Goal: Task Accomplishment & Management: Complete application form

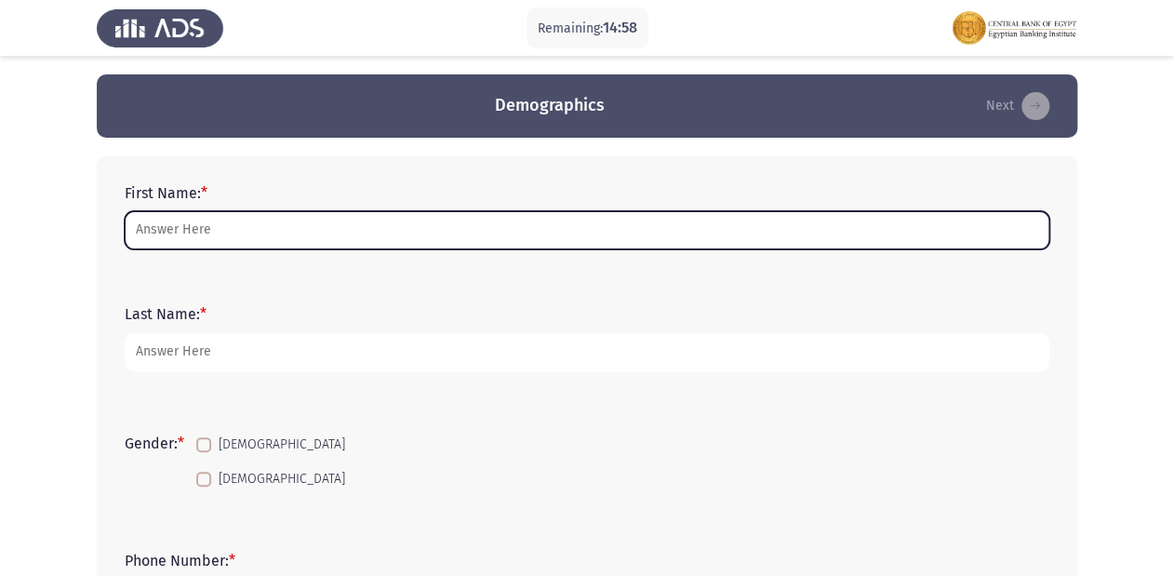
click at [344, 233] on input "First Name: *" at bounding box center [587, 230] width 925 height 38
type input "ى"
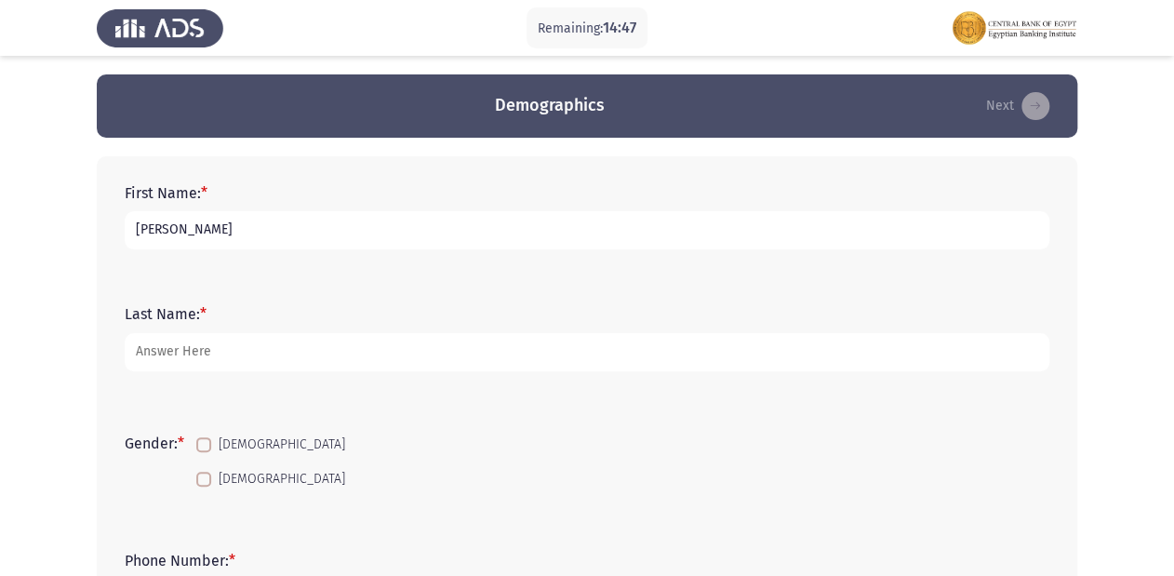
drag, startPoint x: 234, startPoint y: 226, endPoint x: 87, endPoint y: 187, distance: 152.1
type input "n"
type input "[PERSON_NAME] [PERSON_NAME]"
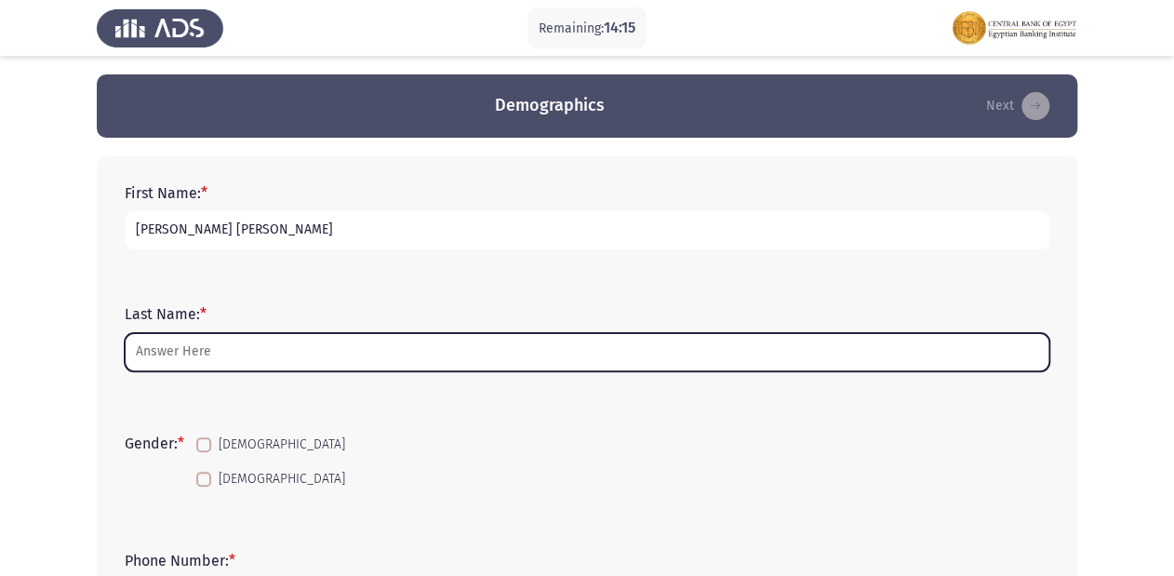
click at [220, 355] on input "Last Name: *" at bounding box center [587, 352] width 925 height 38
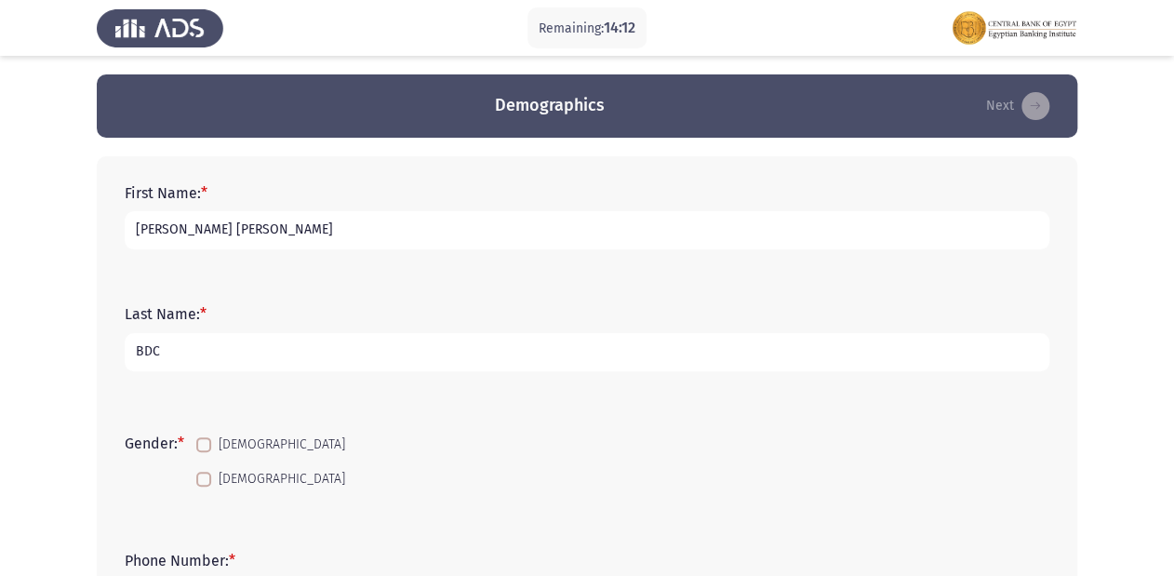
type input "BDC"
click at [207, 474] on span at bounding box center [203, 479] width 15 height 15
click at [204, 486] on input "[DEMOGRAPHIC_DATA]" at bounding box center [203, 486] width 1 height 1
checkbox input "true"
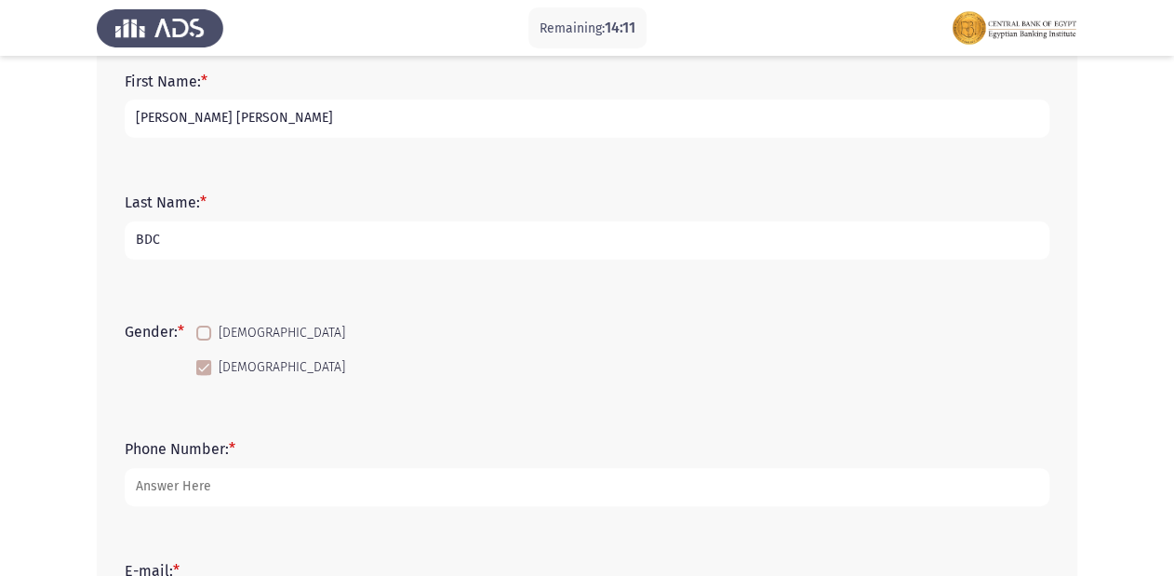
scroll to position [149, 0]
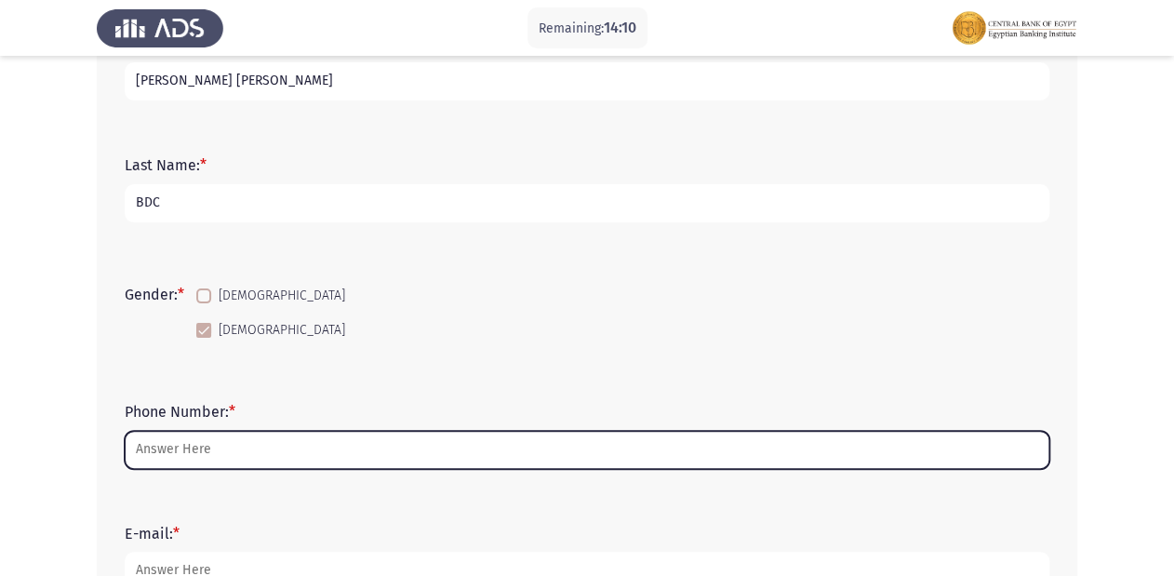
click at [239, 456] on input "Phone Number: *" at bounding box center [587, 450] width 925 height 38
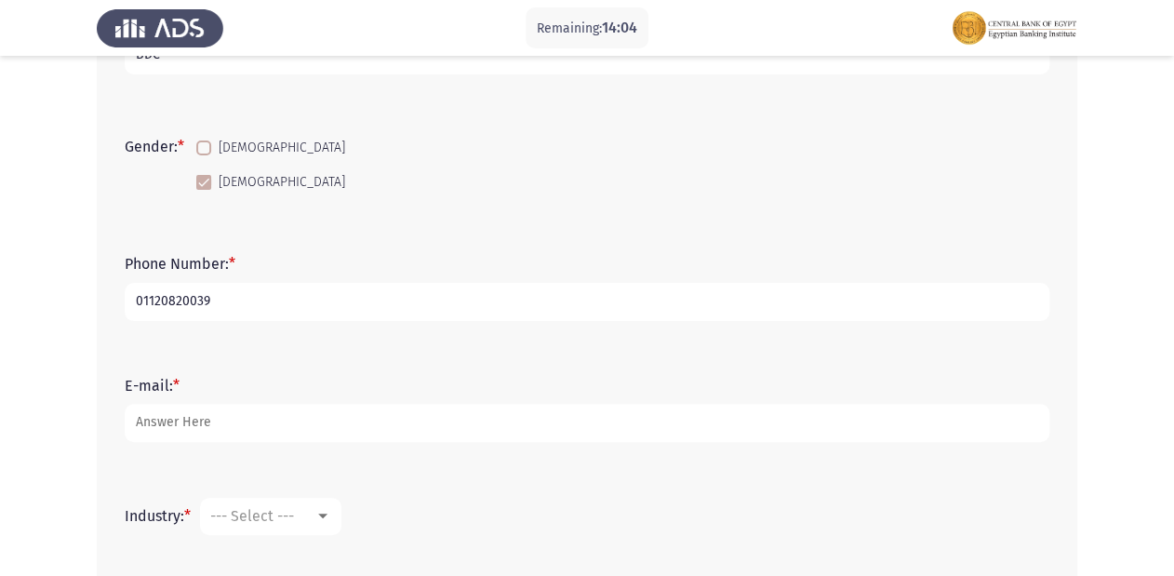
scroll to position [298, 0]
type input "01120820039"
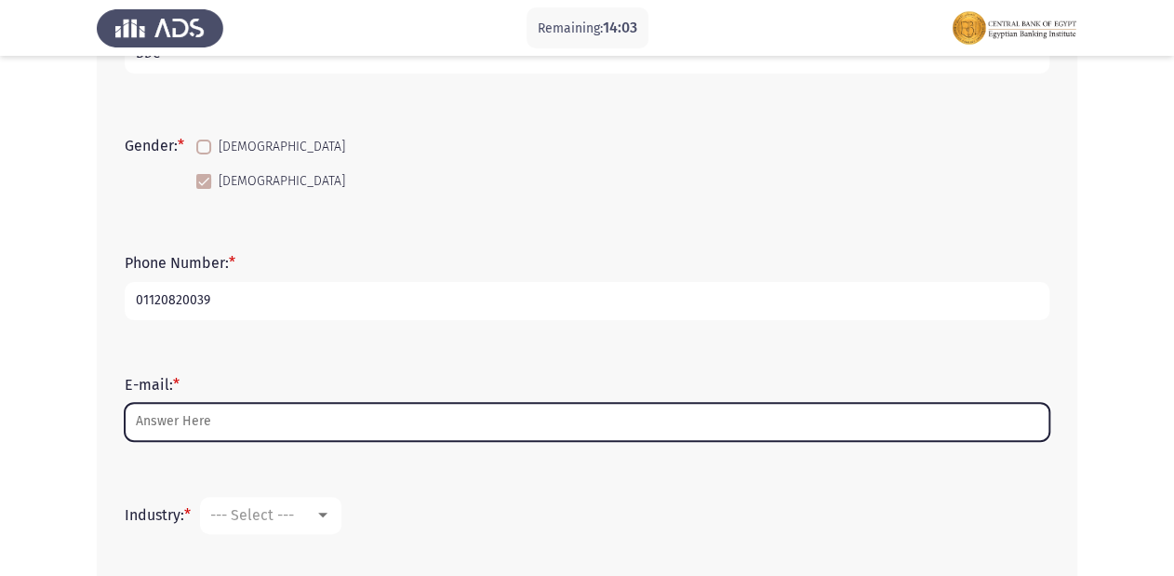
click at [230, 414] on input "E-mail: *" at bounding box center [587, 422] width 925 height 38
type input "N"
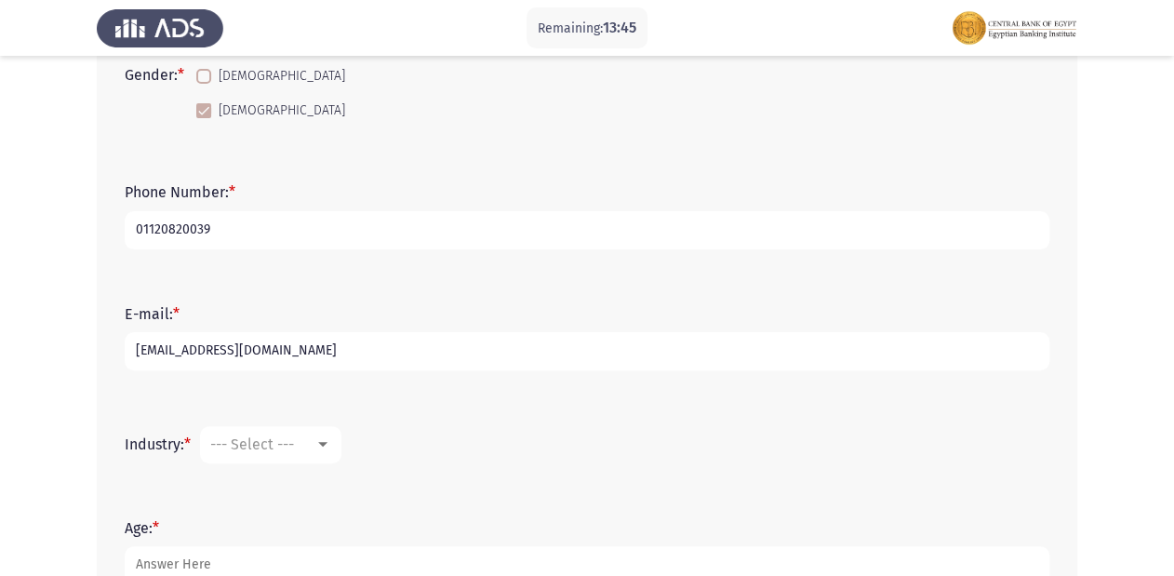
scroll to position [372, 0]
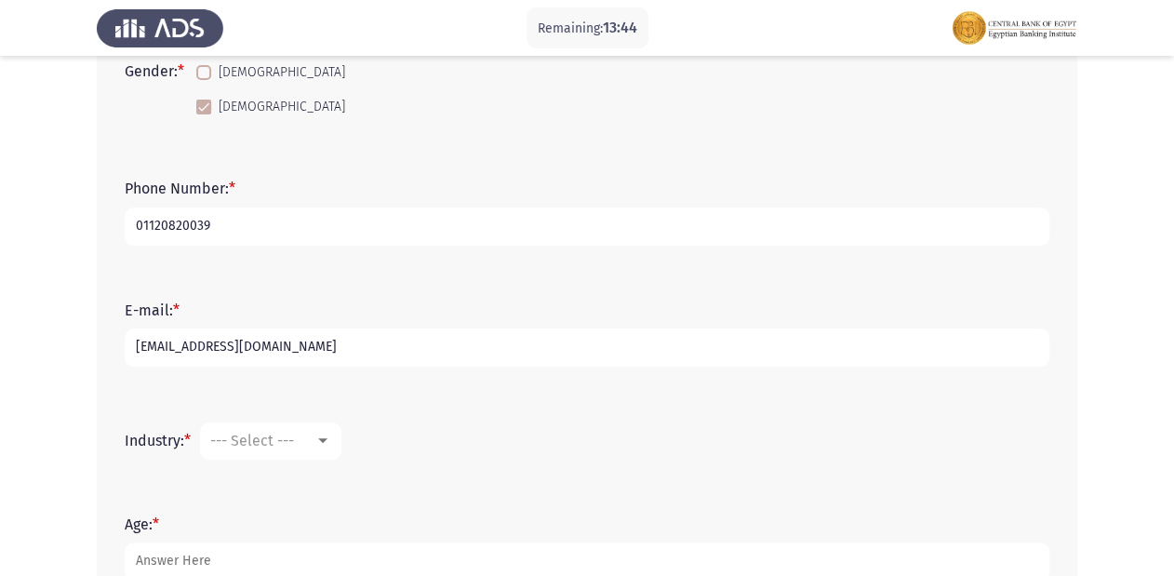
type input "[EMAIL_ADDRESS][DOMAIN_NAME]"
click at [327, 439] on div at bounding box center [322, 440] width 9 height 5
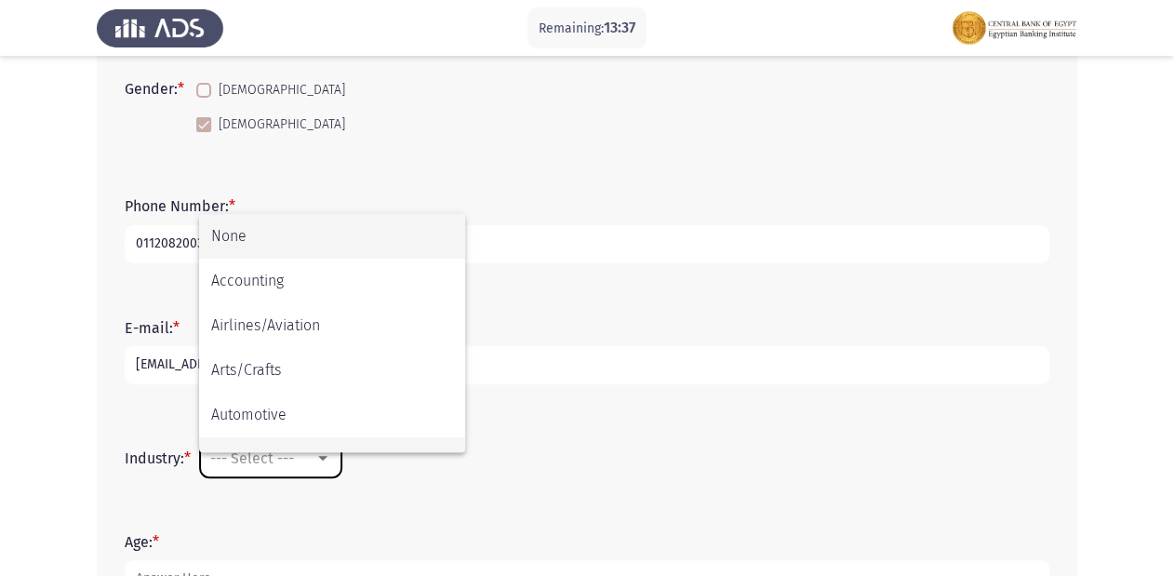
scroll to position [298, 0]
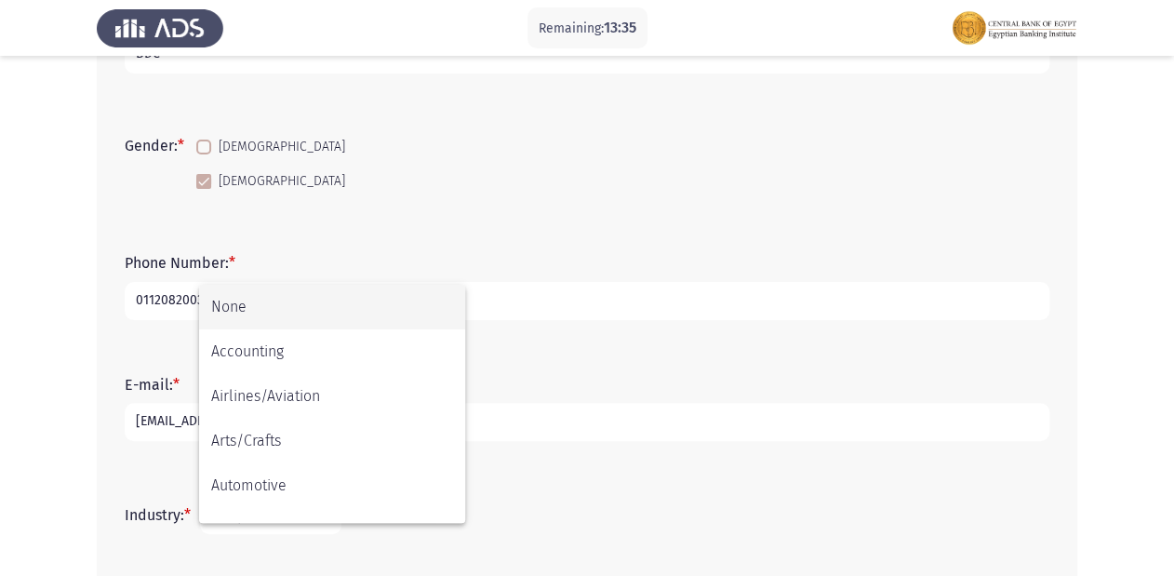
click at [272, 526] on div at bounding box center [587, 288] width 1174 height 576
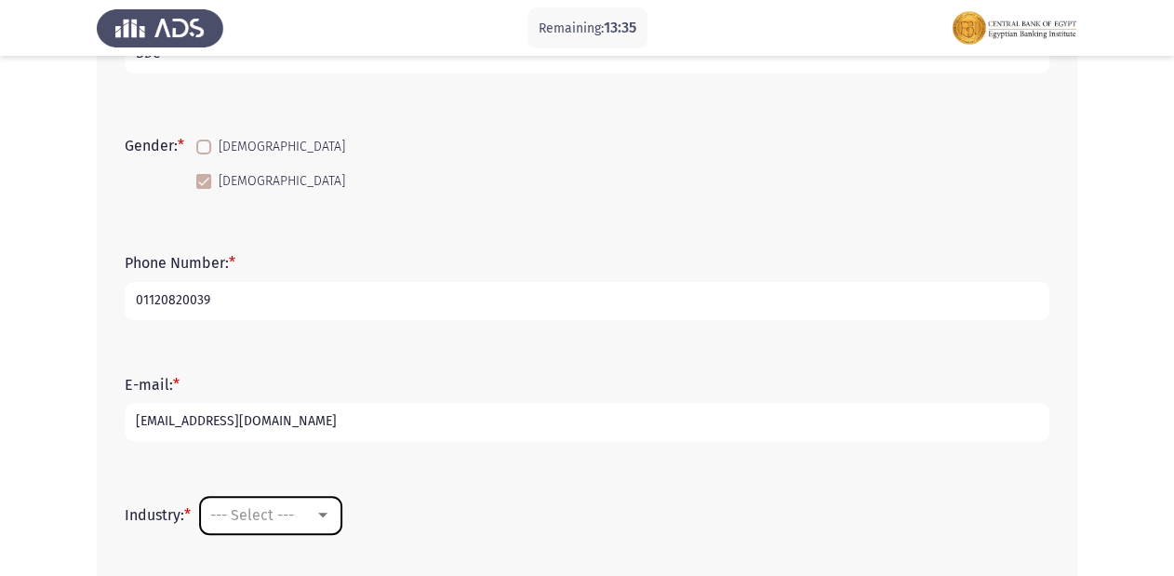
click at [269, 510] on span "--- Select ---" at bounding box center [252, 515] width 84 height 18
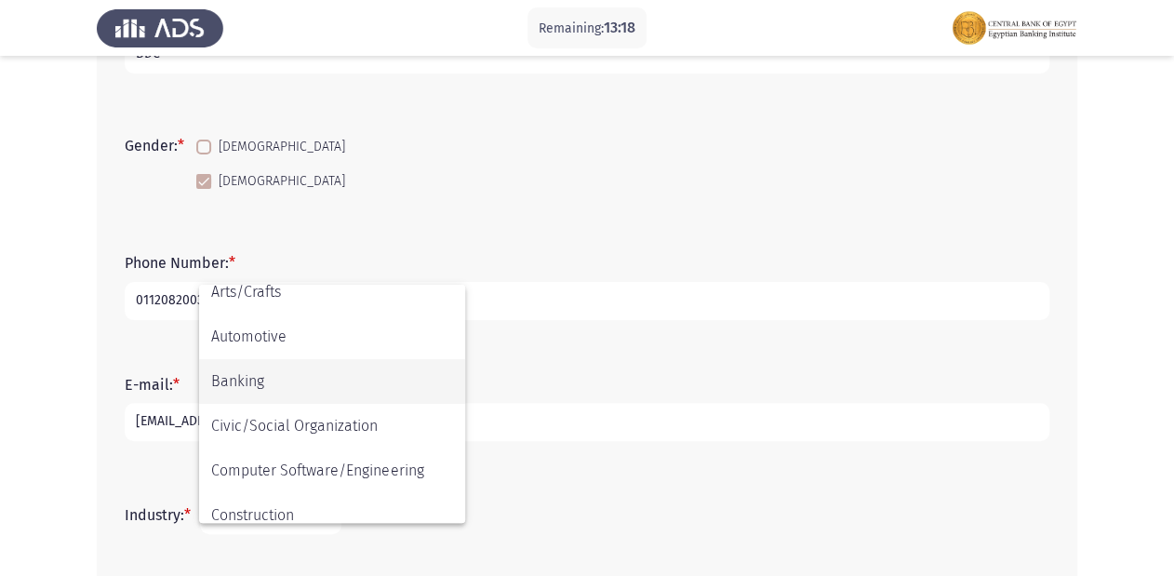
scroll to position [223, 0]
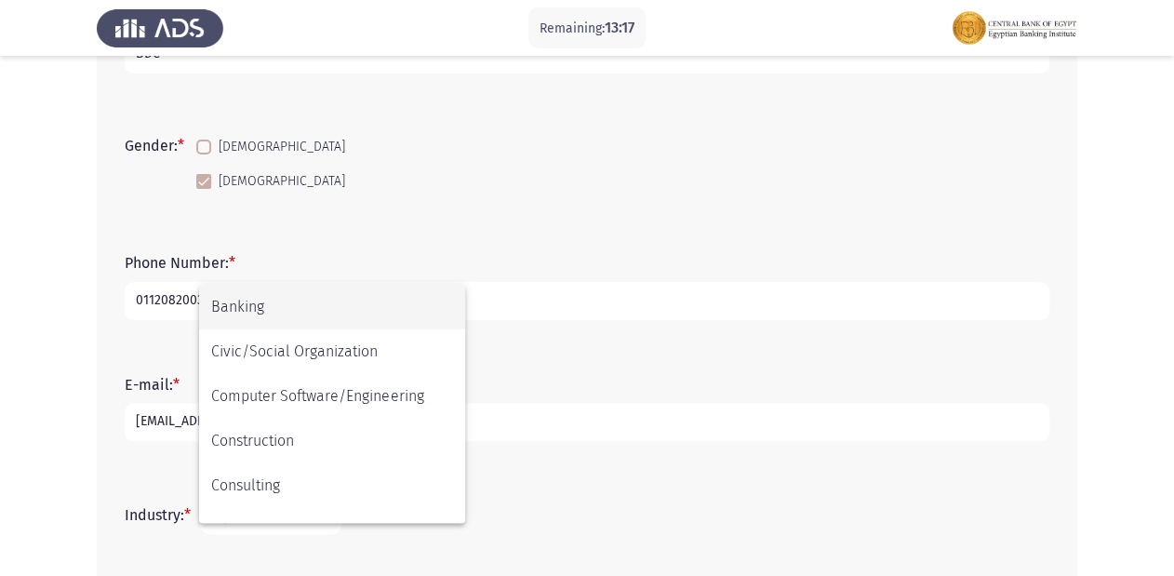
click at [320, 307] on span "Banking" at bounding box center [332, 307] width 242 height 45
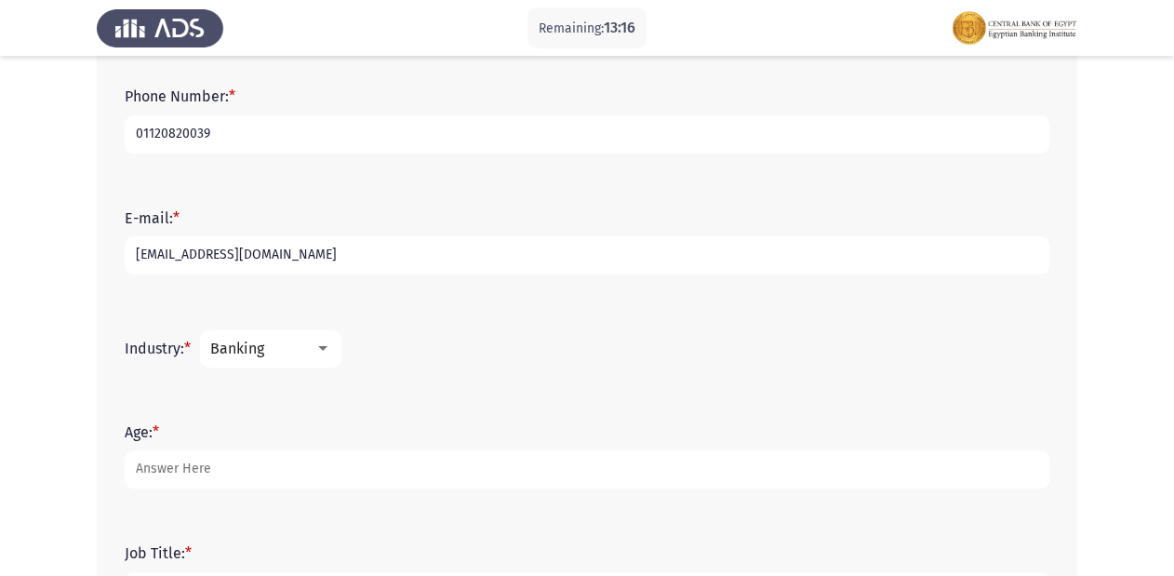
scroll to position [521, 0]
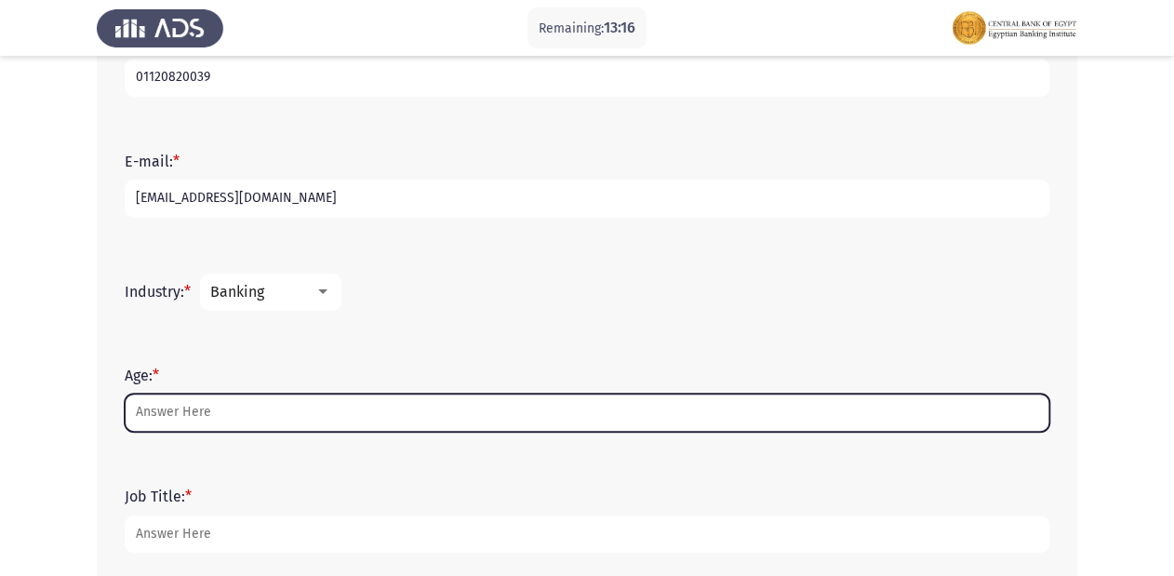
click at [278, 413] on input "Age: *" at bounding box center [587, 412] width 925 height 38
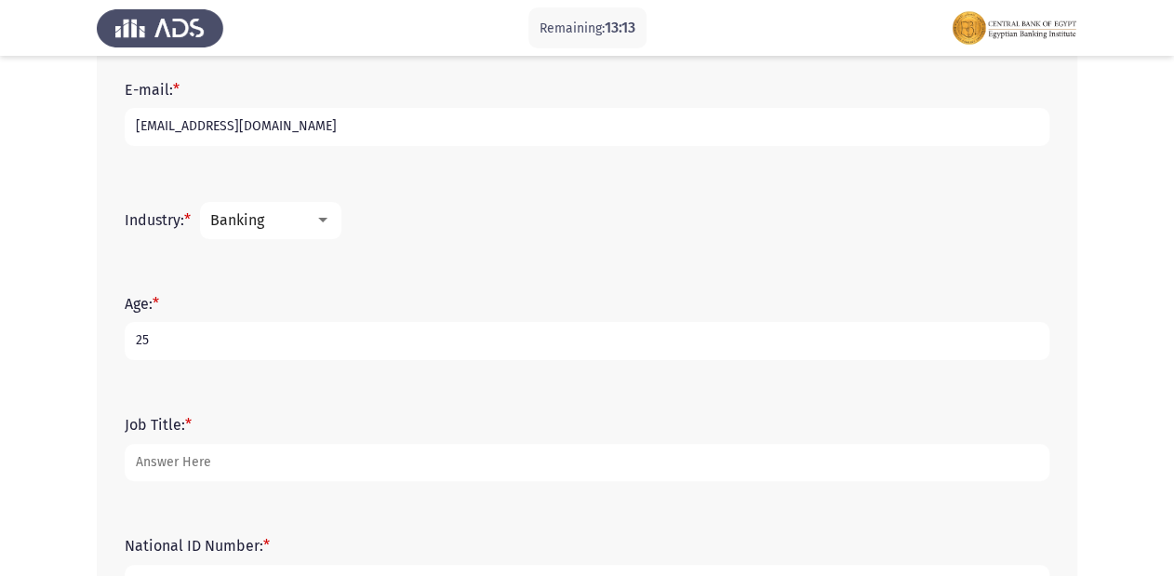
scroll to position [595, 0]
type input "25"
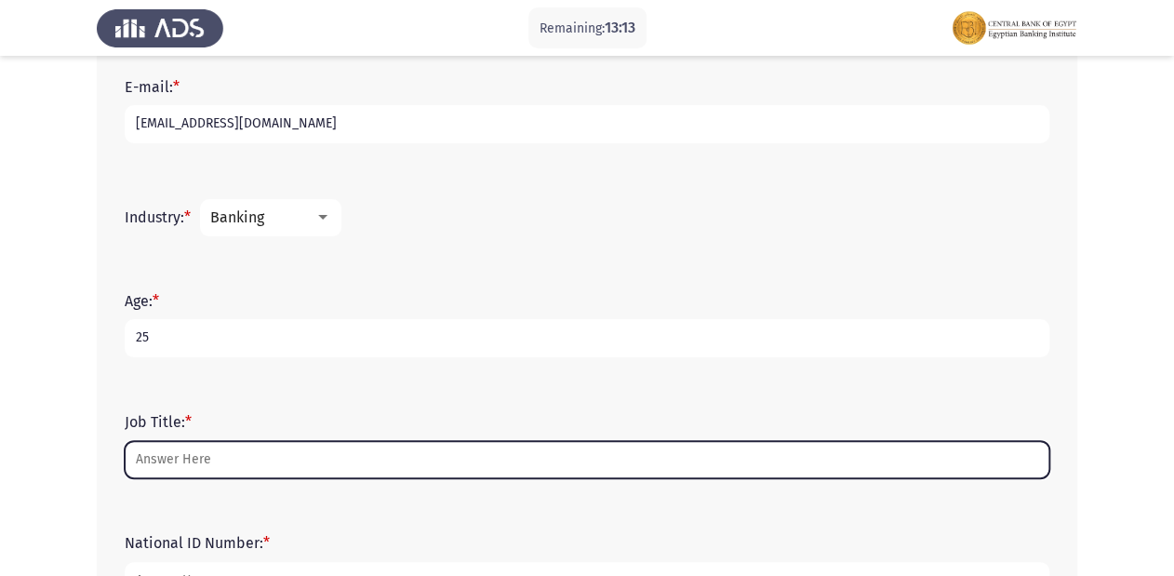
click at [216, 458] on input "Job Title: *" at bounding box center [587, 460] width 925 height 38
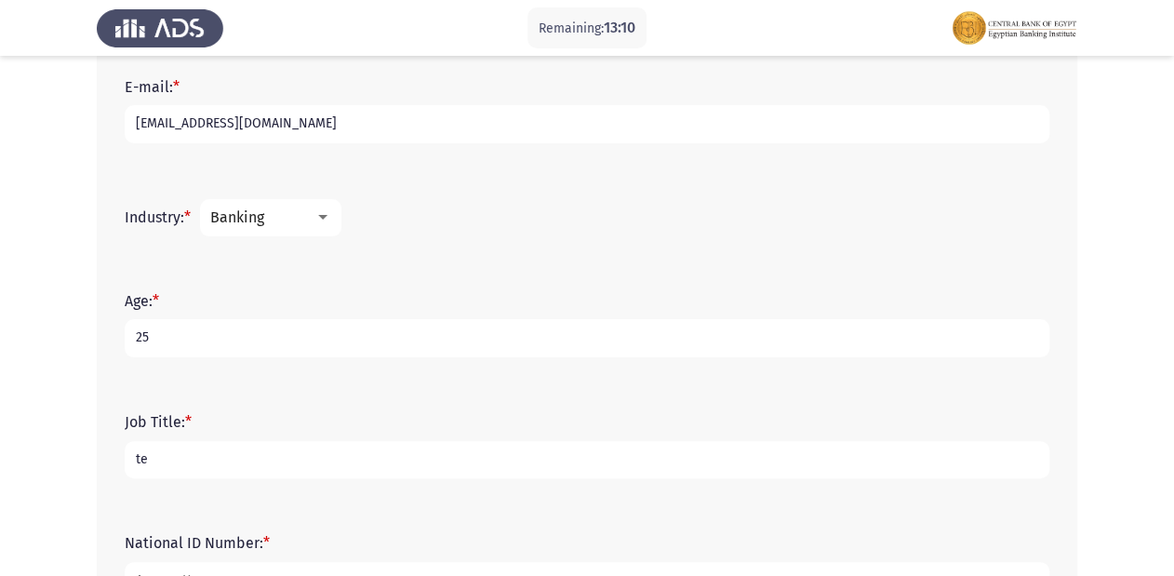
type input "t"
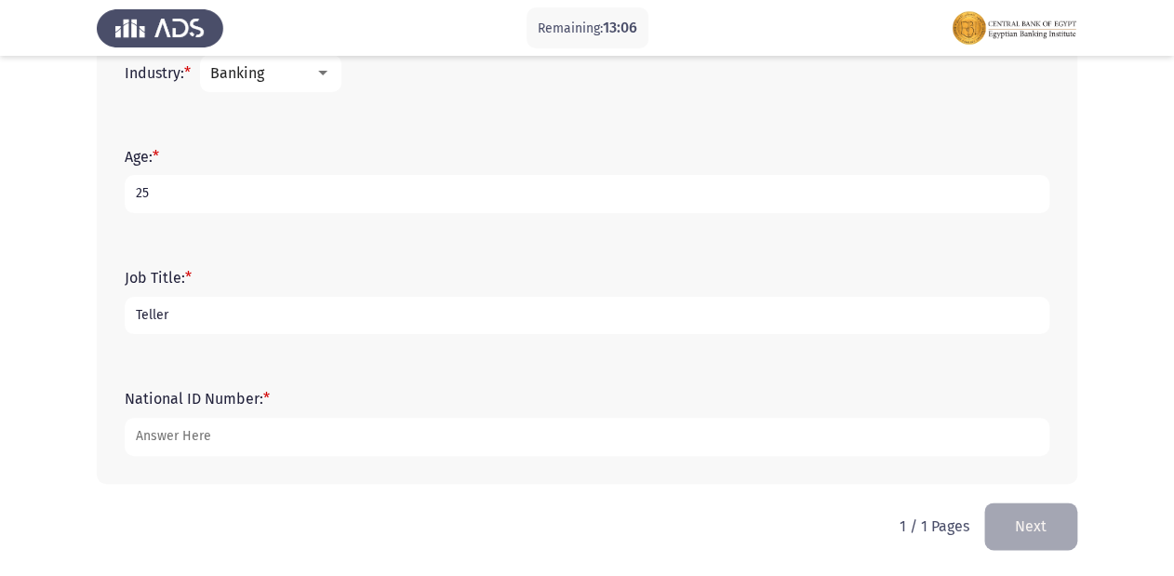
type input "Teller"
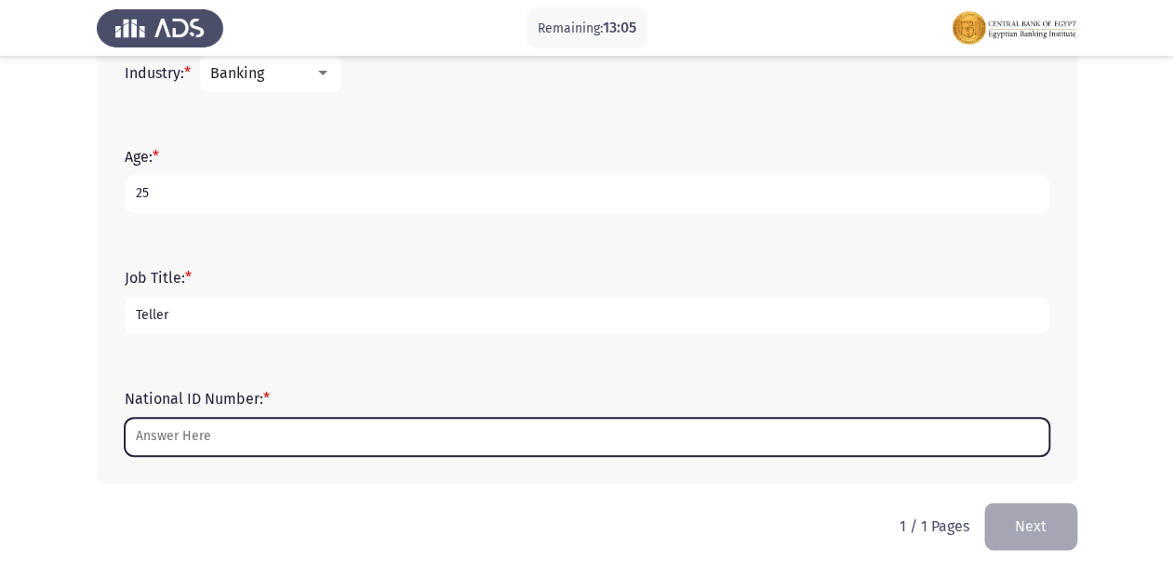
click at [212, 432] on input "National ID Number: *" at bounding box center [587, 437] width 925 height 38
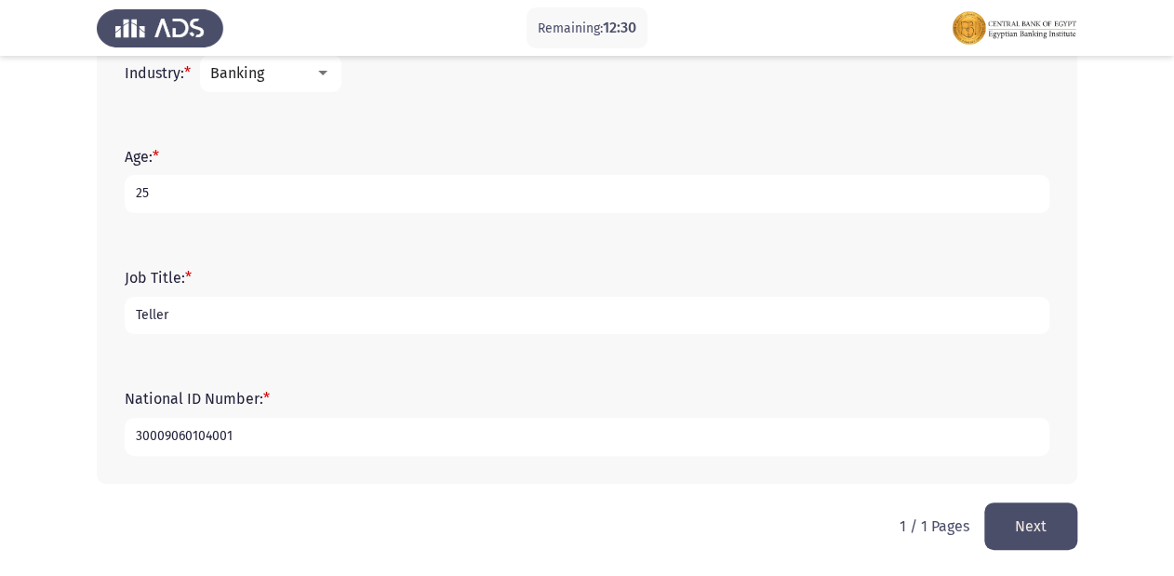
type input "30009060104001"
click at [1010, 523] on button "Next" at bounding box center [1030, 525] width 93 height 47
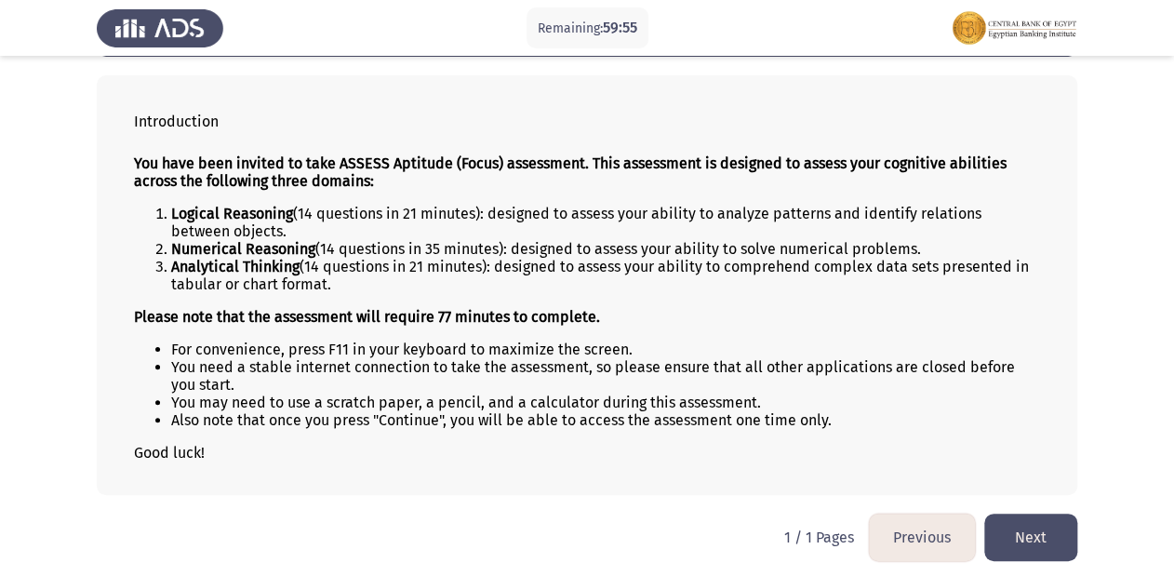
scroll to position [87, 0]
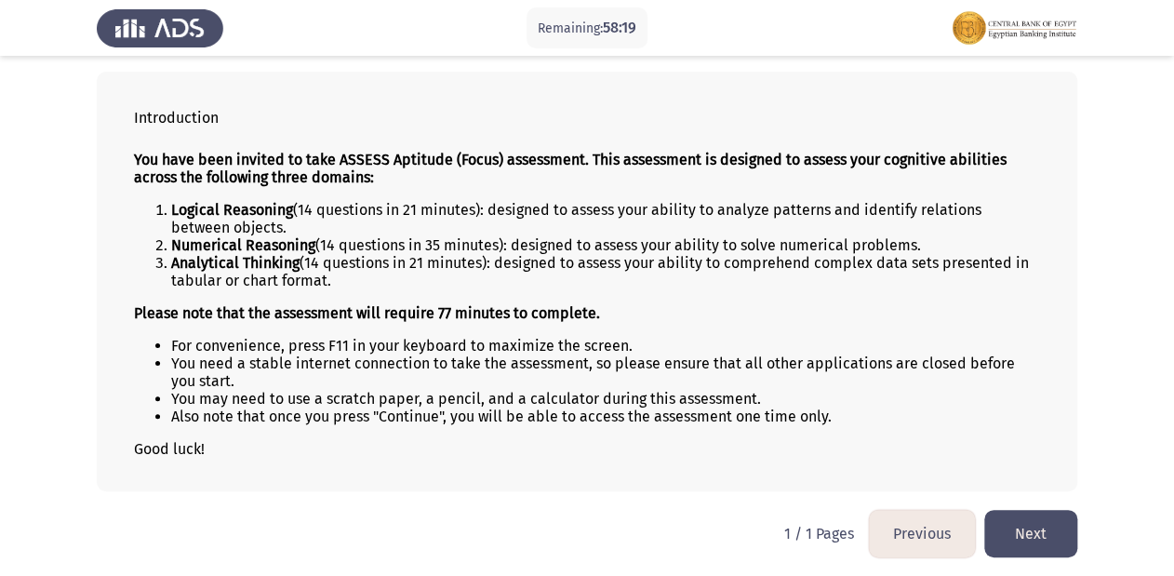
click at [1037, 532] on button "Next" at bounding box center [1030, 533] width 93 height 47
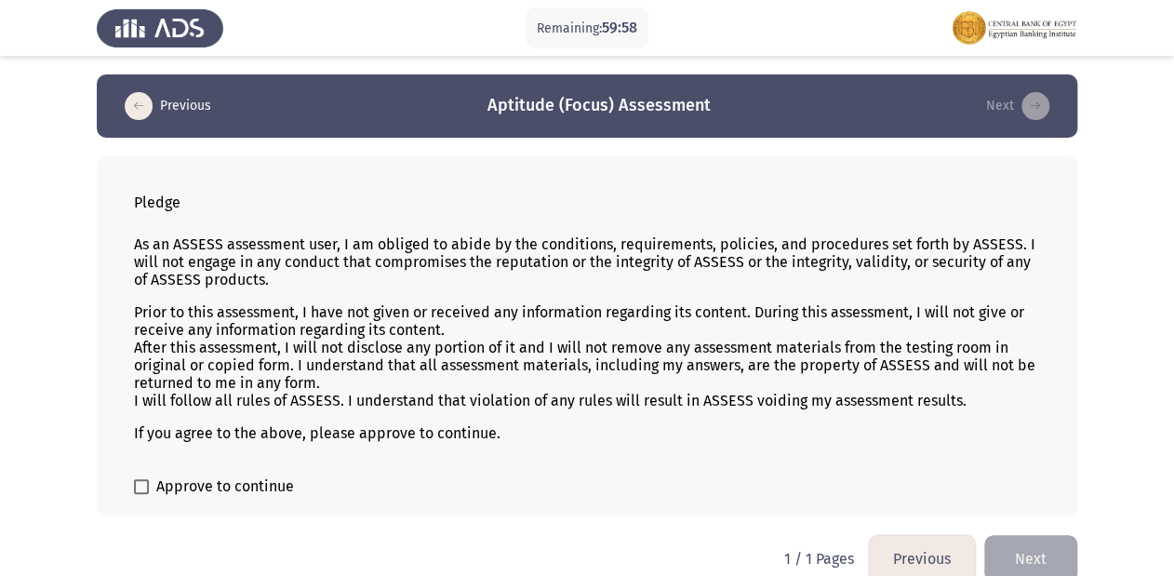
scroll to position [27, 0]
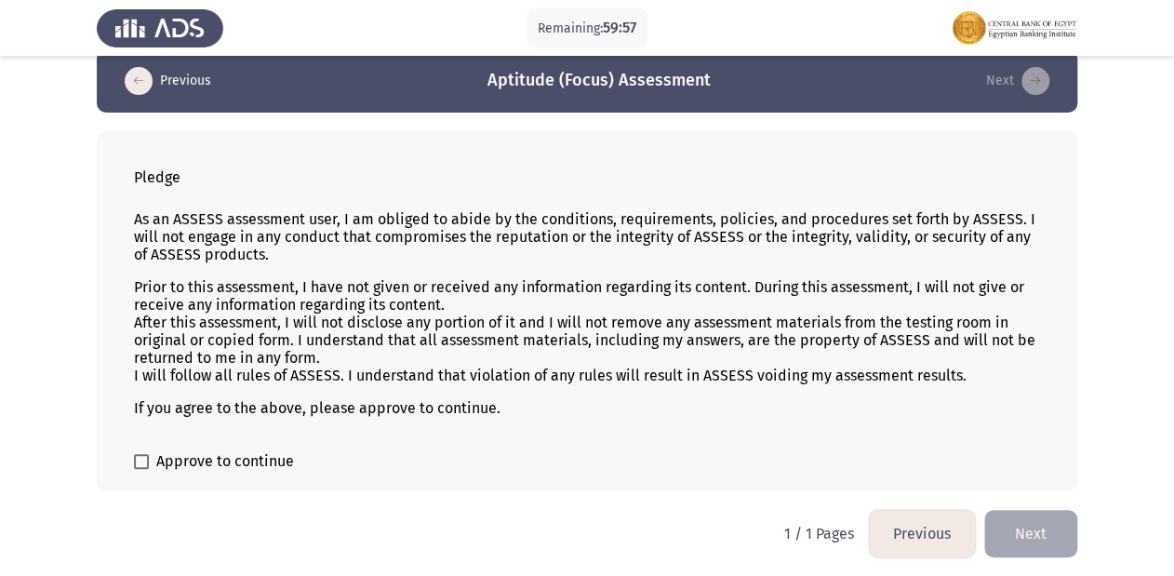
click at [136, 460] on span at bounding box center [141, 461] width 15 height 15
click at [140, 469] on input "Approve to continue" at bounding box center [140, 469] width 1 height 1
checkbox input "true"
click at [1046, 518] on button "Next" at bounding box center [1030, 533] width 93 height 47
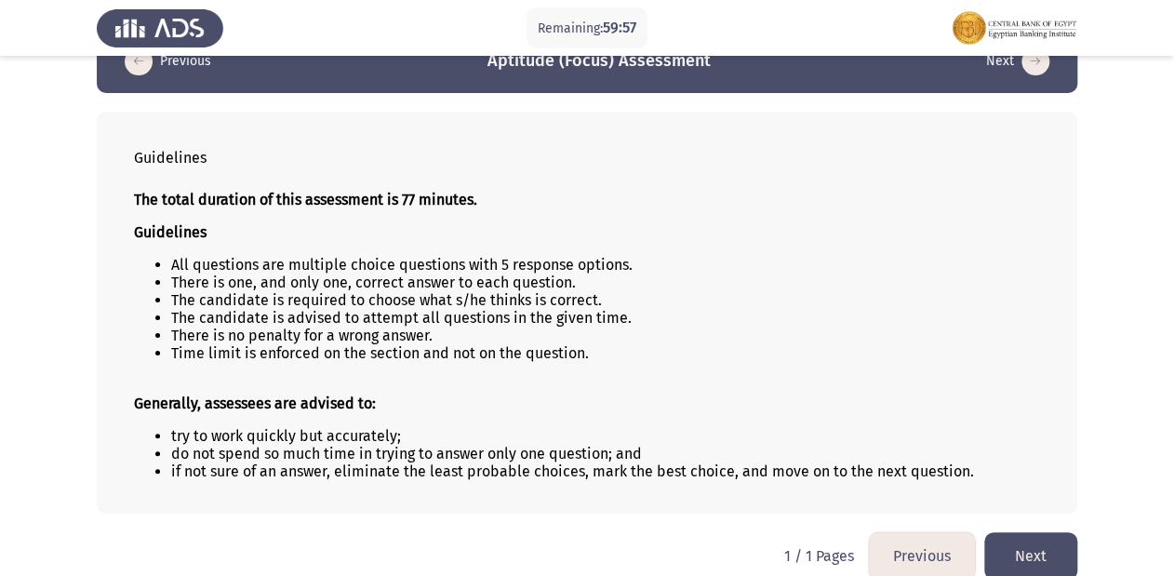
scroll to position [70, 0]
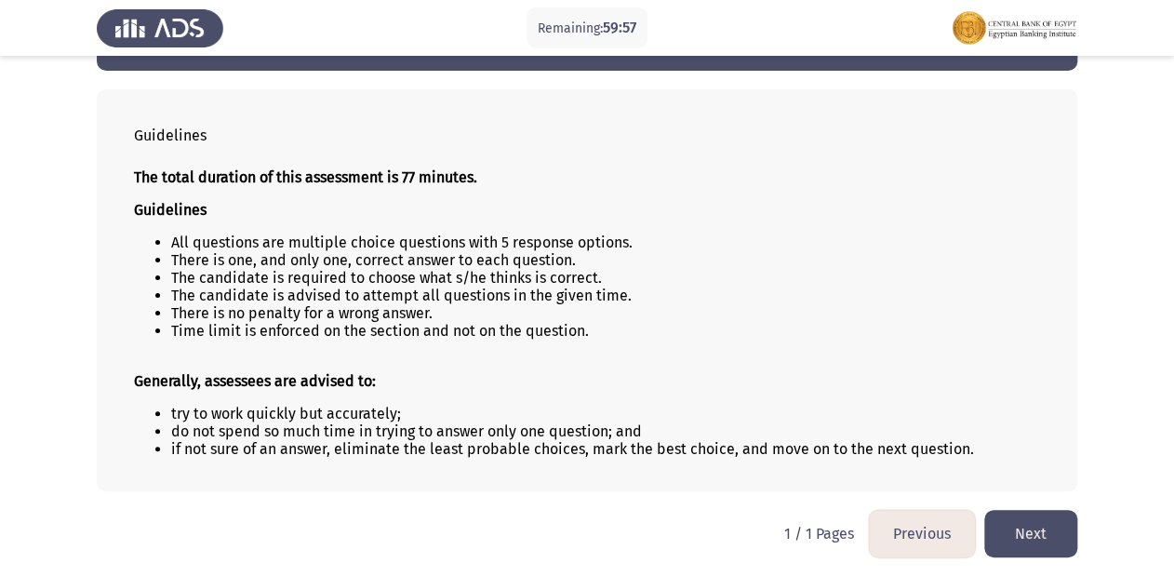
click at [926, 534] on button "Previous" at bounding box center [922, 533] width 106 height 47
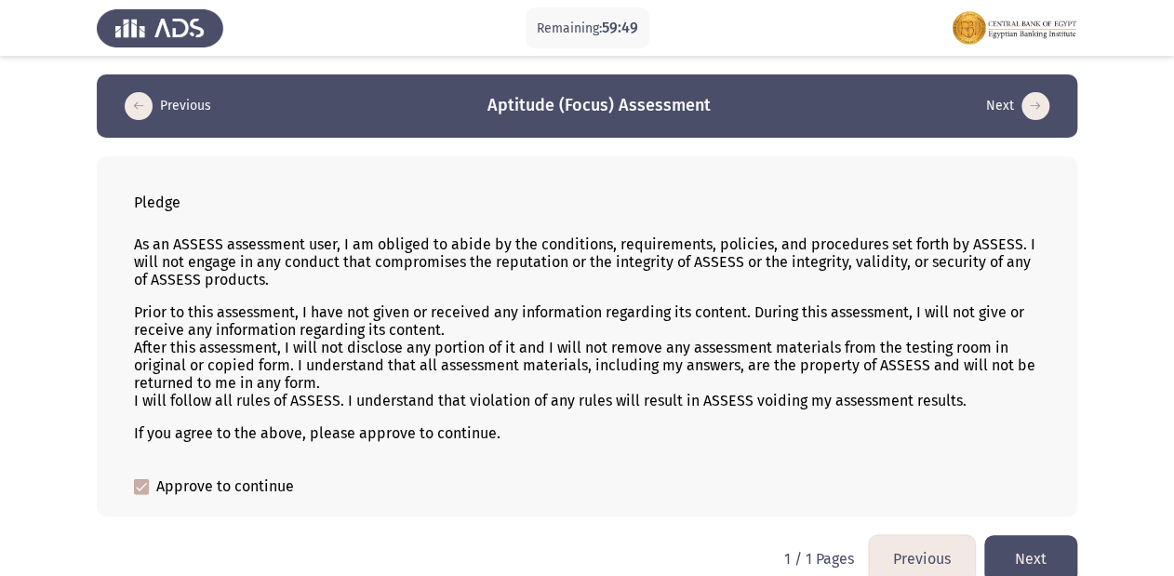
scroll to position [27, 0]
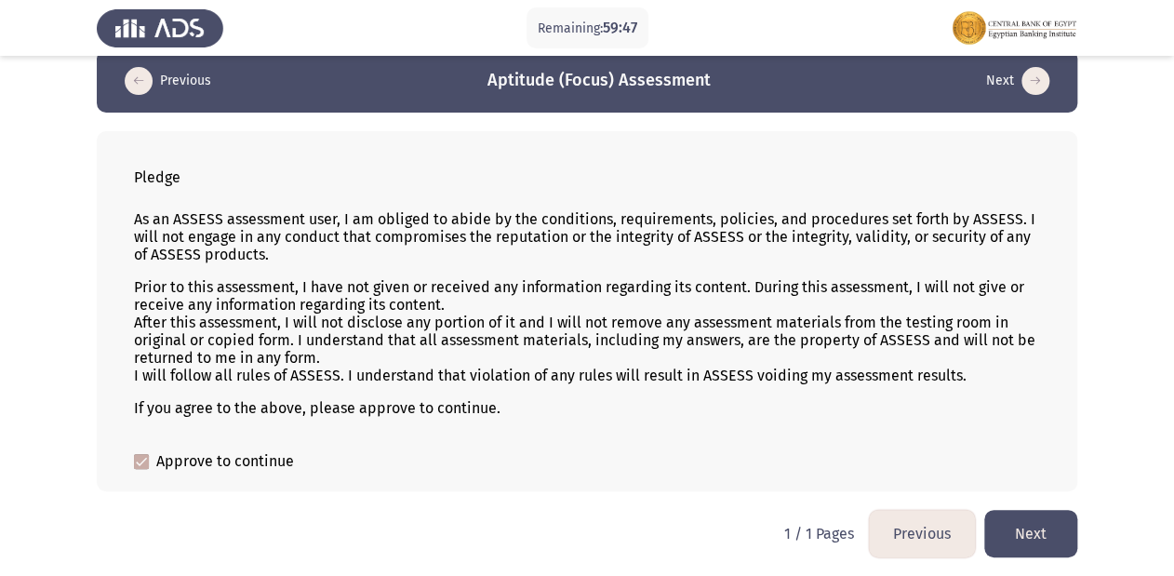
click at [1005, 519] on button "Next" at bounding box center [1030, 533] width 93 height 47
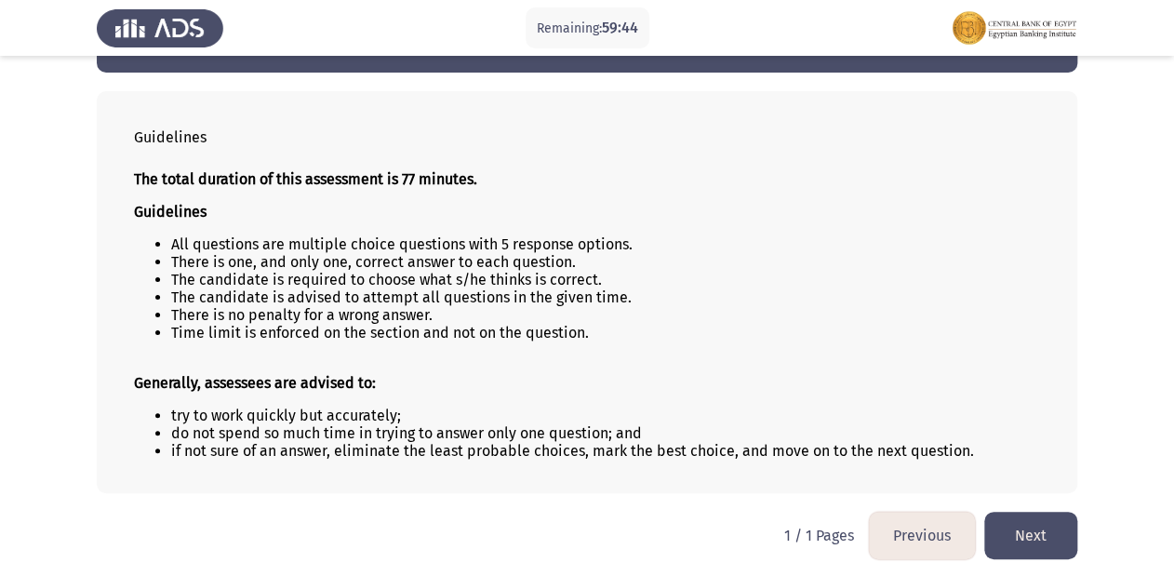
scroll to position [70, 0]
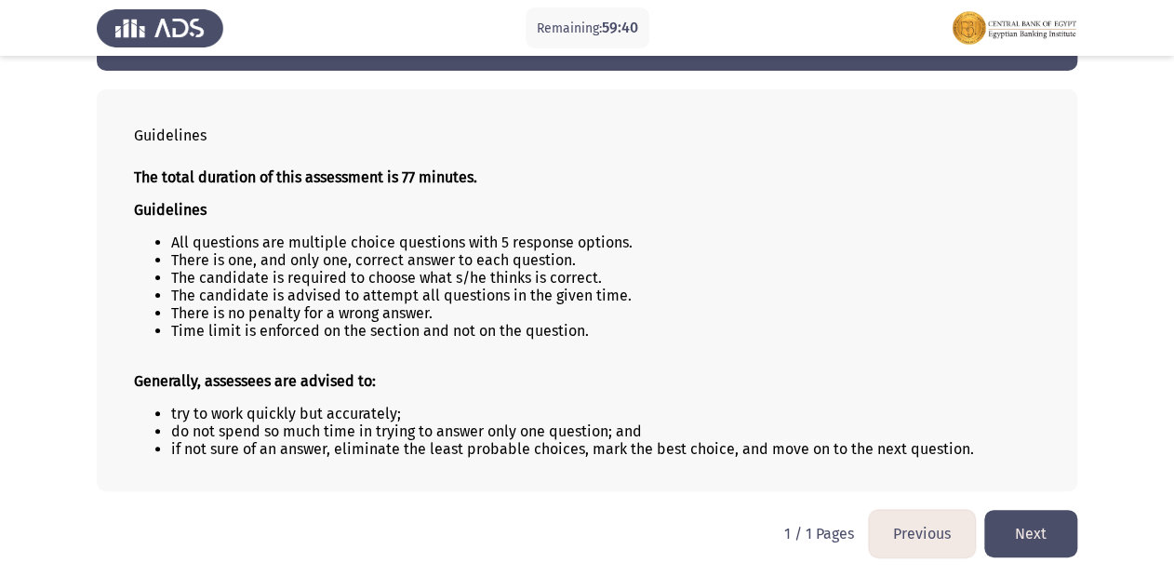
click at [1025, 533] on button "Next" at bounding box center [1030, 533] width 93 height 47
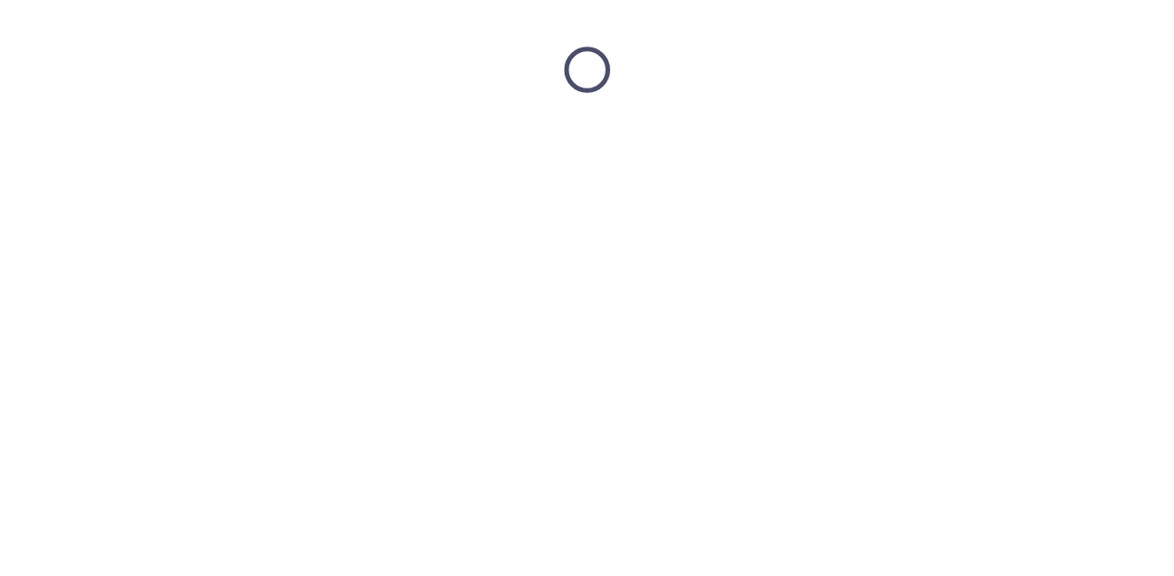
scroll to position [0, 0]
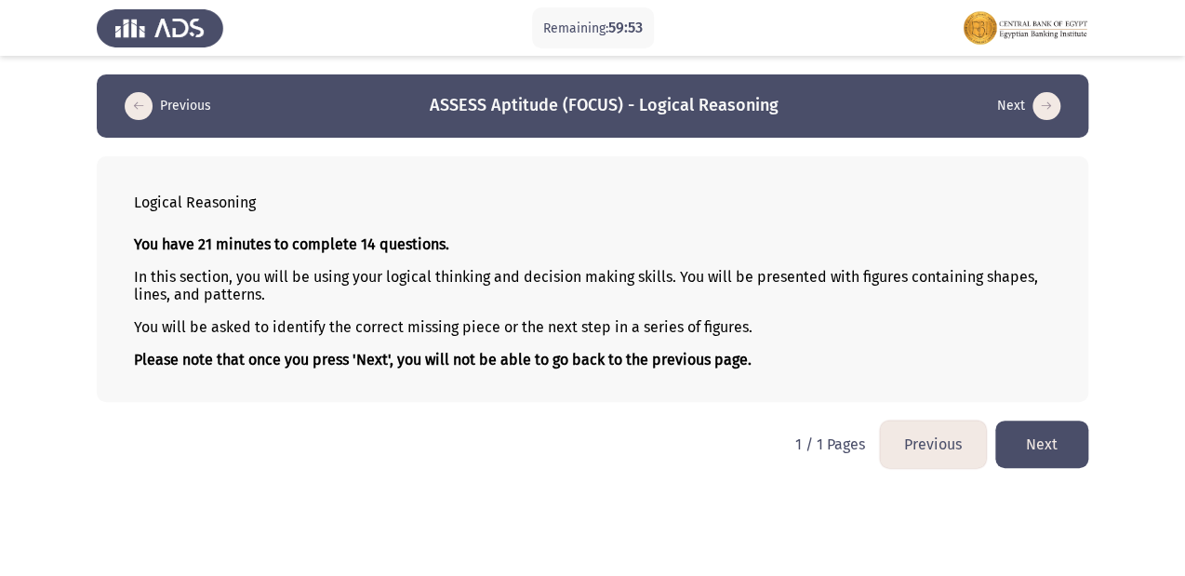
click at [1054, 444] on button "Next" at bounding box center [1041, 443] width 93 height 47
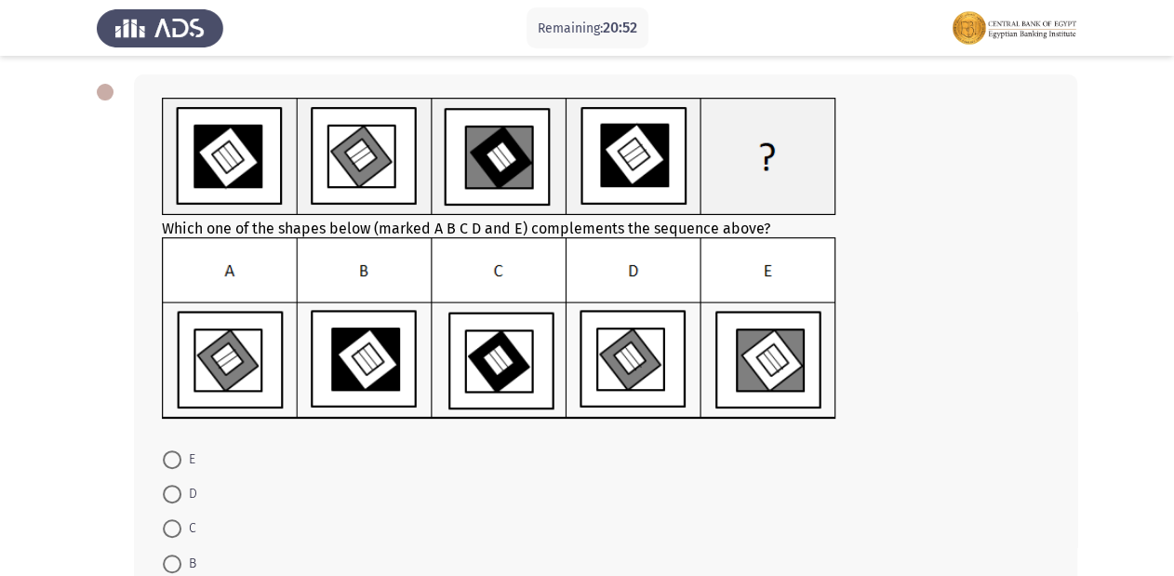
scroll to position [74, 0]
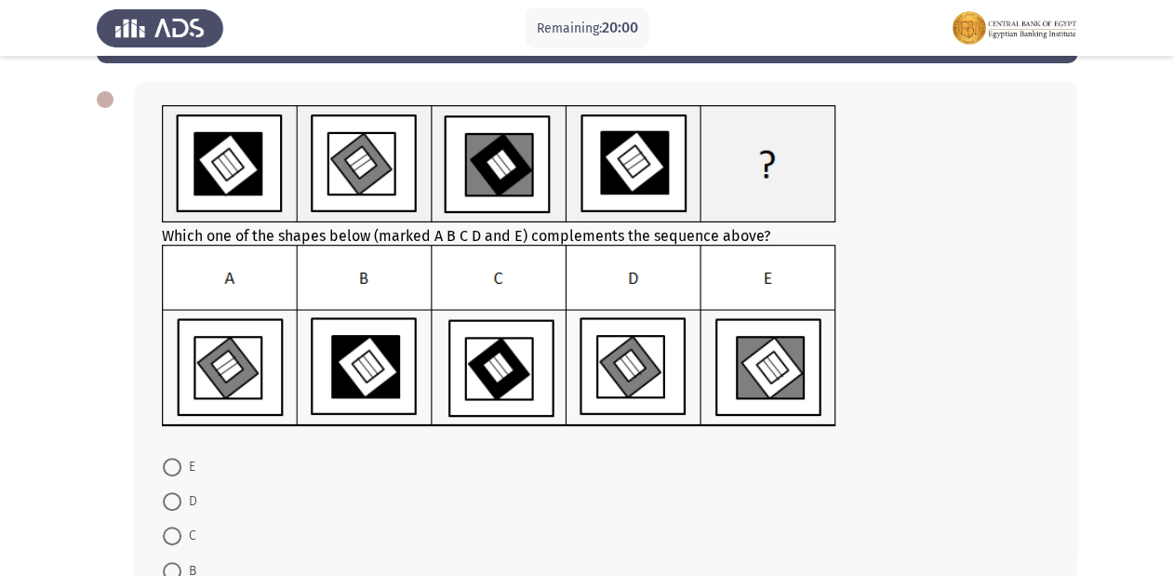
click at [779, 371] on img at bounding box center [499, 336] width 674 height 182
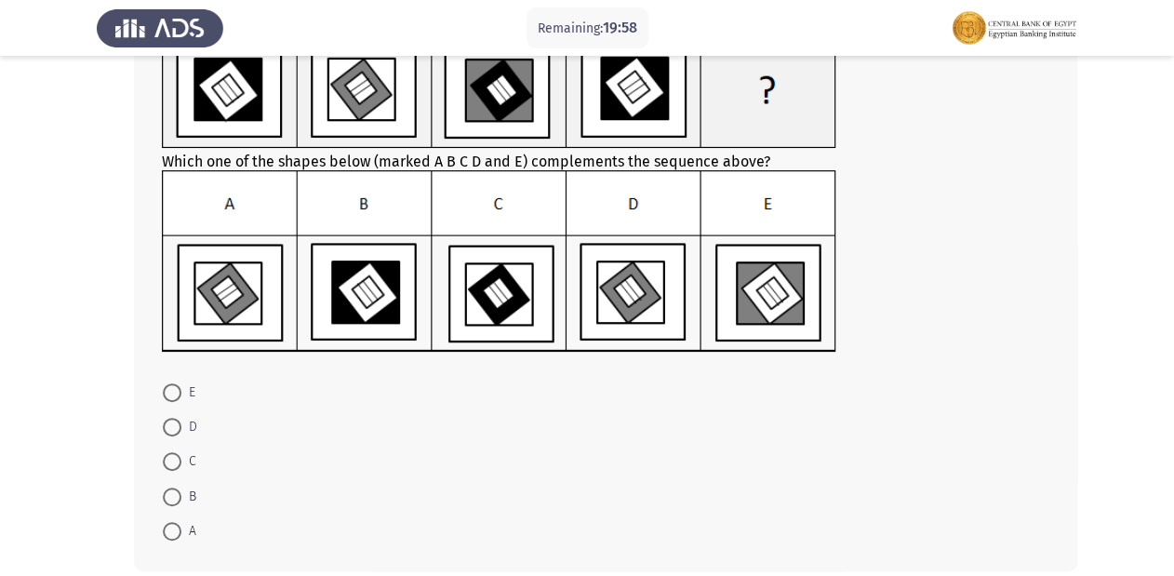
click at [171, 387] on div "Which one of the shapes below (marked A B C D and E) complements the sequence a…" at bounding box center [605, 289] width 943 height 564
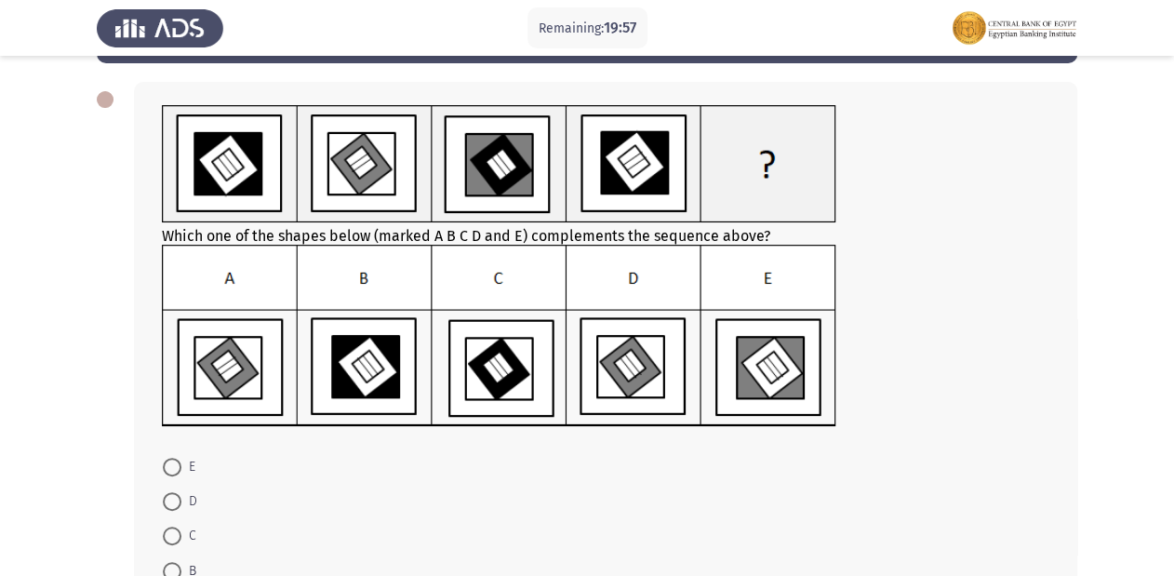
click at [173, 459] on span at bounding box center [172, 467] width 19 height 19
click at [173, 459] on input "E" at bounding box center [172, 467] width 19 height 19
radio input "true"
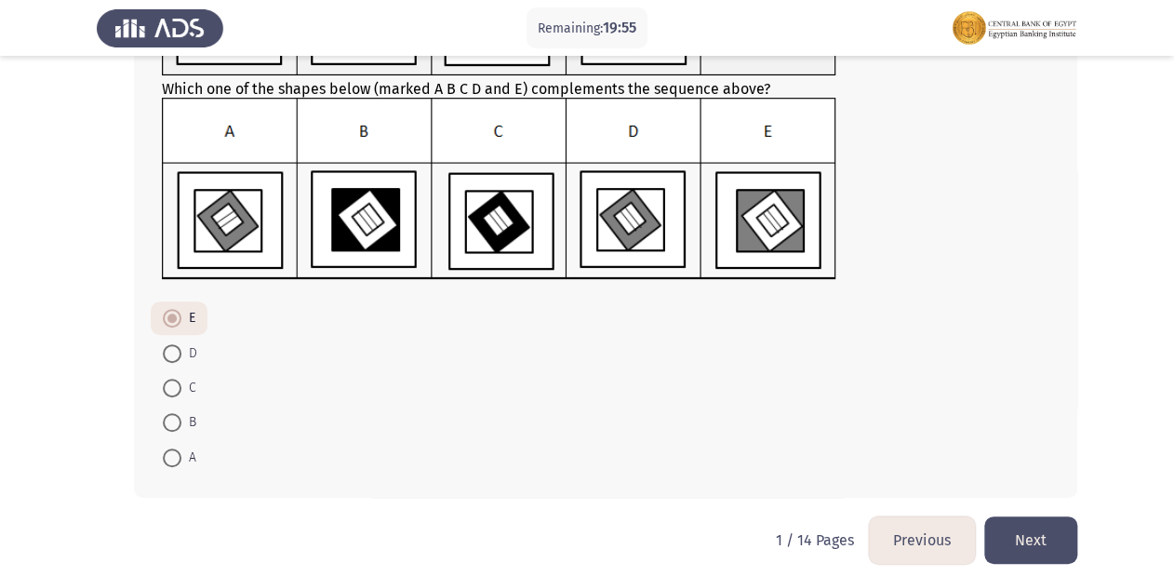
scroll to position [234, 0]
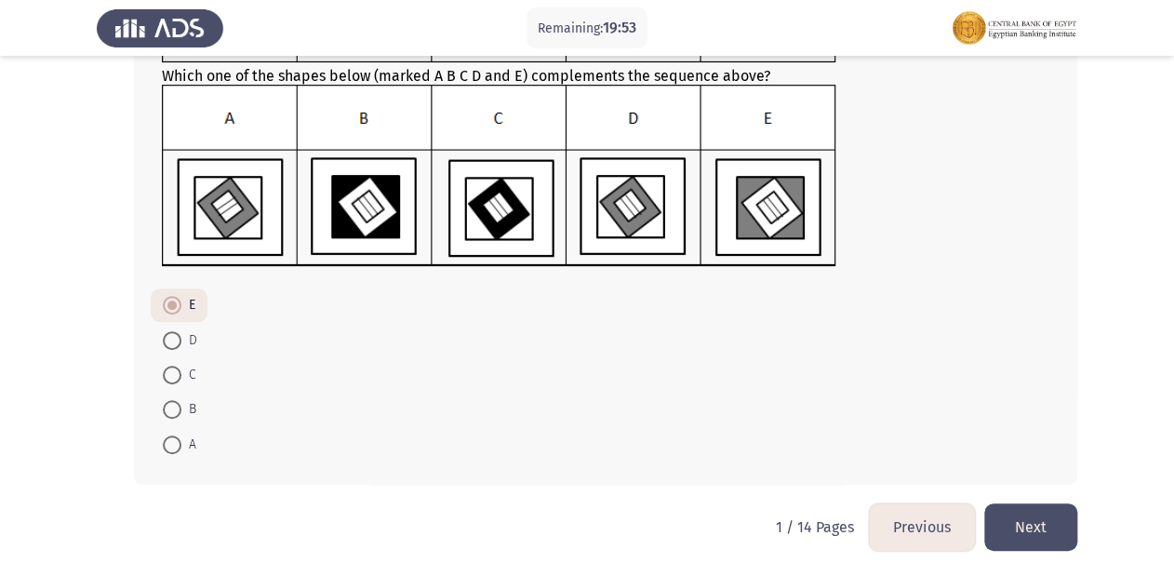
click at [1031, 526] on button "Next" at bounding box center [1030, 526] width 93 height 47
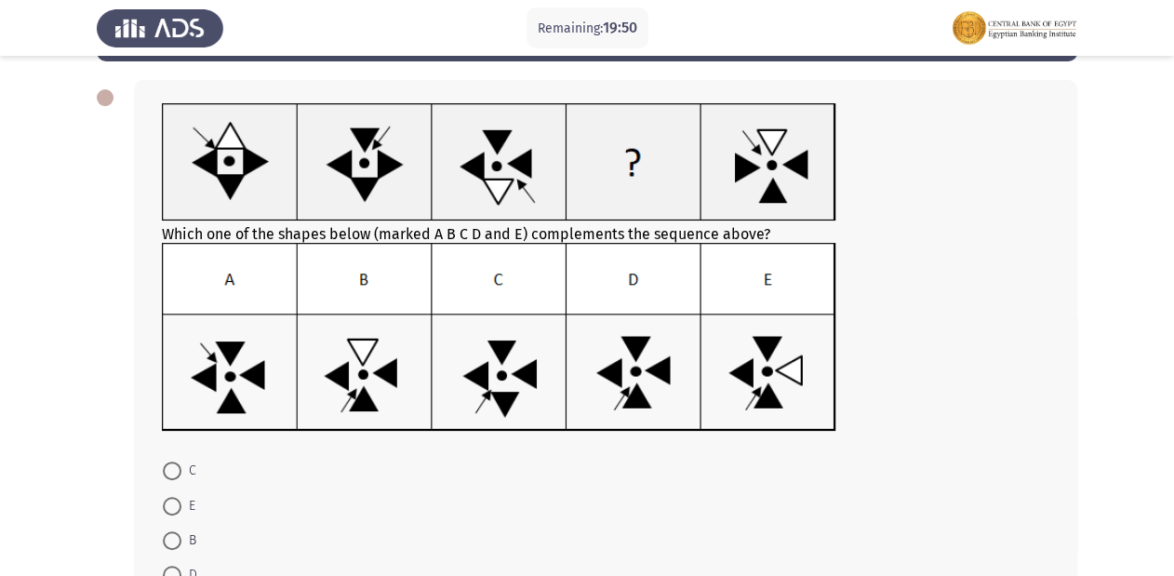
scroll to position [89, 0]
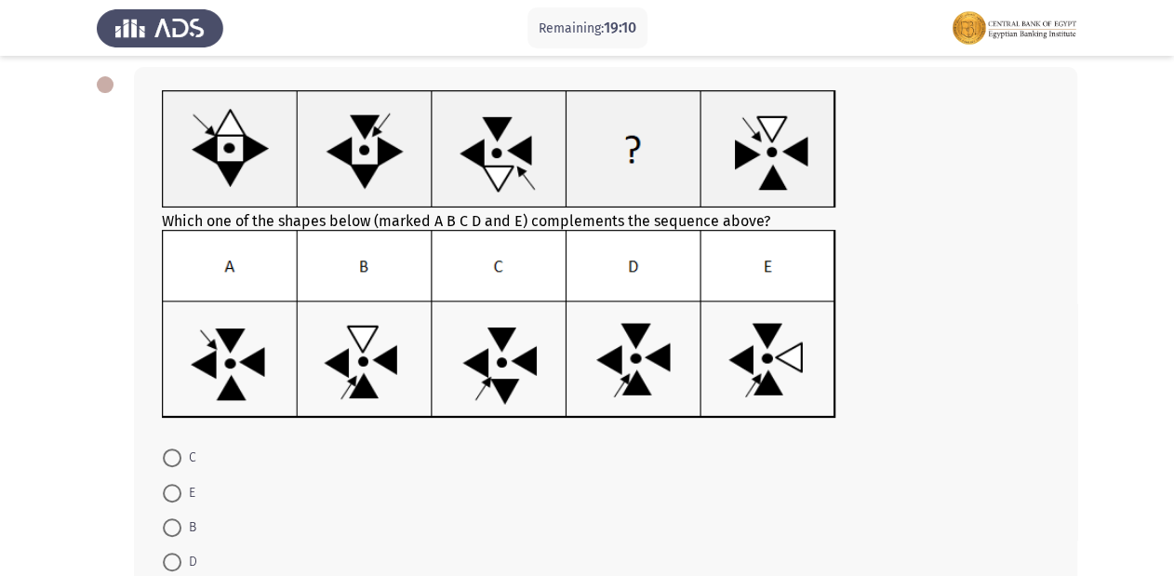
click at [167, 557] on span at bounding box center [172, 562] width 19 height 19
click at [167, 557] on input "D" at bounding box center [172, 562] width 19 height 19
radio input "true"
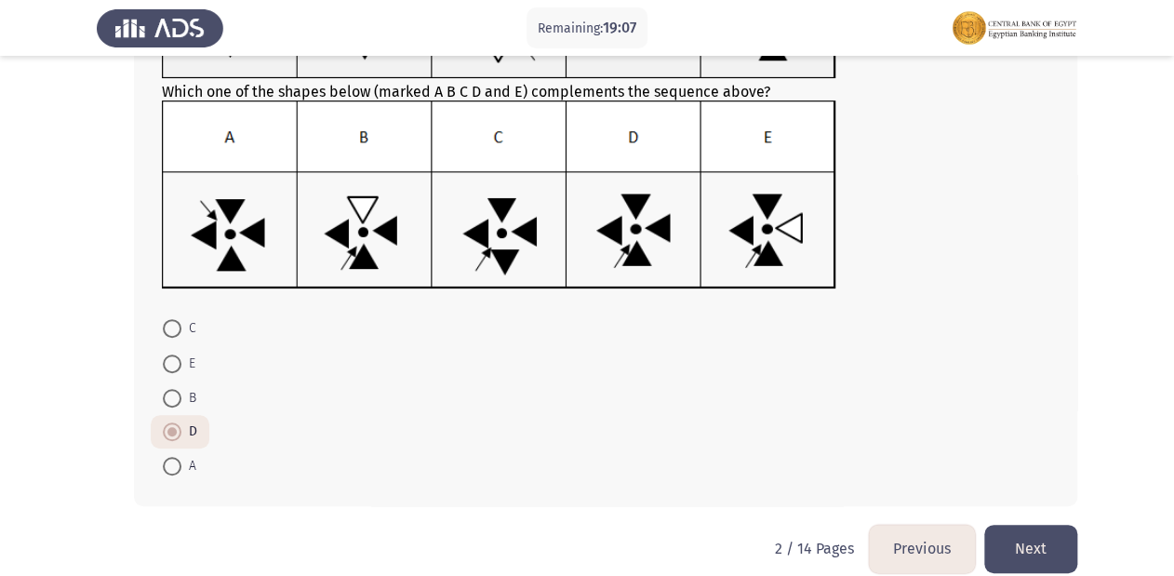
scroll to position [242, 0]
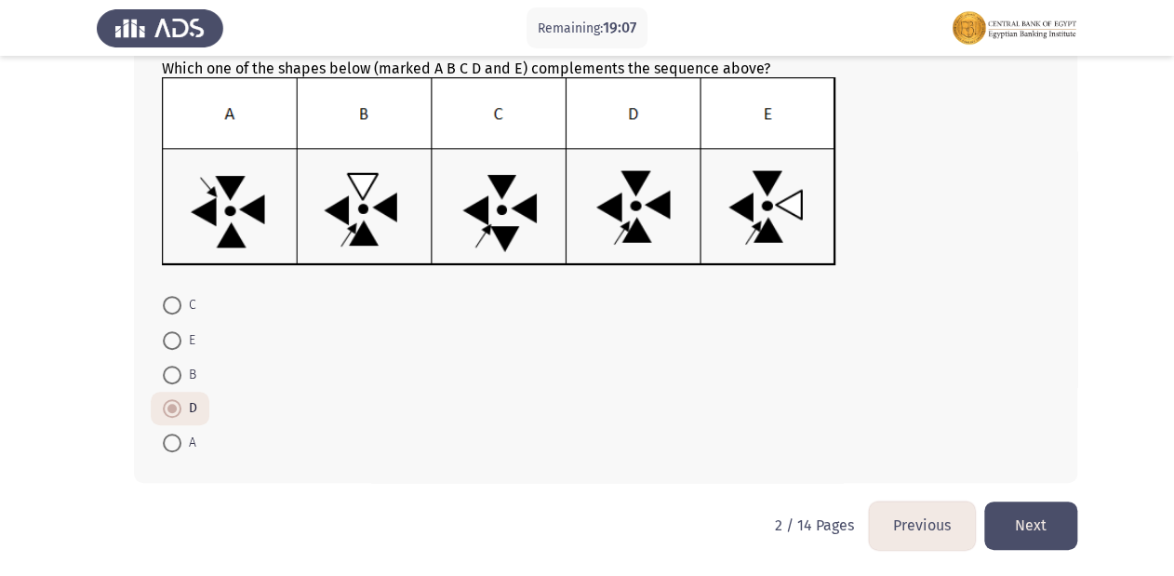
click at [1028, 532] on button "Next" at bounding box center [1030, 524] width 93 height 47
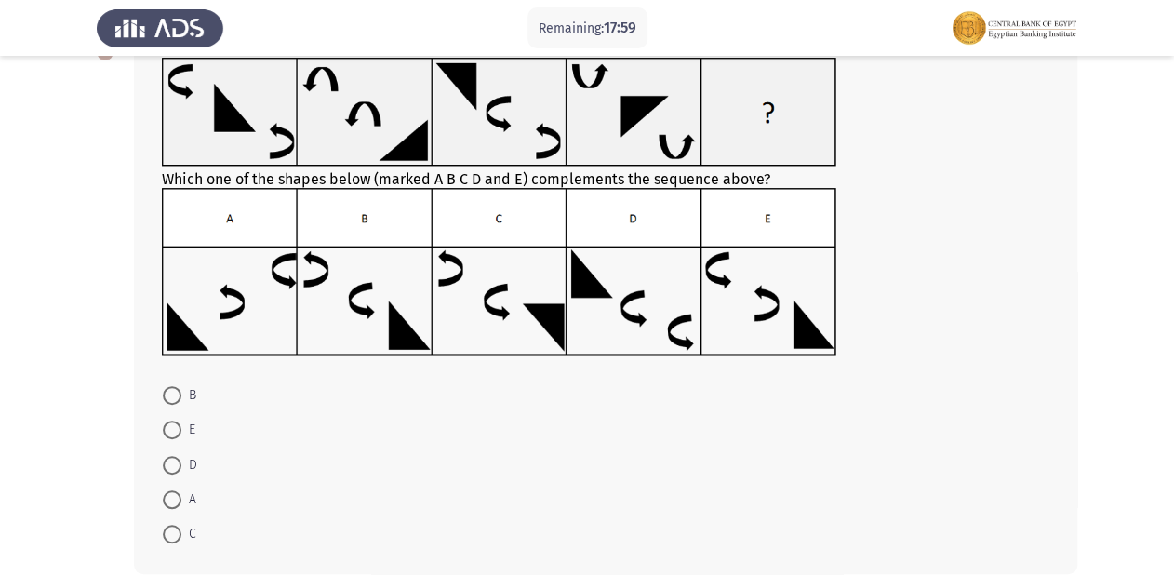
scroll to position [149, 0]
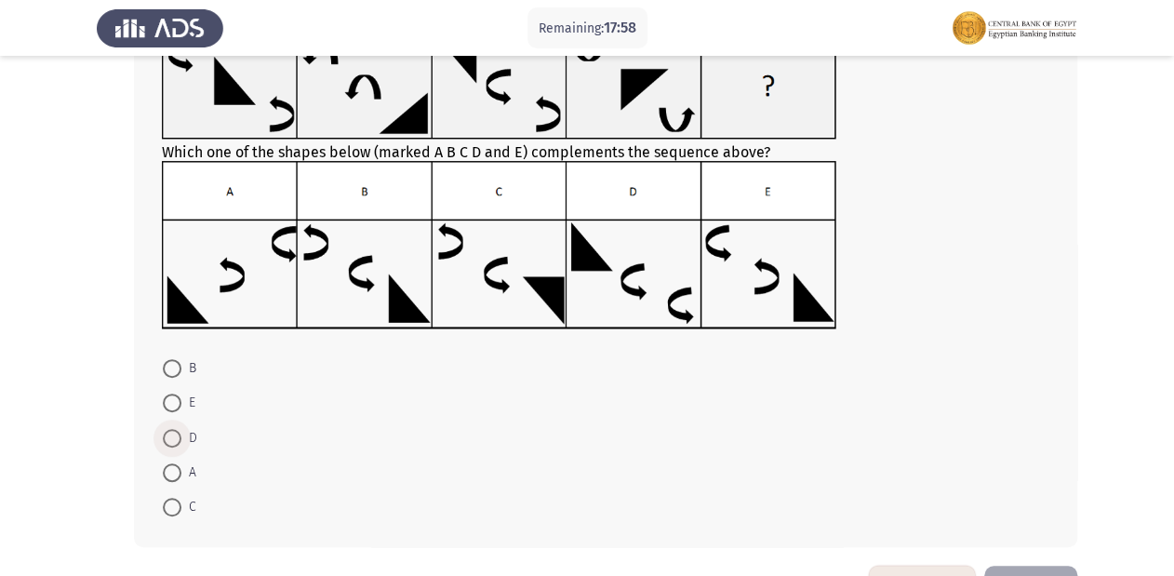
click at [168, 437] on span at bounding box center [172, 438] width 19 height 19
click at [168, 437] on input "D" at bounding box center [172, 438] width 19 height 19
radio input "true"
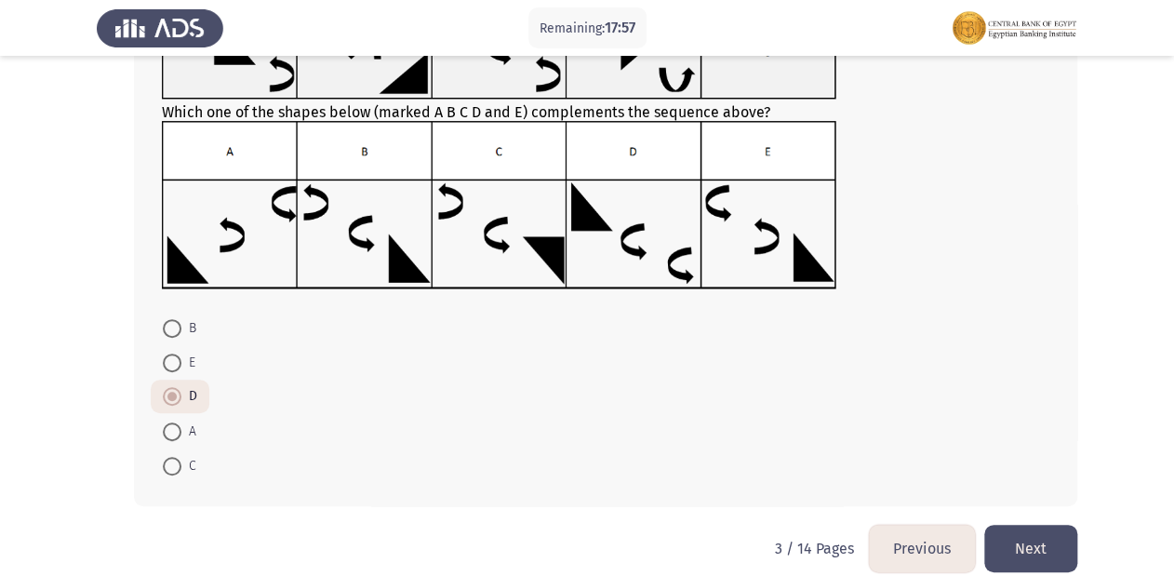
scroll to position [211, 0]
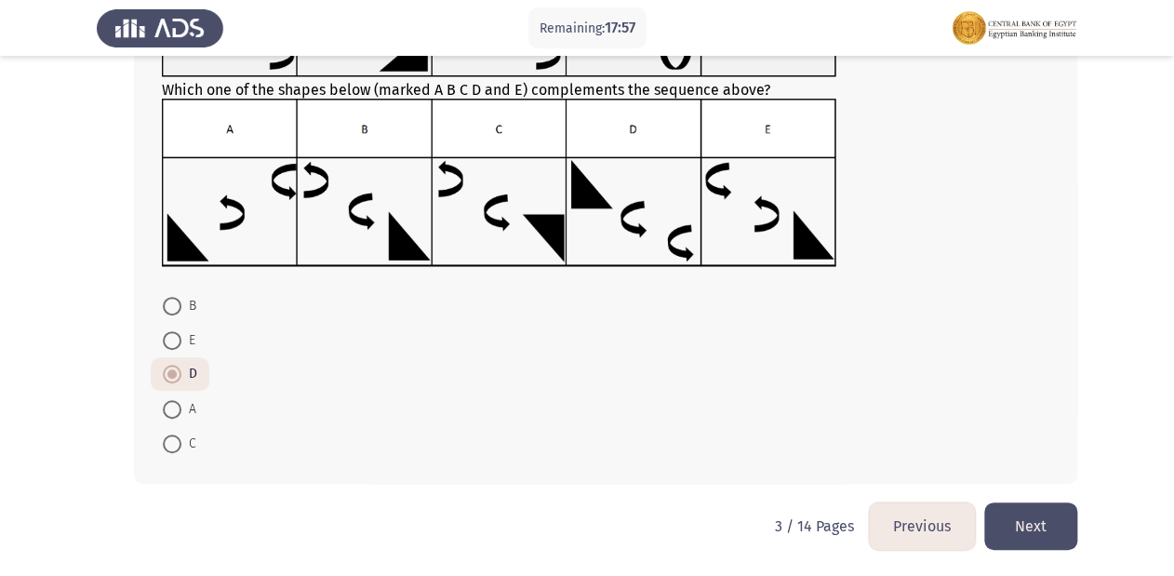
click at [1051, 518] on button "Next" at bounding box center [1030, 525] width 93 height 47
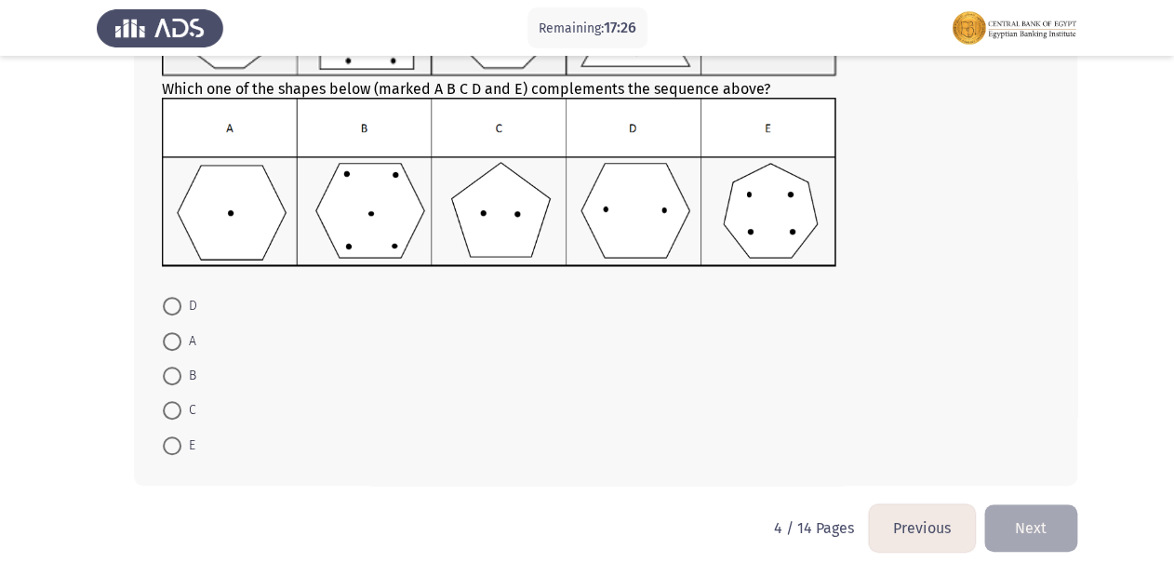
scroll to position [213, 0]
click at [171, 312] on span at bounding box center [172, 305] width 19 height 19
click at [171, 312] on input "D" at bounding box center [172, 305] width 19 height 19
radio input "true"
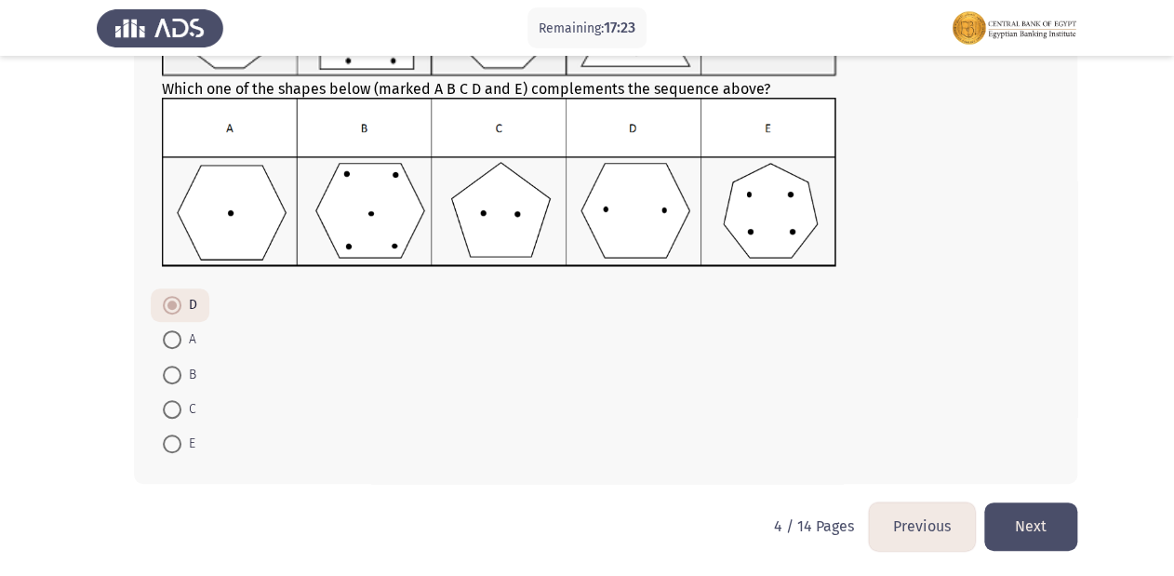
click at [1019, 527] on button "Next" at bounding box center [1030, 525] width 93 height 47
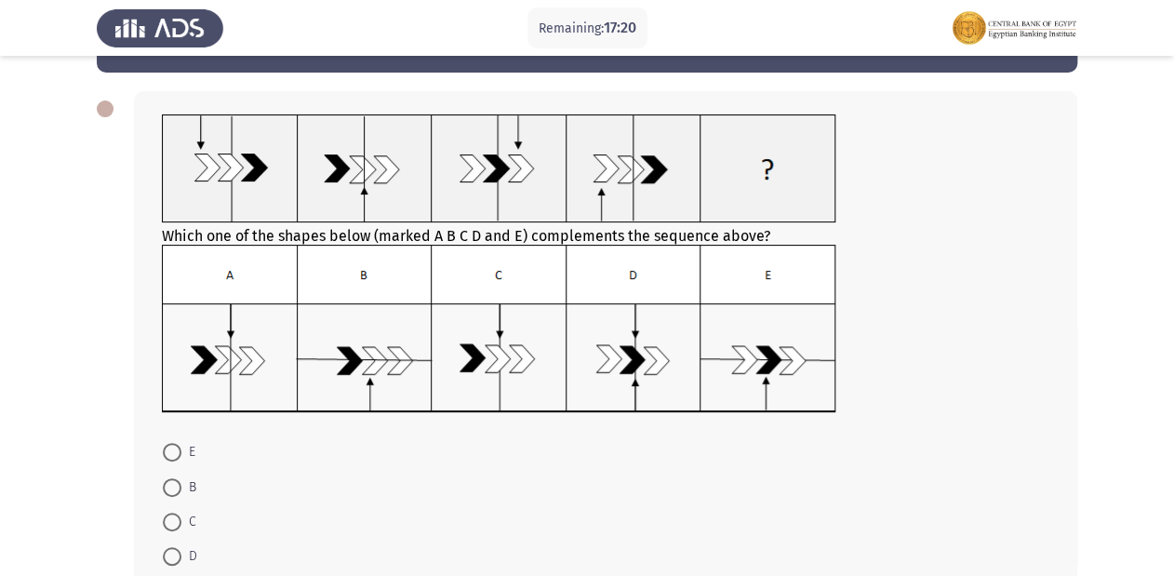
scroll to position [63, 0]
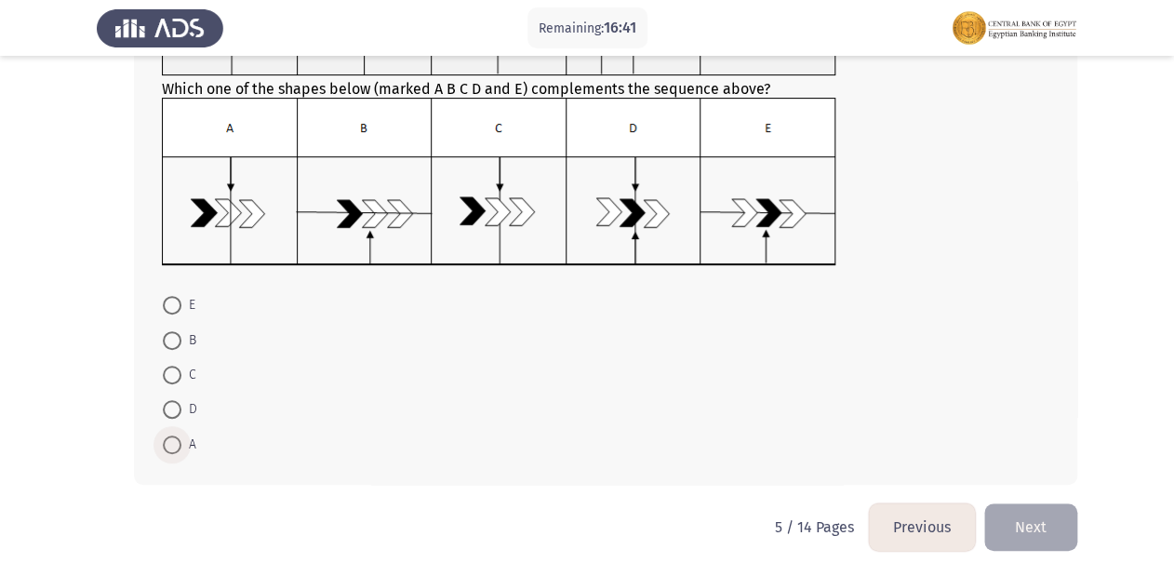
click at [170, 441] on span at bounding box center [172, 444] width 19 height 19
click at [170, 441] on input "A" at bounding box center [172, 444] width 19 height 19
radio input "true"
click at [1019, 515] on button "Next" at bounding box center [1030, 524] width 93 height 47
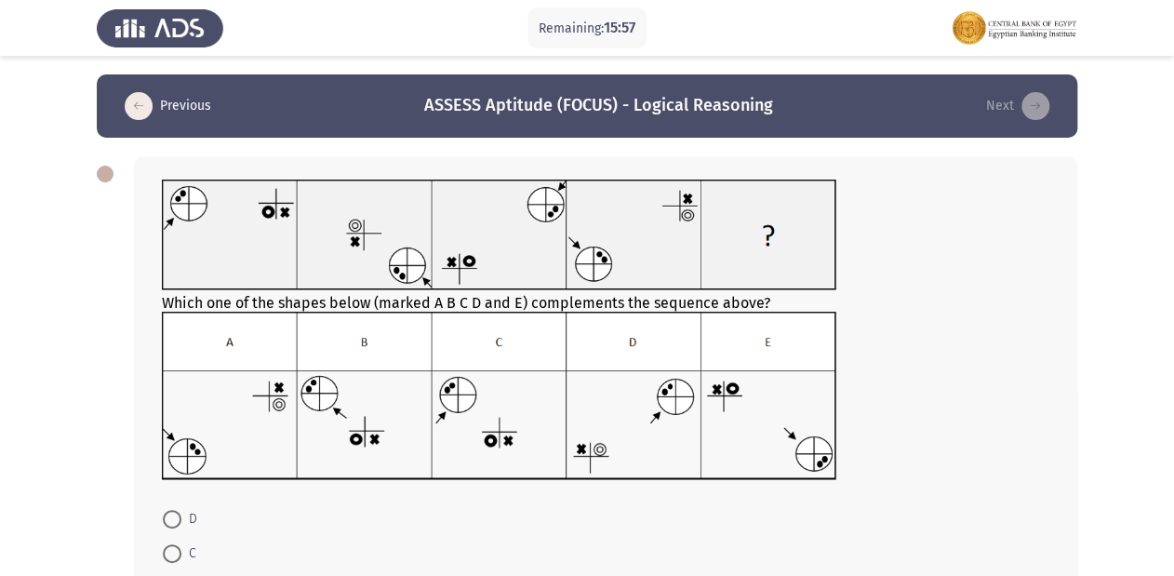
scroll to position [74, 0]
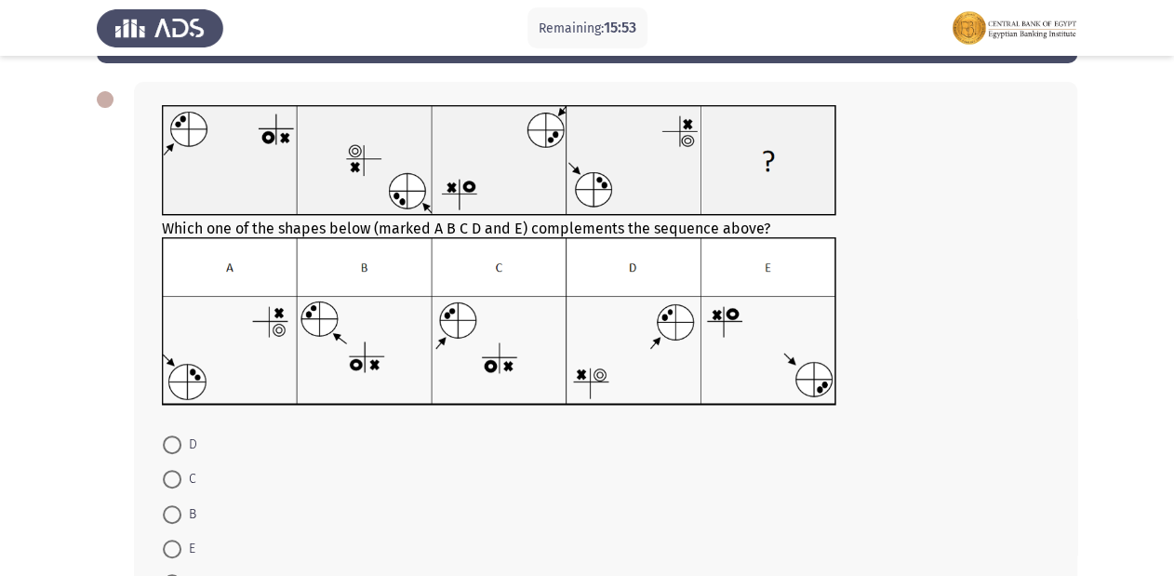
click at [170, 443] on span at bounding box center [172, 444] width 19 height 19
click at [170, 443] on input "D" at bounding box center [172, 444] width 19 height 19
radio input "true"
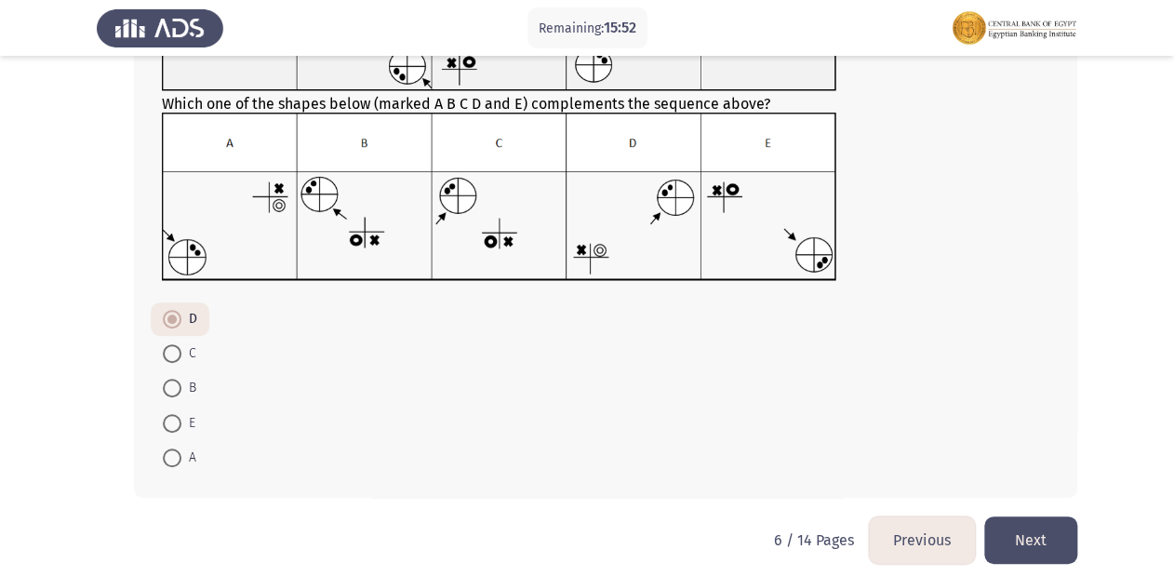
scroll to position [213, 0]
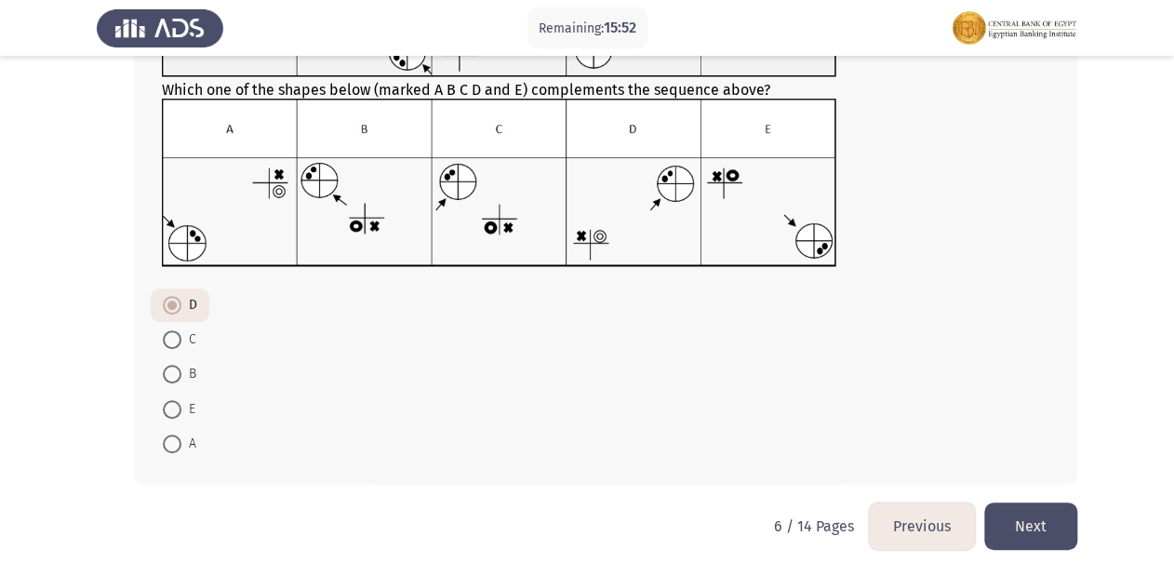
click at [1041, 528] on button "Next" at bounding box center [1030, 525] width 93 height 47
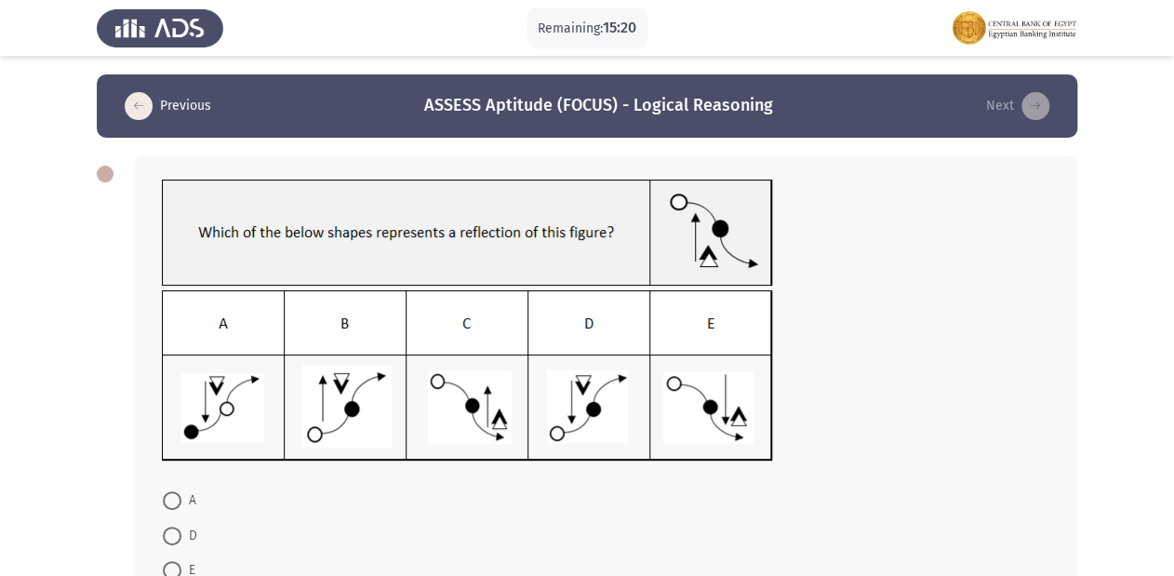
scroll to position [74, 0]
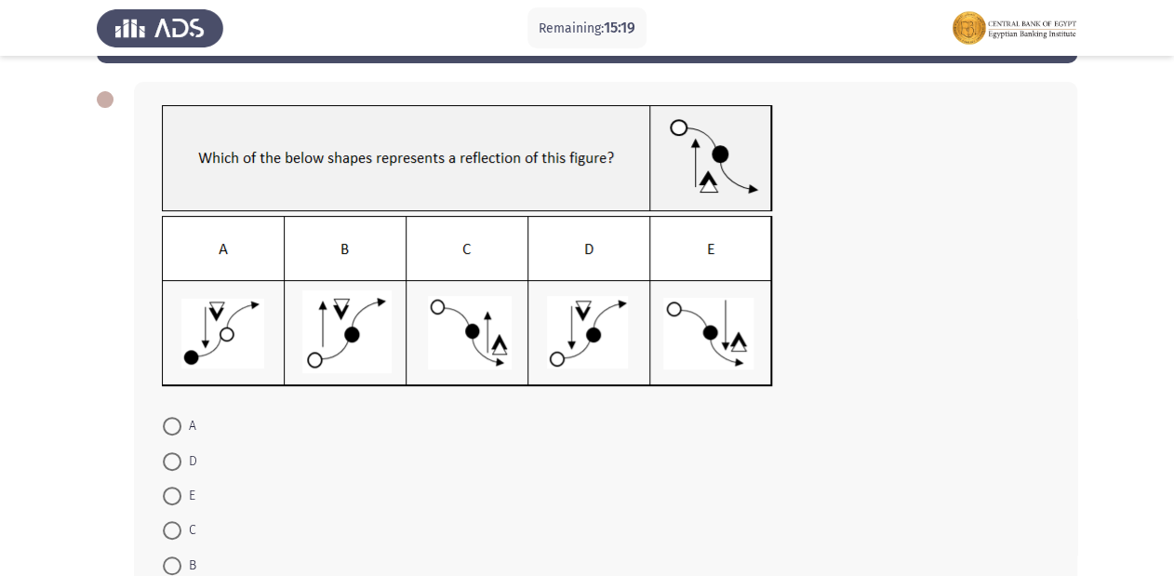
click at [173, 456] on span at bounding box center [172, 461] width 19 height 19
click at [173, 456] on input "D" at bounding box center [172, 461] width 19 height 19
radio input "true"
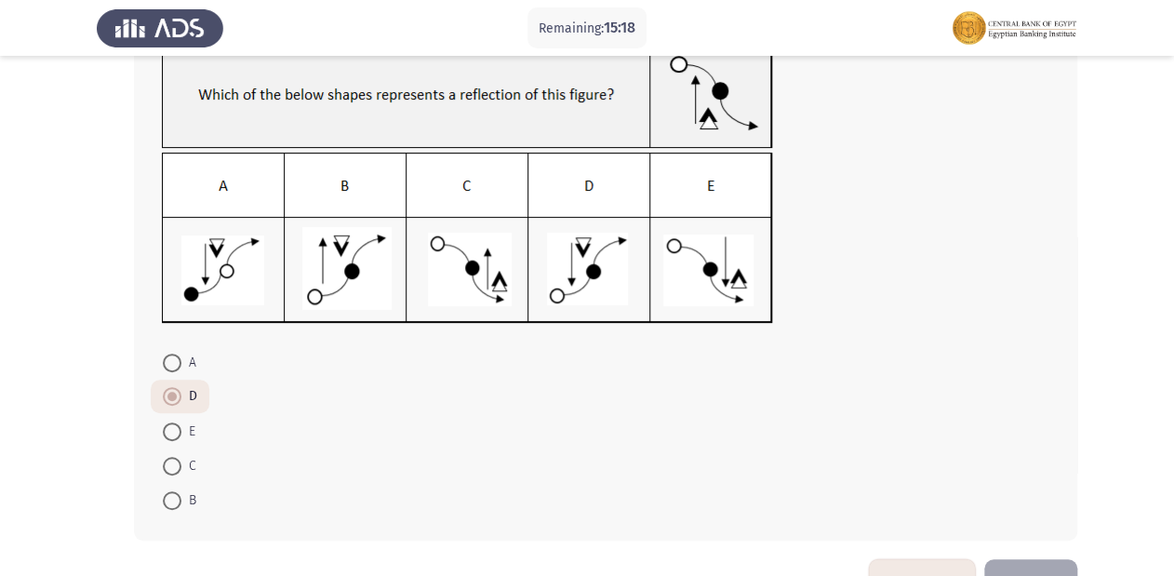
scroll to position [194, 0]
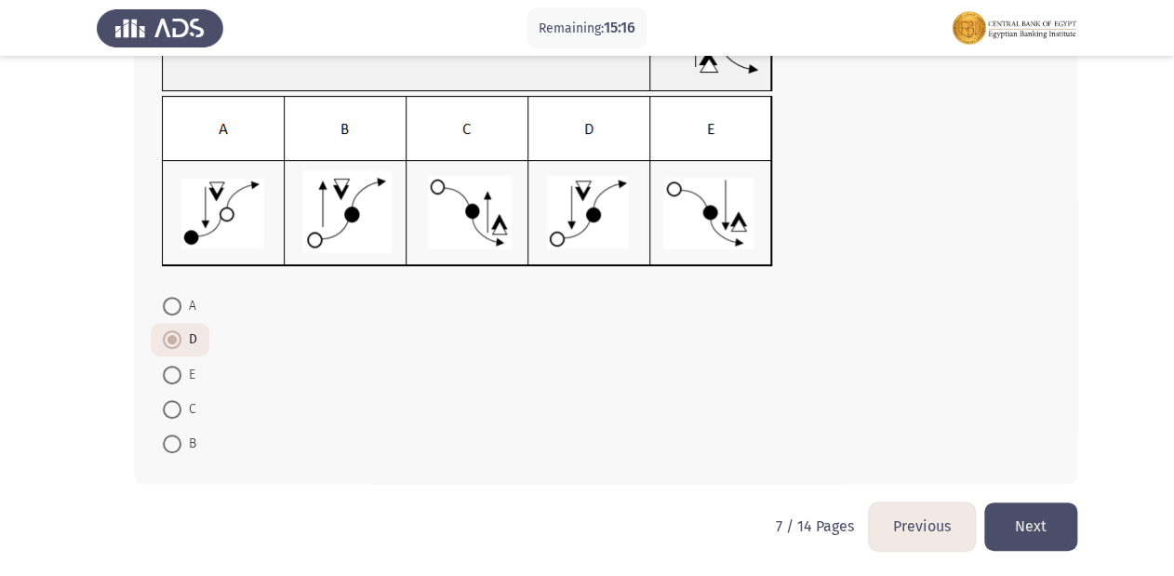
click at [1023, 521] on button "Next" at bounding box center [1030, 525] width 93 height 47
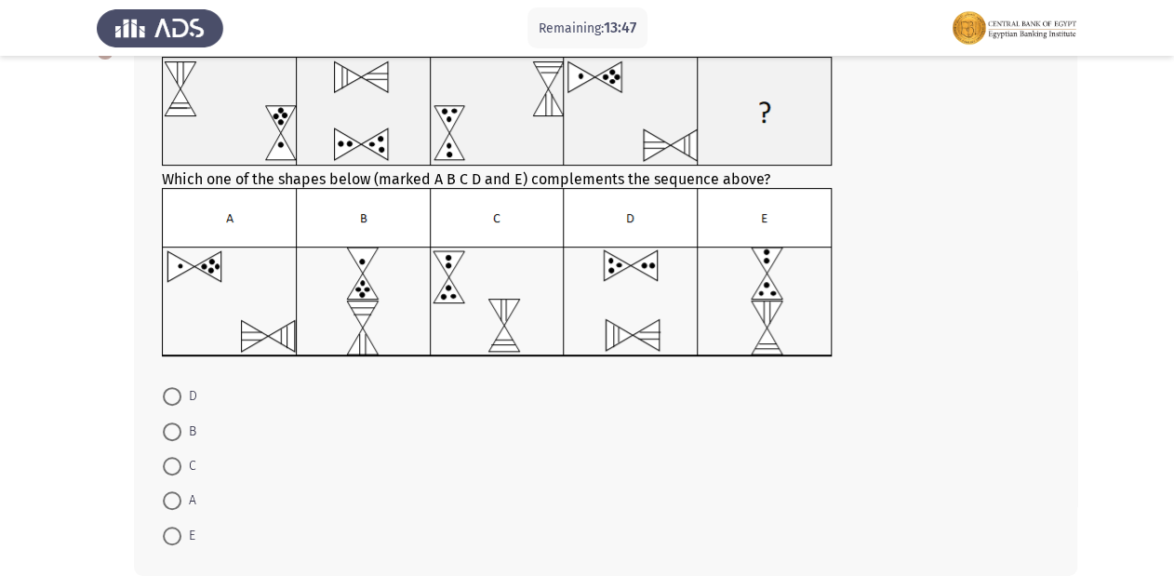
scroll to position [149, 0]
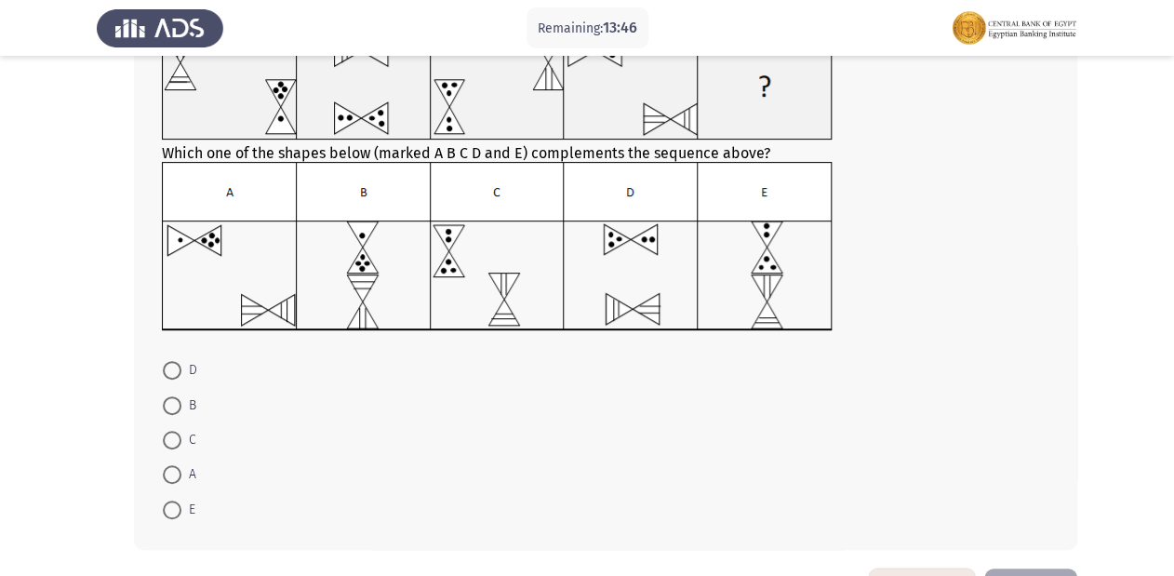
click at [167, 477] on span at bounding box center [172, 474] width 19 height 19
click at [167, 477] on input "A" at bounding box center [172, 474] width 19 height 19
radio input "true"
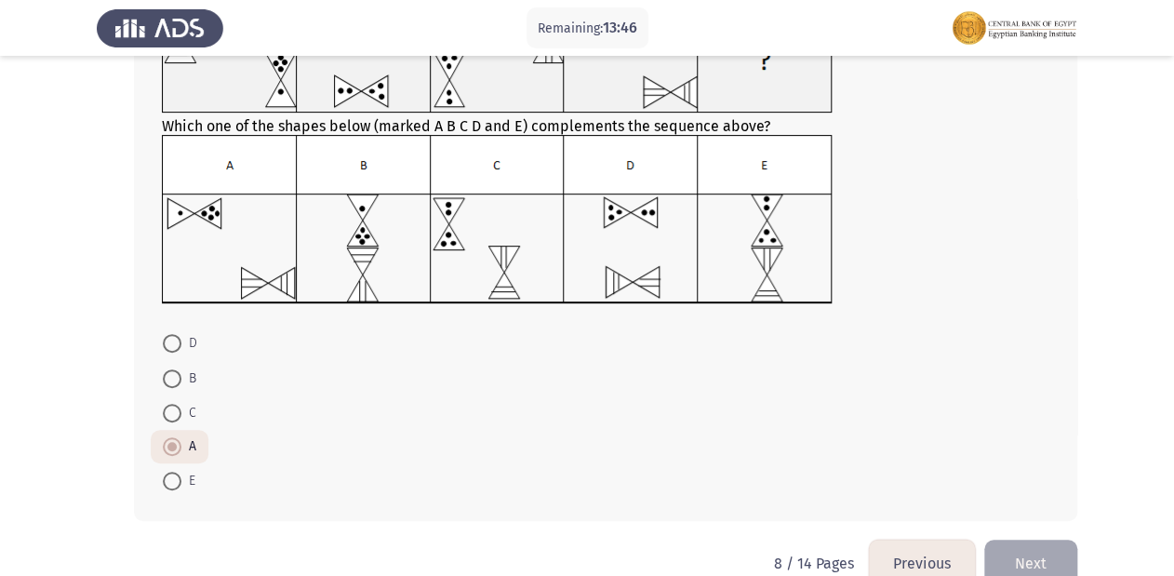
scroll to position [213, 0]
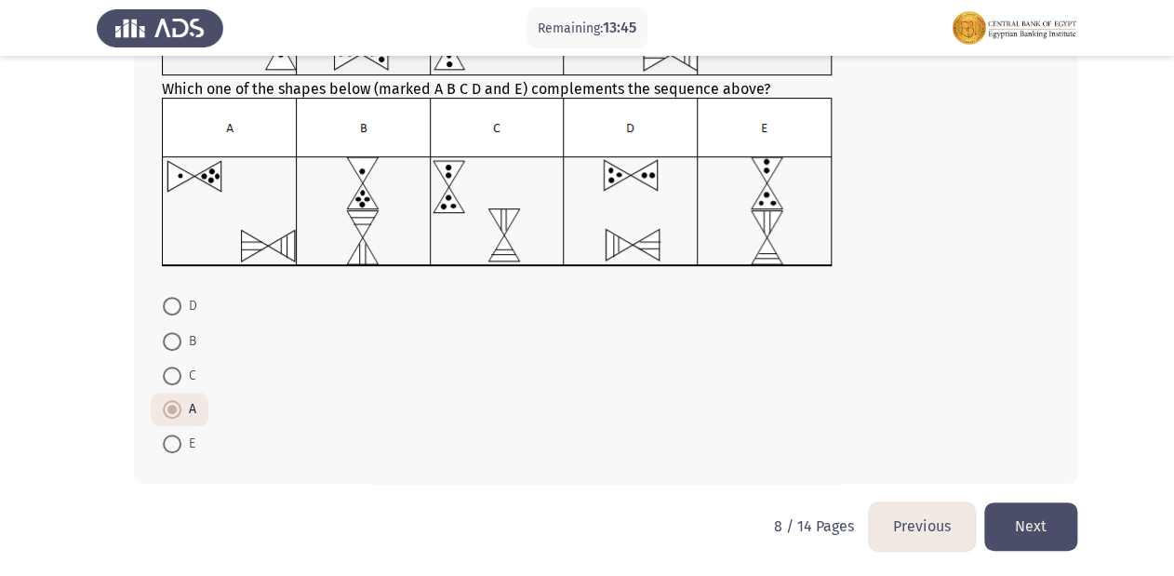
click at [1065, 526] on button "Next" at bounding box center [1030, 525] width 93 height 47
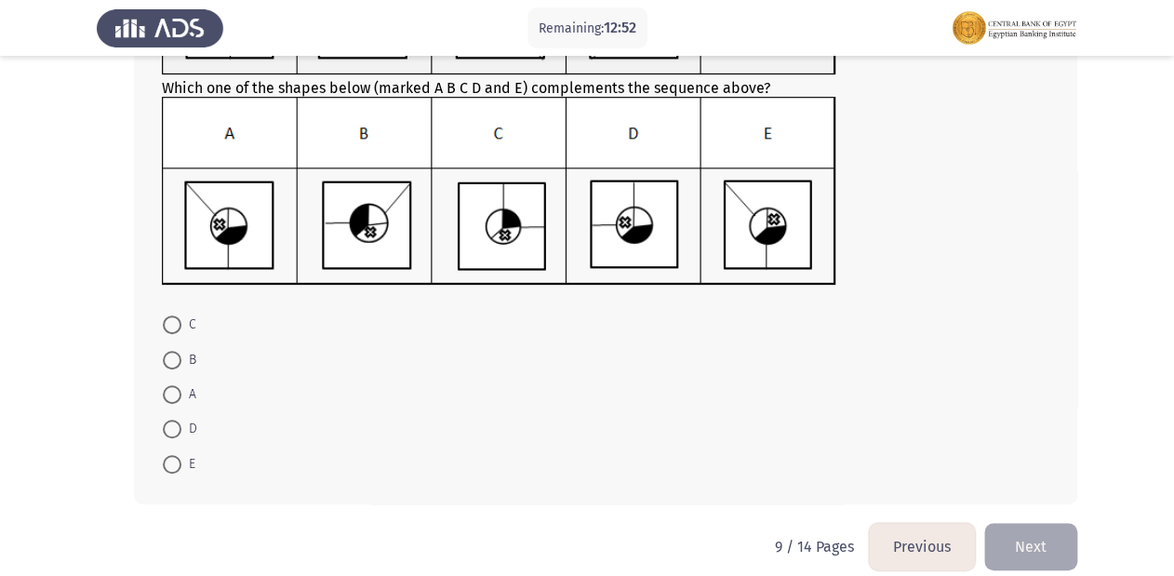
scroll to position [223, 0]
click at [167, 461] on span at bounding box center [172, 463] width 19 height 19
click at [167, 461] on input "E" at bounding box center [172, 463] width 19 height 19
radio input "true"
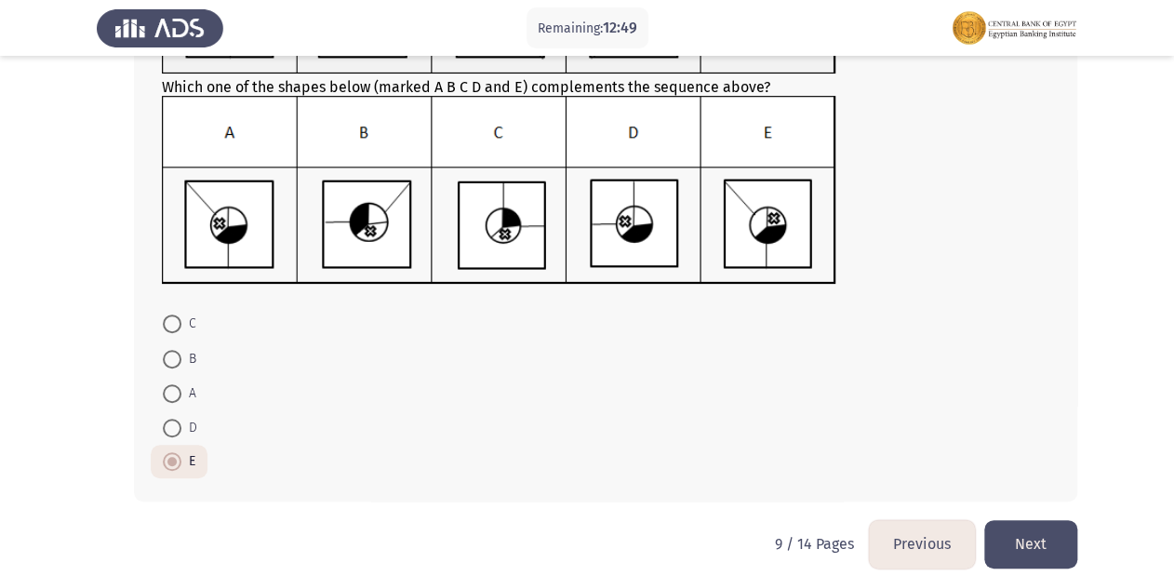
click at [1057, 540] on button "Next" at bounding box center [1030, 543] width 93 height 47
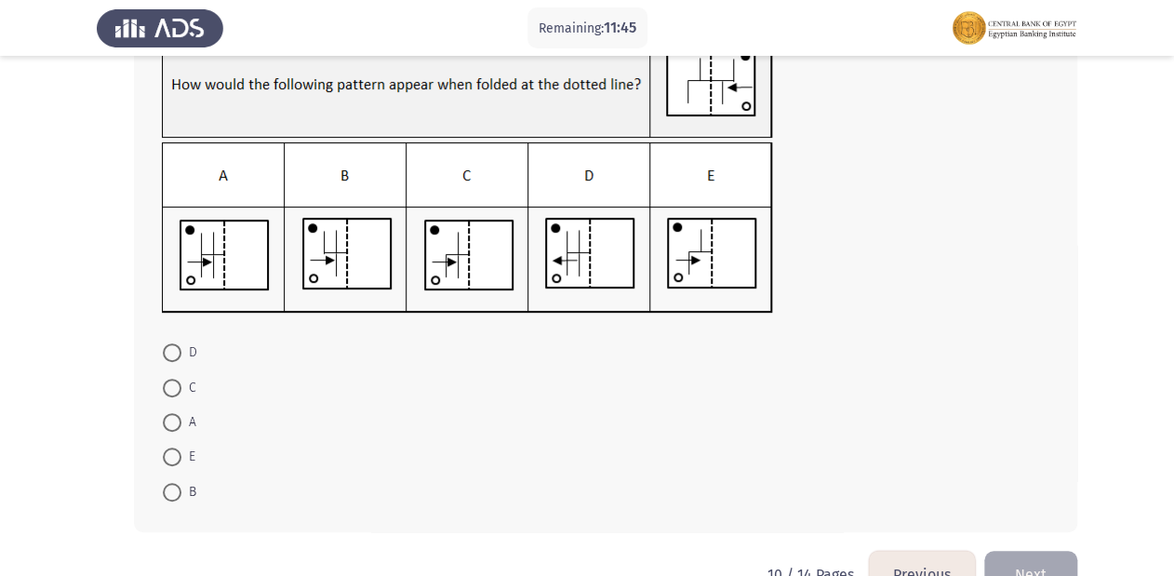
scroll to position [149, 0]
click at [170, 422] on span at bounding box center [172, 421] width 19 height 19
click at [170, 422] on input "A" at bounding box center [172, 421] width 19 height 19
radio input "true"
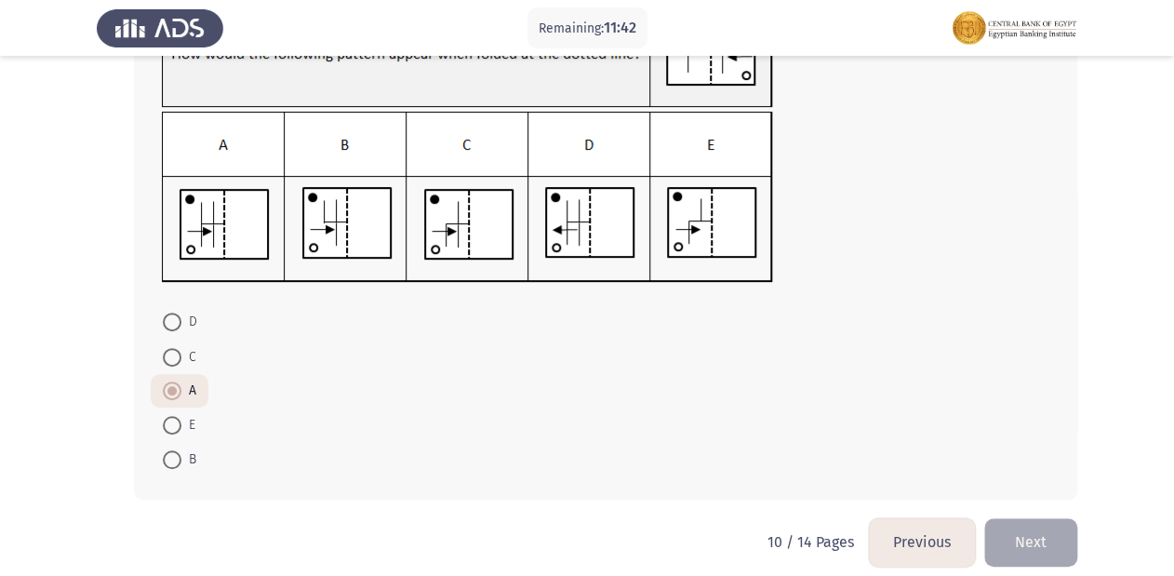
scroll to position [194, 0]
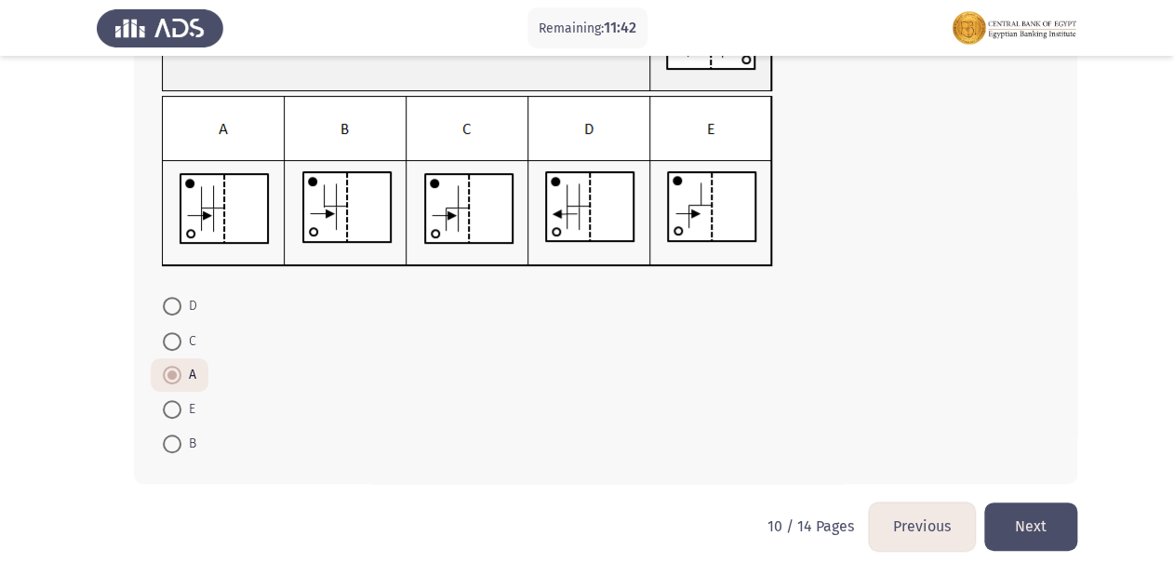
click at [1045, 528] on button "Next" at bounding box center [1030, 525] width 93 height 47
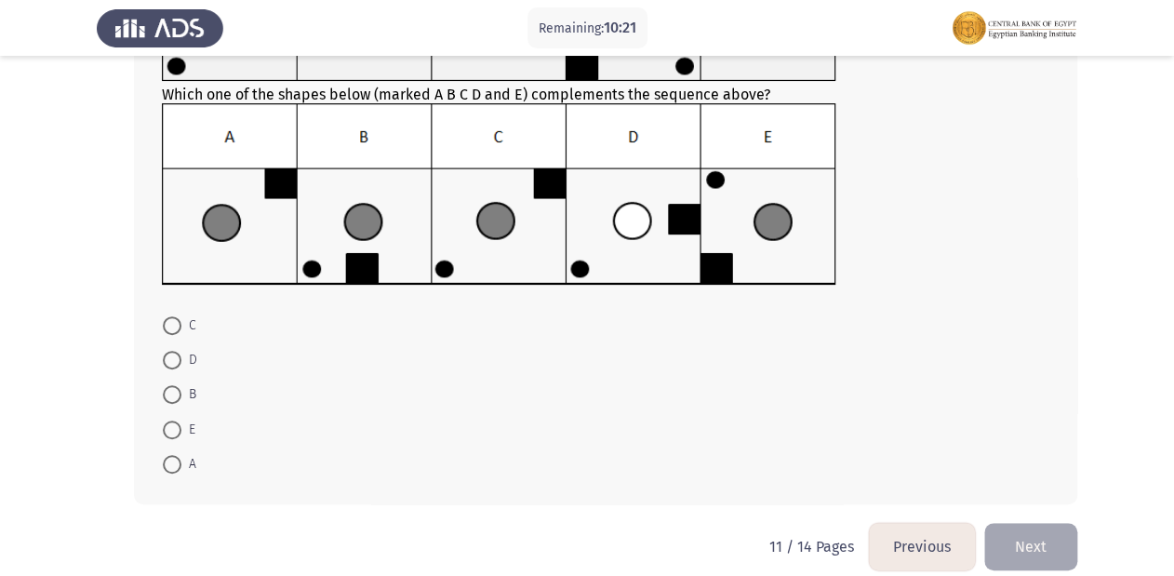
scroll to position [223, 0]
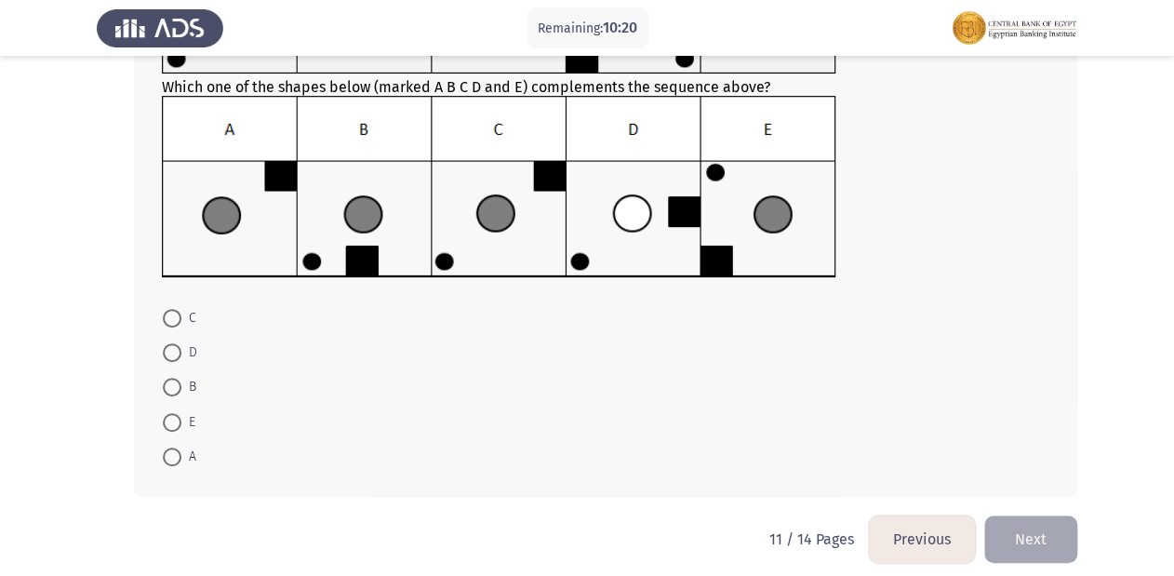
click at [167, 425] on span at bounding box center [172, 422] width 19 height 19
click at [167, 425] on input "E" at bounding box center [172, 422] width 19 height 19
radio input "true"
click at [1038, 539] on button "Next" at bounding box center [1030, 537] width 93 height 47
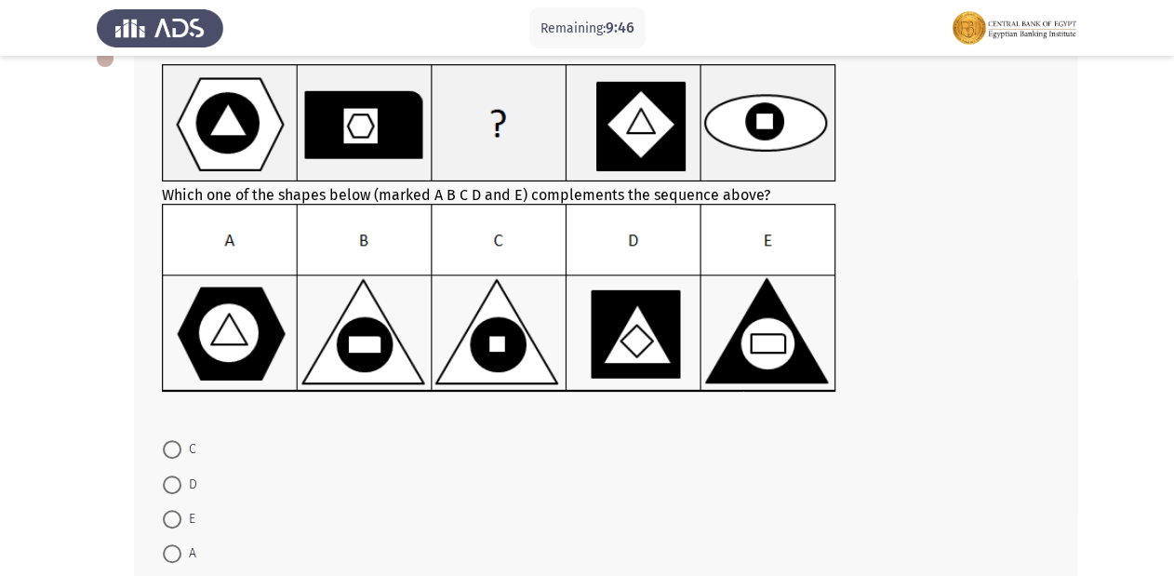
scroll to position [149, 0]
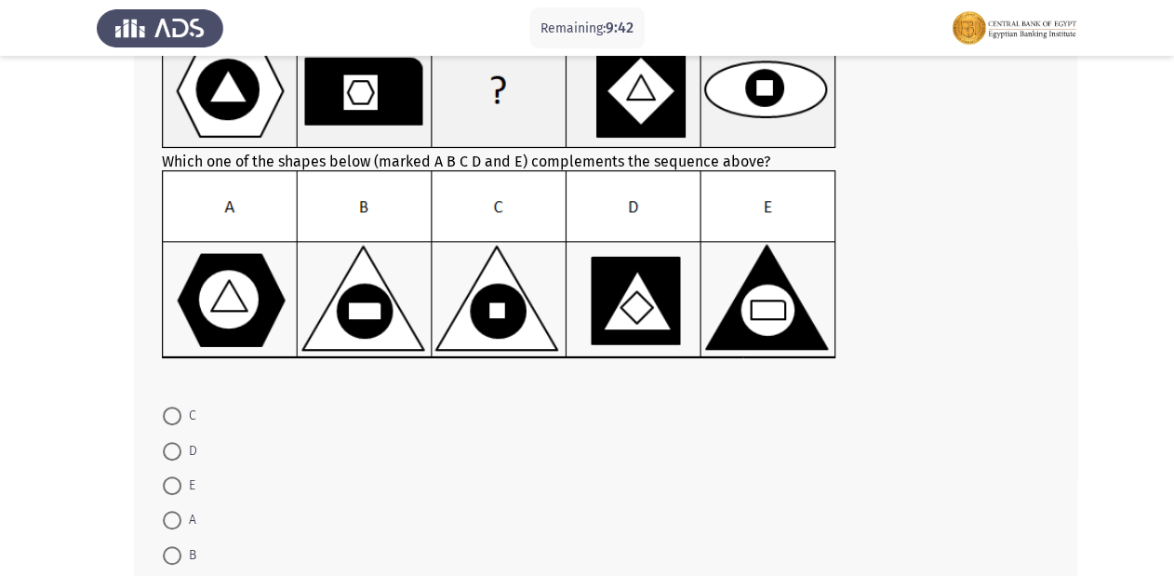
click at [167, 556] on span at bounding box center [172, 555] width 19 height 19
click at [167, 556] on input "B" at bounding box center [172, 555] width 19 height 19
radio input "true"
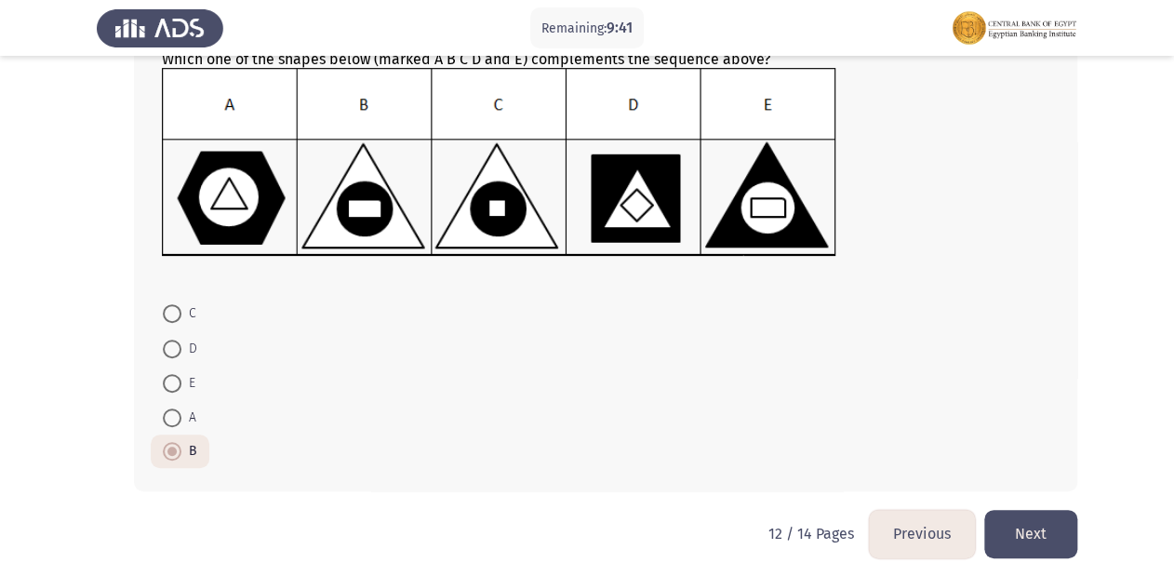
scroll to position [260, 0]
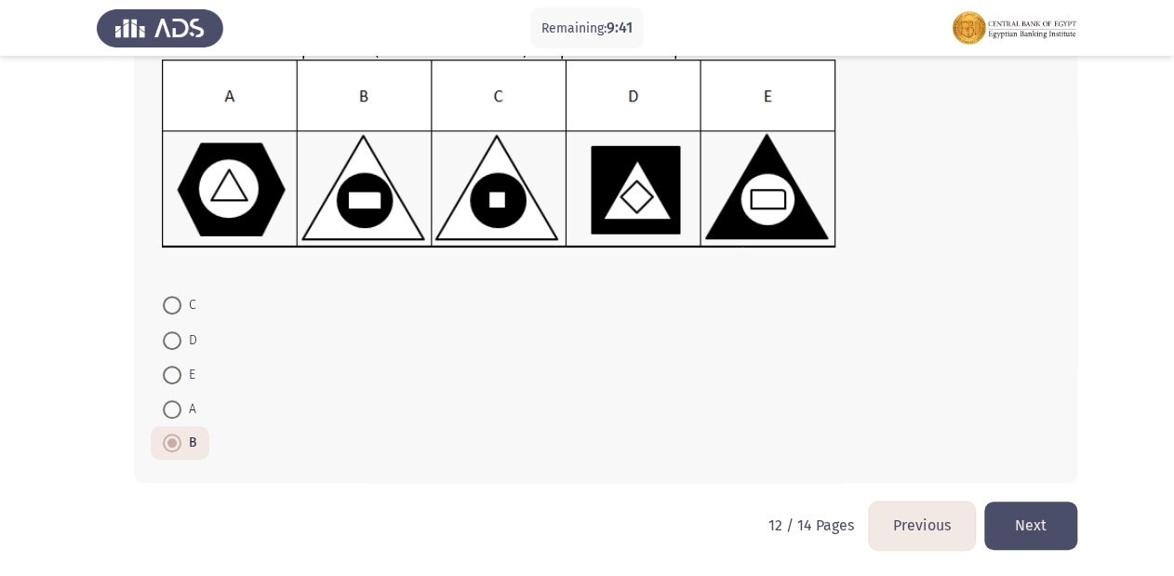
click at [1049, 535] on button "Next" at bounding box center [1030, 524] width 93 height 47
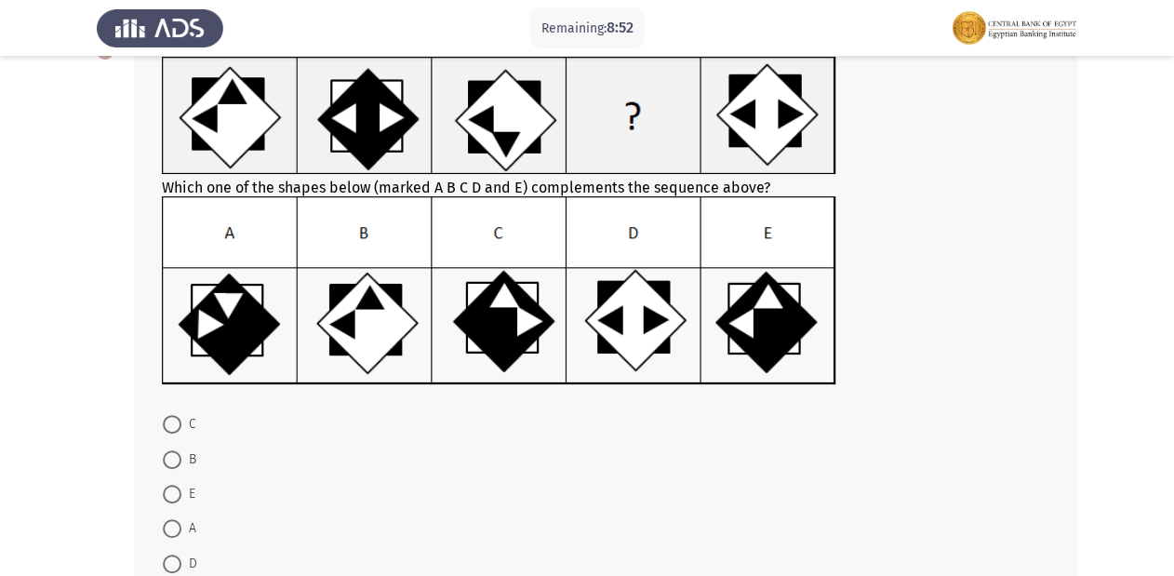
scroll to position [149, 0]
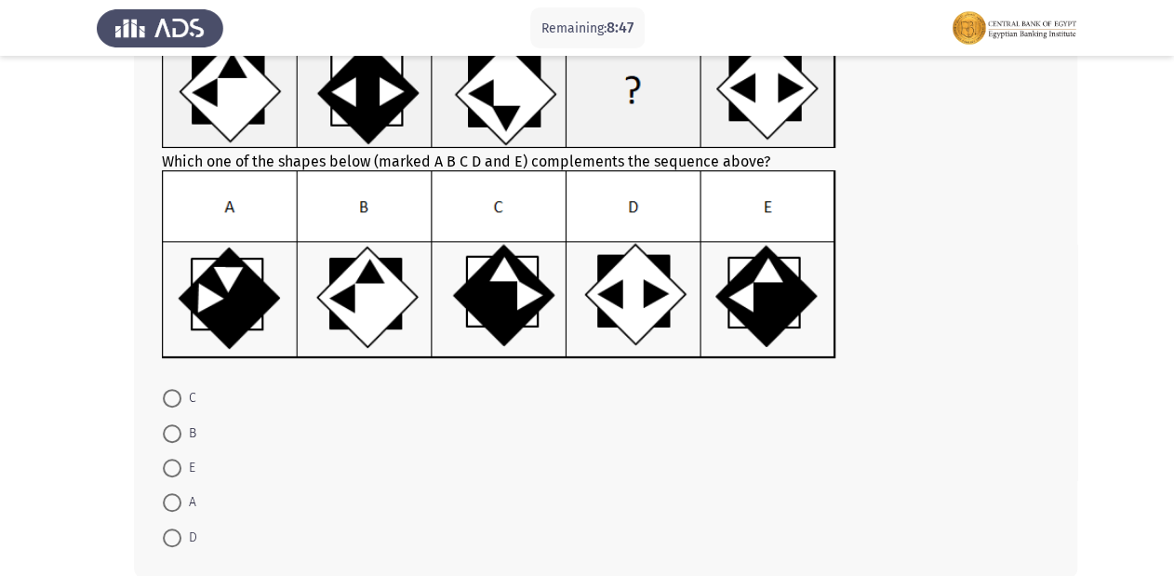
click at [168, 403] on span at bounding box center [172, 398] width 19 height 19
click at [168, 403] on input "C" at bounding box center [172, 398] width 19 height 19
radio input "true"
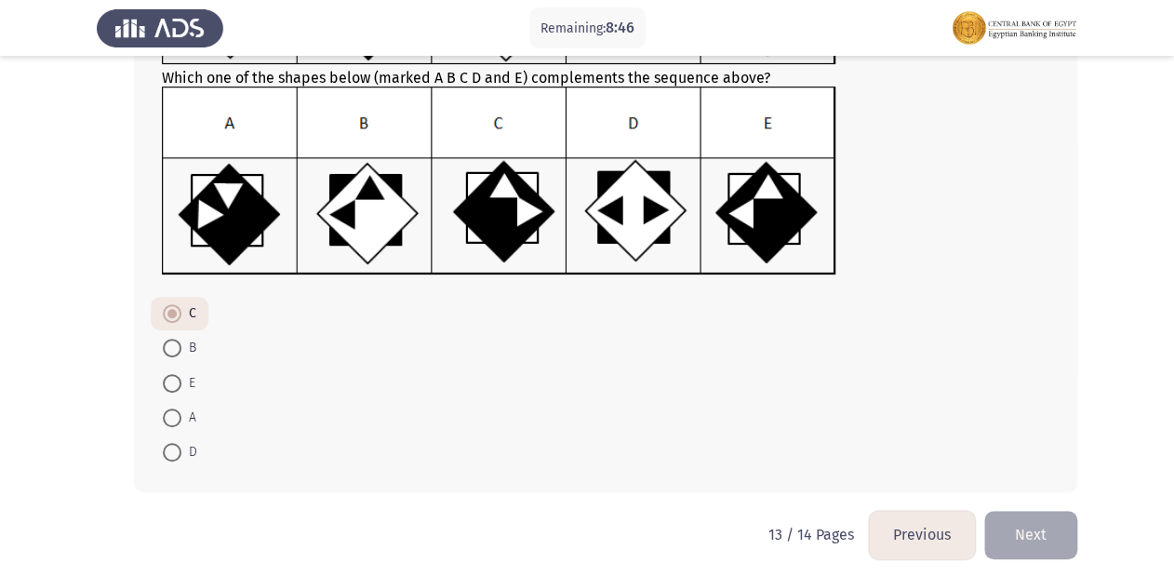
scroll to position [242, 0]
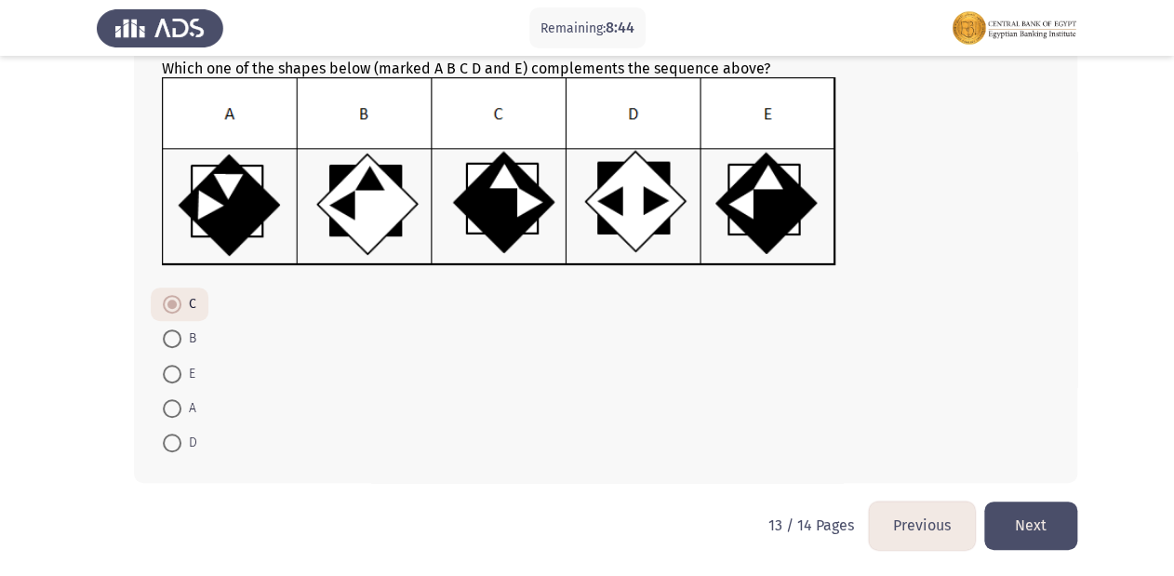
click at [1042, 528] on button "Next" at bounding box center [1030, 524] width 93 height 47
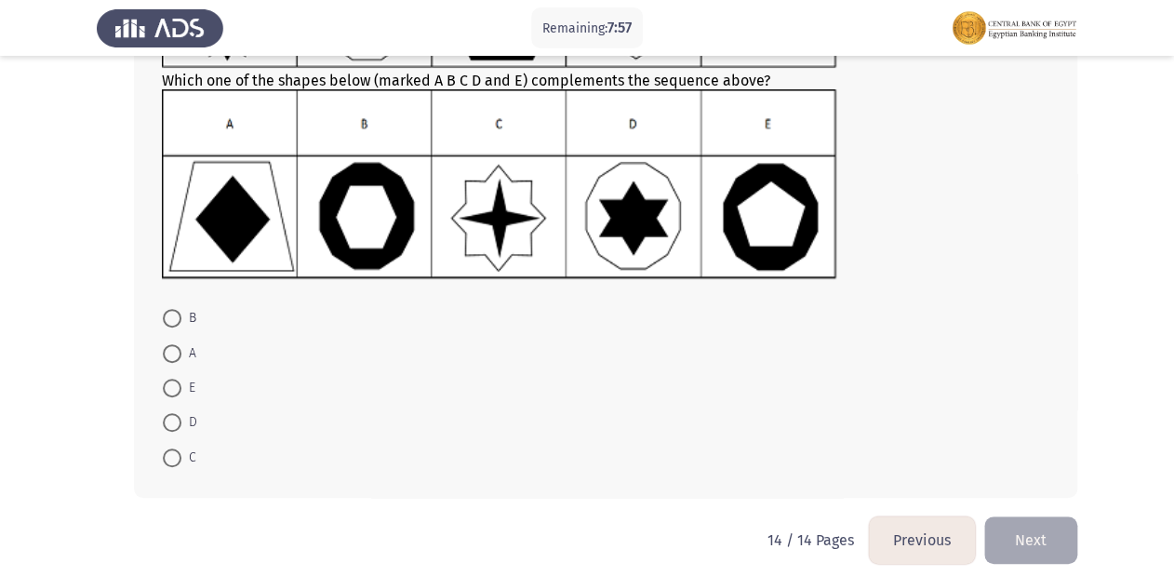
scroll to position [223, 0]
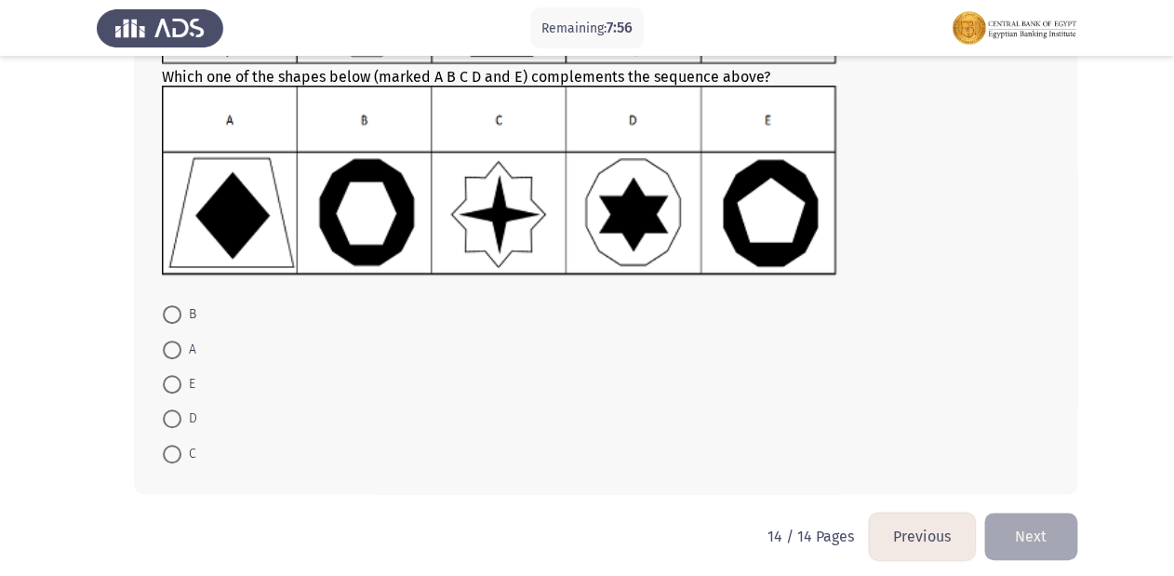
click at [175, 313] on span at bounding box center [172, 314] width 19 height 19
click at [175, 313] on input "B" at bounding box center [172, 314] width 19 height 19
radio input "true"
click at [1029, 538] on button "Next" at bounding box center [1030, 534] width 93 height 47
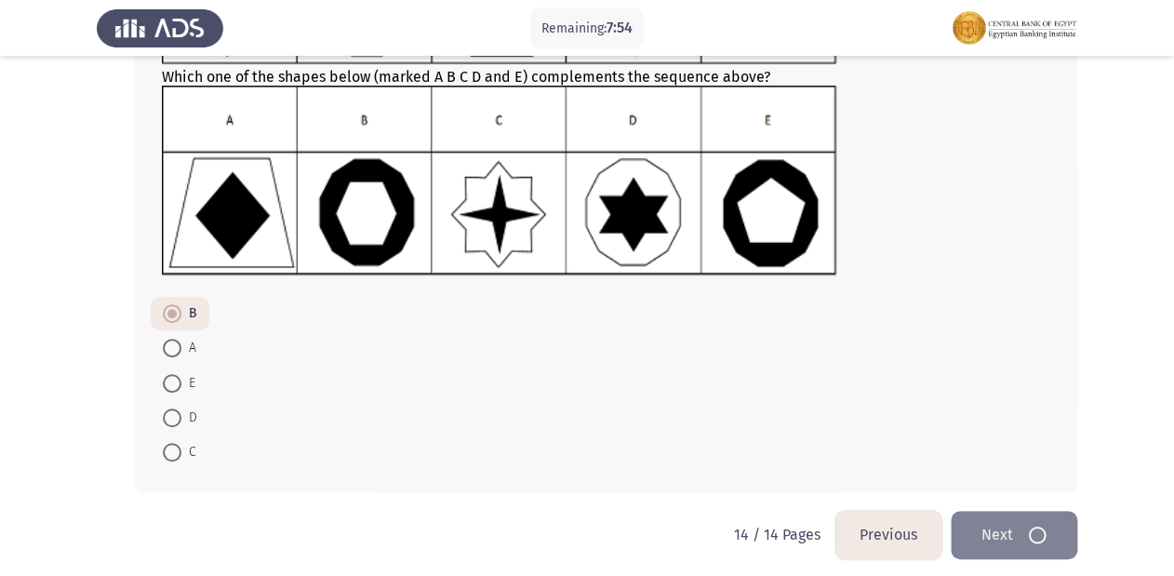
scroll to position [0, 0]
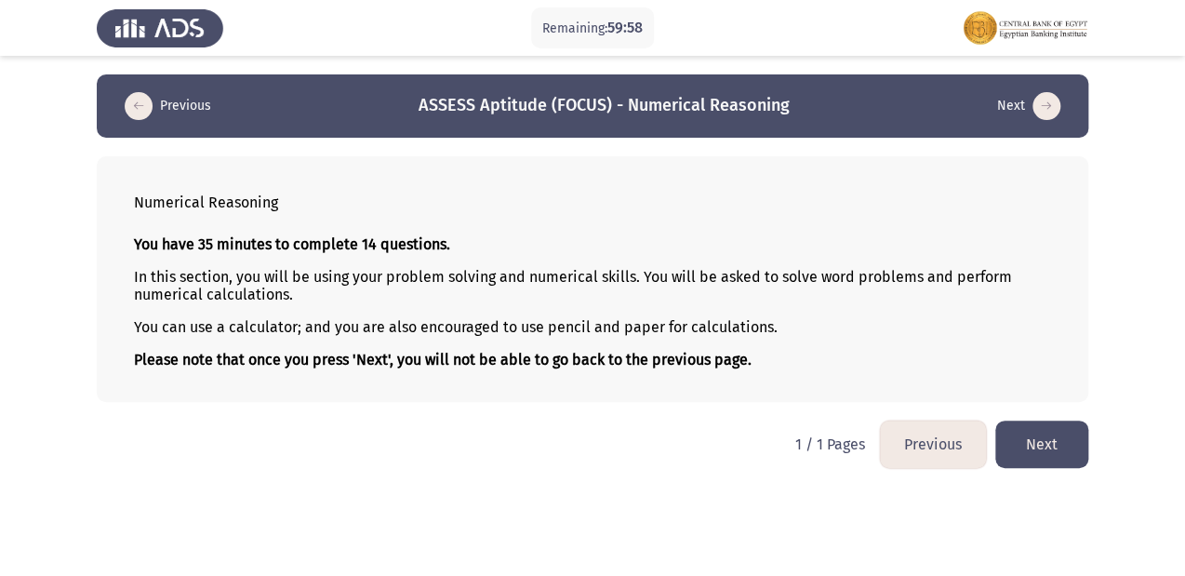
click at [1056, 447] on button "Next" at bounding box center [1041, 443] width 93 height 47
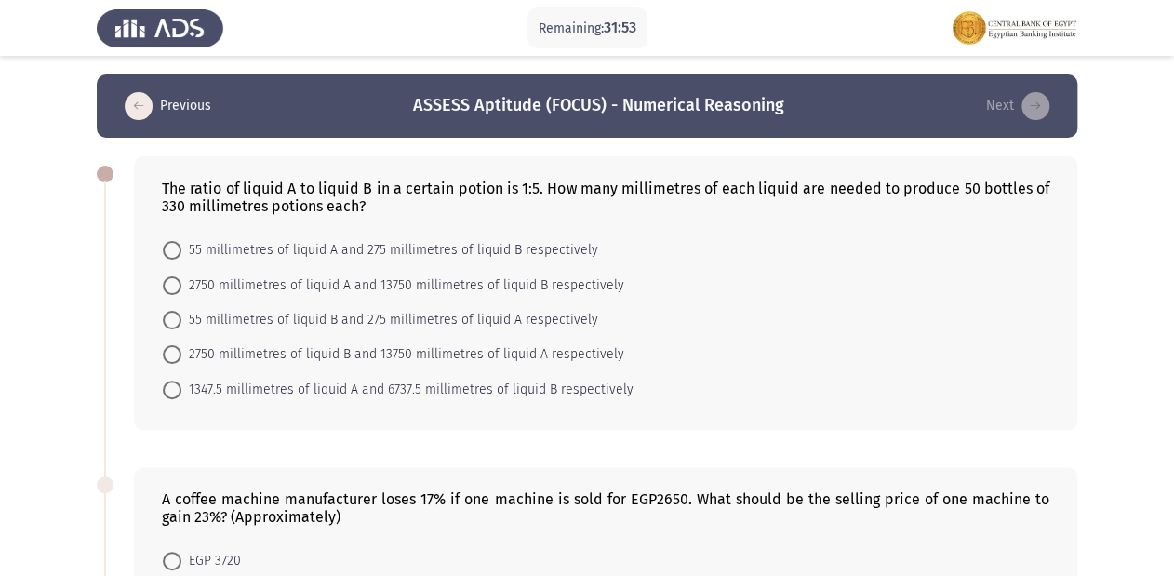
click at [173, 324] on span at bounding box center [172, 320] width 19 height 19
click at [173, 324] on input "55 millimetres of liquid B and 275 millimetres of liquid A respectively" at bounding box center [172, 320] width 19 height 19
radio input "true"
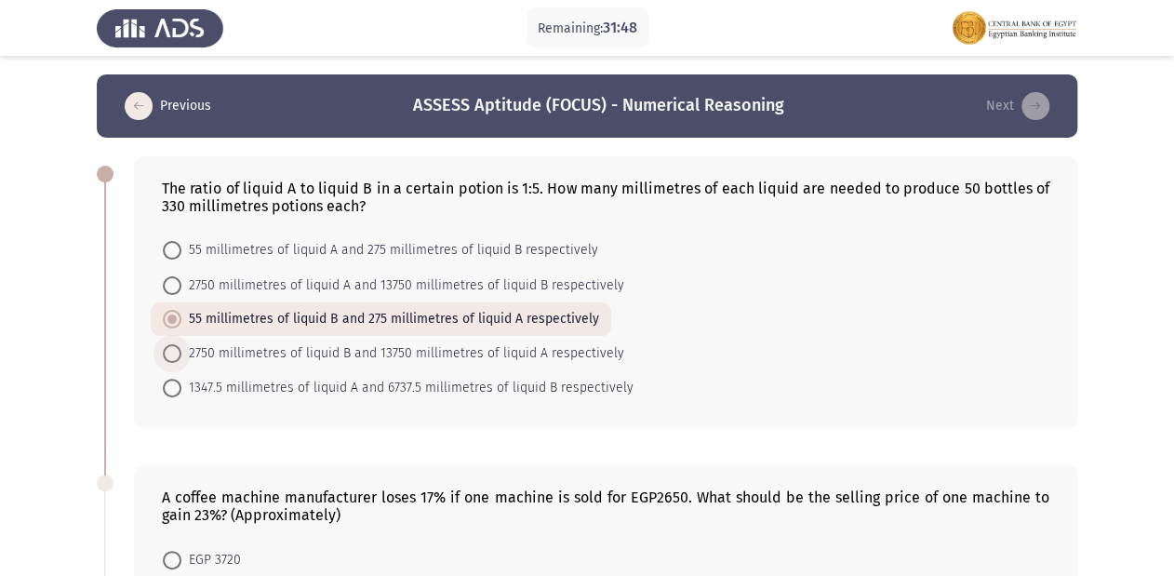
click at [169, 352] on span at bounding box center [172, 353] width 19 height 19
click at [169, 352] on input "2750 millimetres of liquid B and 13750 millimetres of liquid A respectively" at bounding box center [172, 353] width 19 height 19
radio input "true"
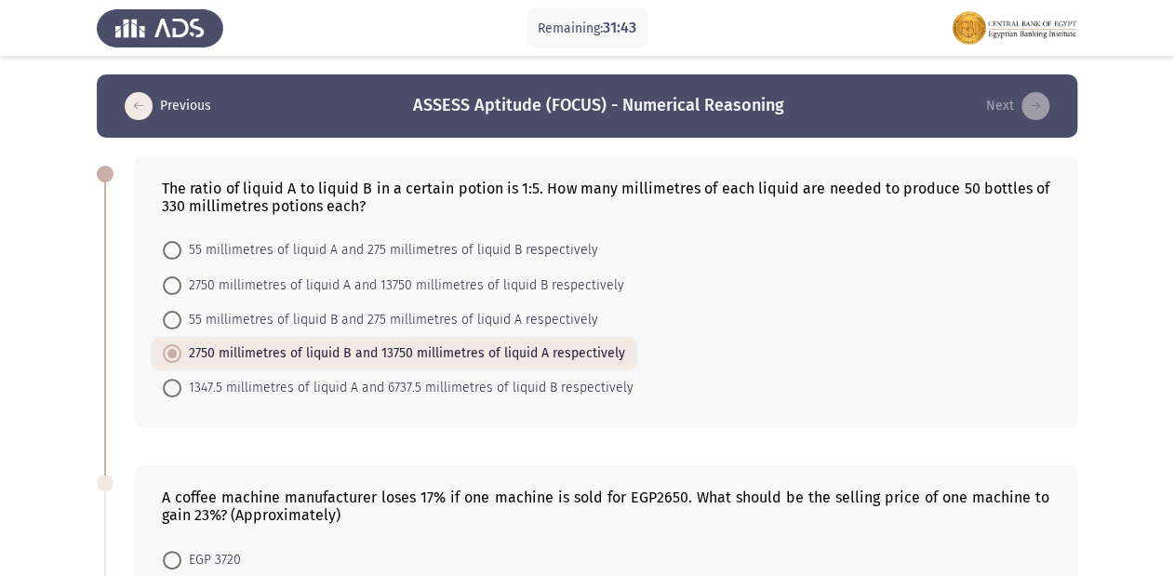
click at [168, 251] on span at bounding box center [172, 250] width 19 height 19
click at [168, 251] on input "55 millimetres of liquid A and 275 millimetres of liquid B respectively" at bounding box center [172, 250] width 19 height 19
radio input "true"
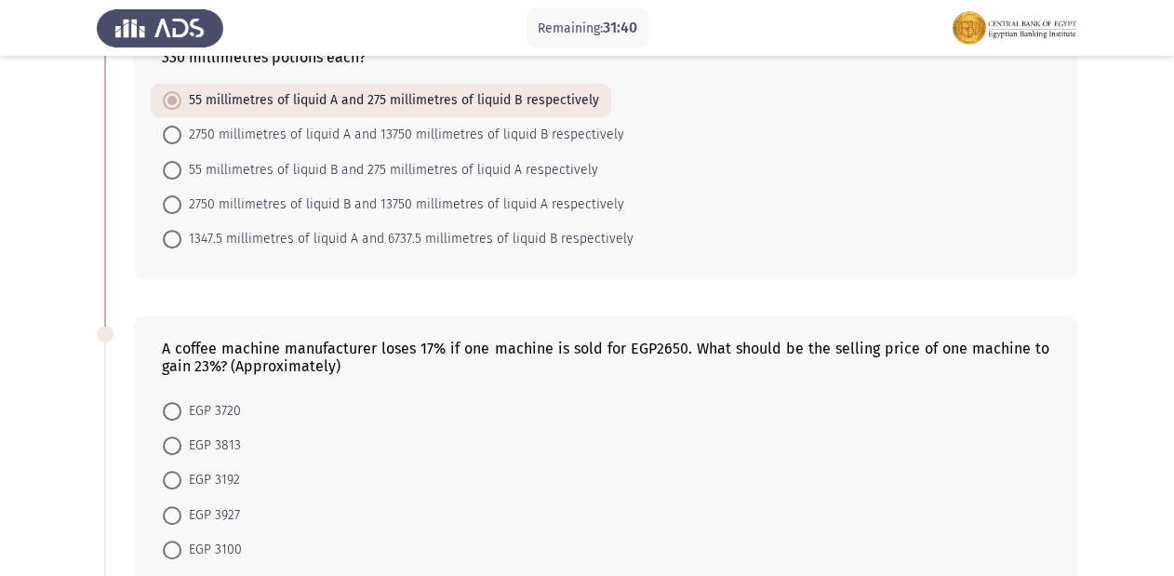
scroll to position [298, 0]
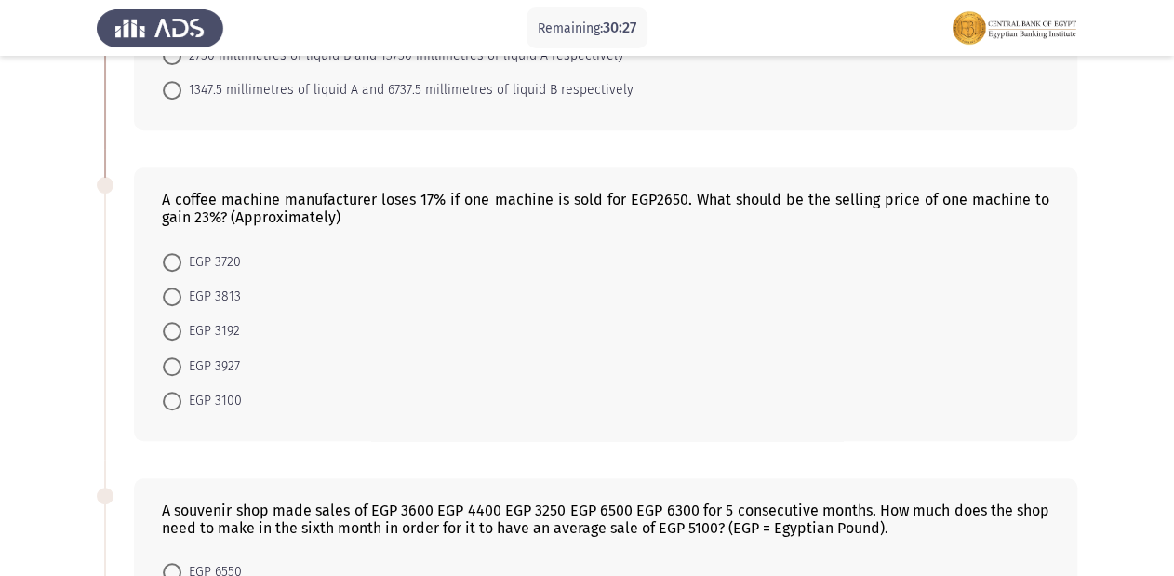
click at [170, 262] on span at bounding box center [172, 262] width 19 height 19
click at [170, 262] on input "EGP 3720" at bounding box center [172, 262] width 19 height 19
radio input "true"
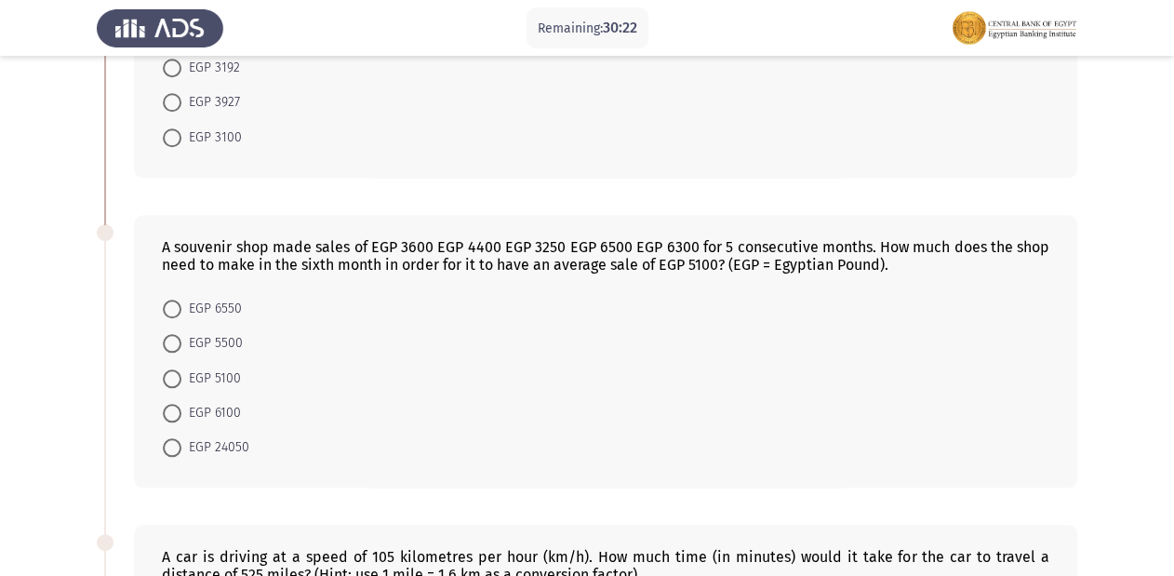
scroll to position [595, 0]
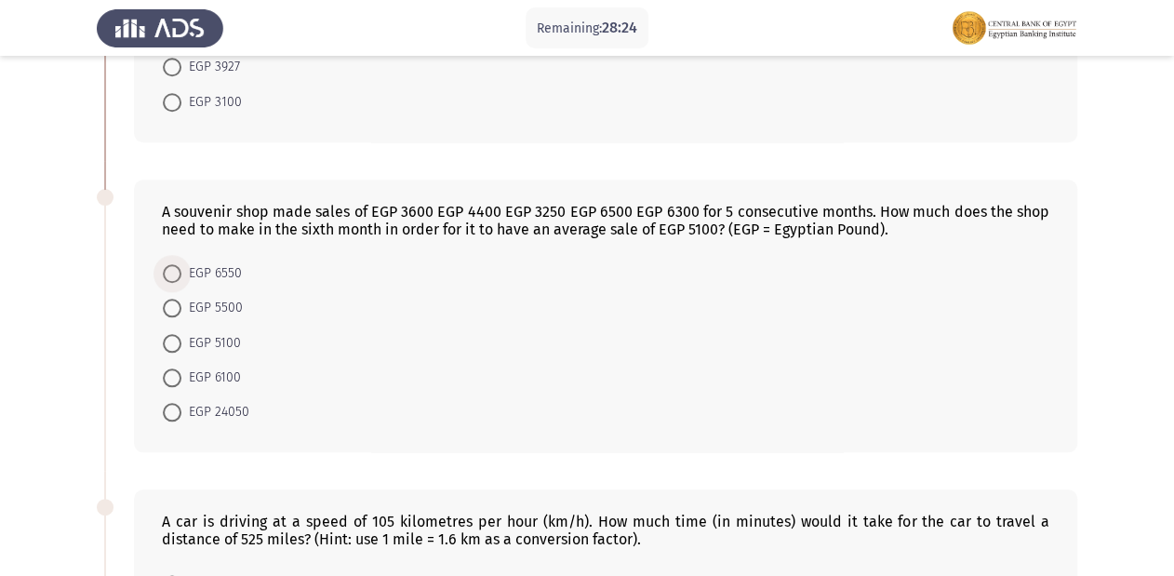
click at [171, 272] on span at bounding box center [172, 273] width 19 height 19
click at [171, 272] on input "EGP 6550" at bounding box center [172, 273] width 19 height 19
radio input "true"
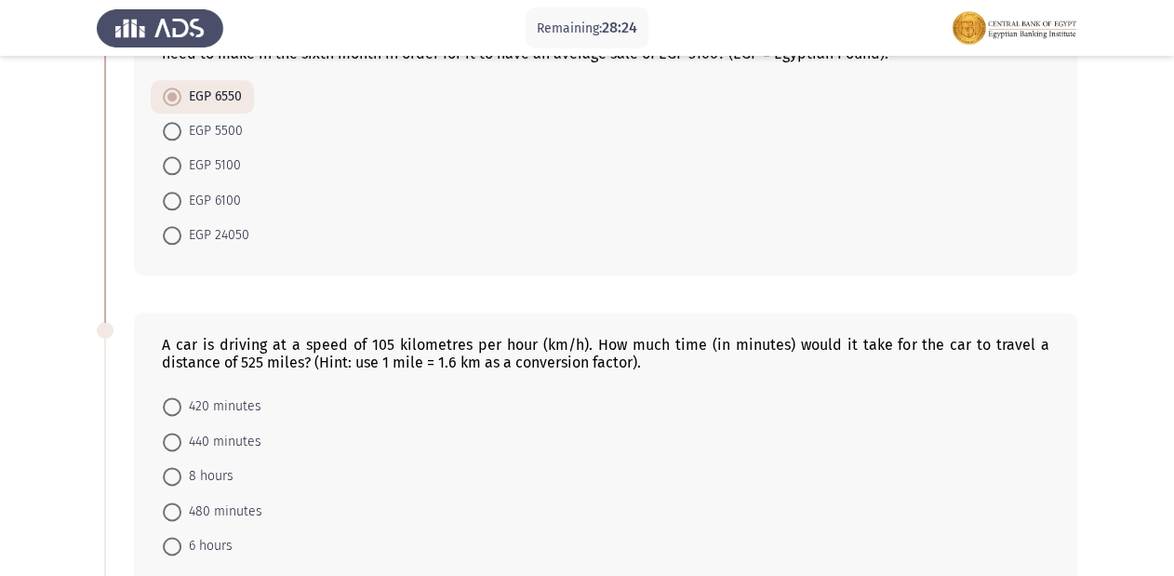
scroll to position [893, 0]
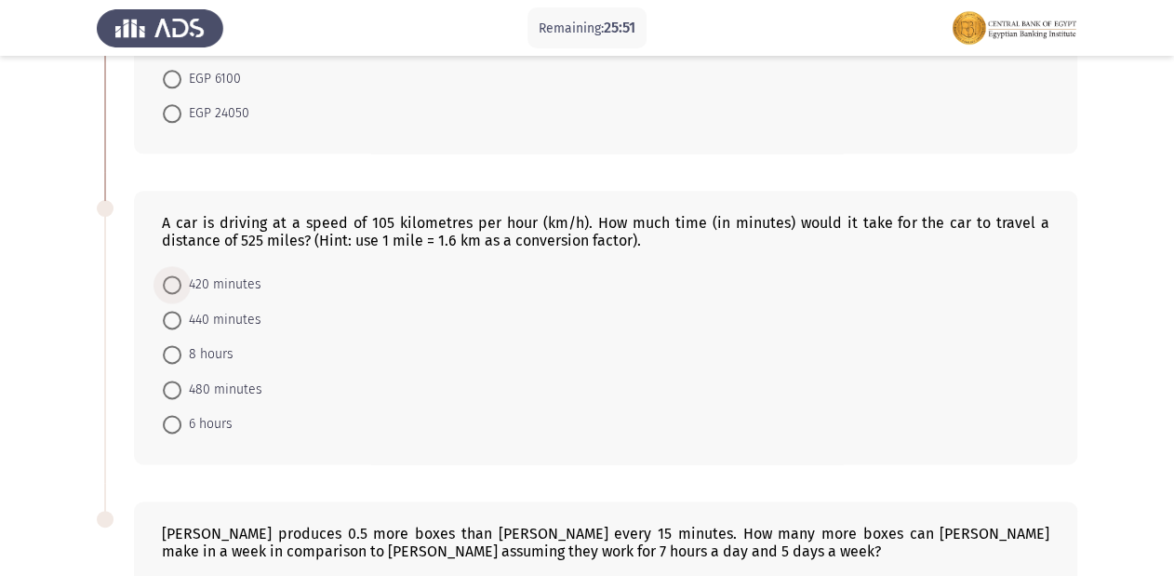
click at [164, 290] on span at bounding box center [172, 284] width 19 height 19
click at [164, 290] on input "420 minutes" at bounding box center [172, 284] width 19 height 19
radio input "true"
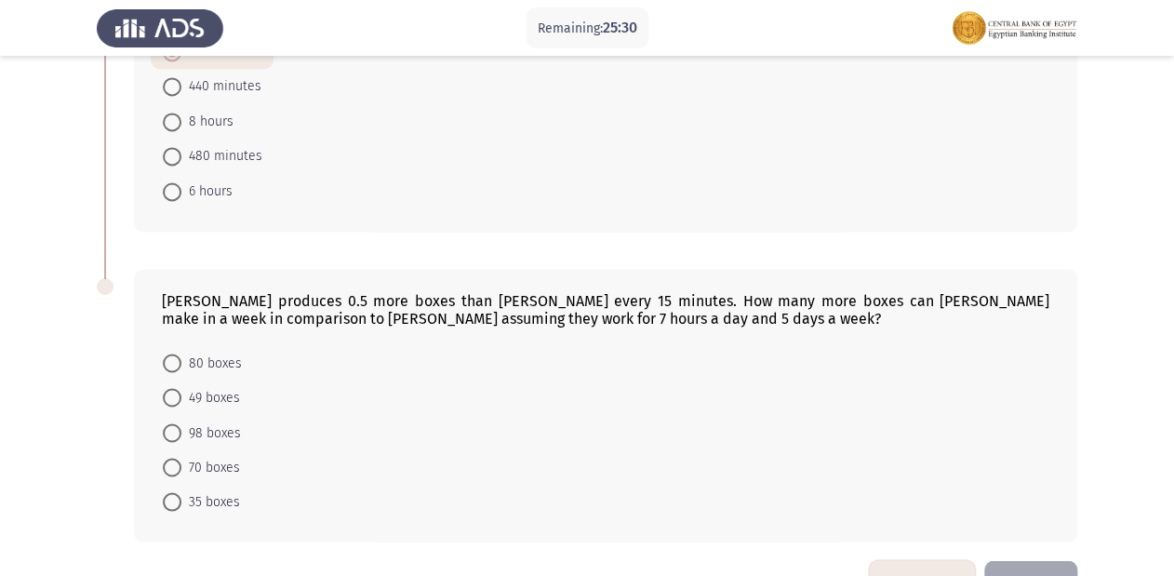
scroll to position [1181, 0]
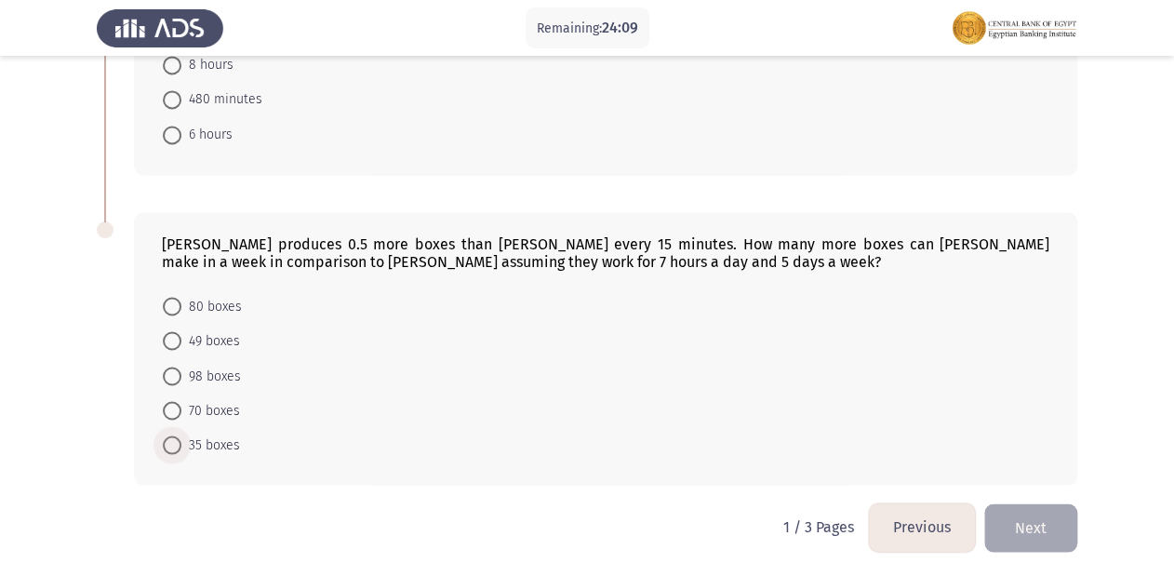
click at [167, 441] on span at bounding box center [172, 444] width 19 height 19
click at [167, 441] on input "35 boxes" at bounding box center [172, 444] width 19 height 19
radio input "true"
click at [1042, 521] on button "Next" at bounding box center [1030, 526] width 93 height 47
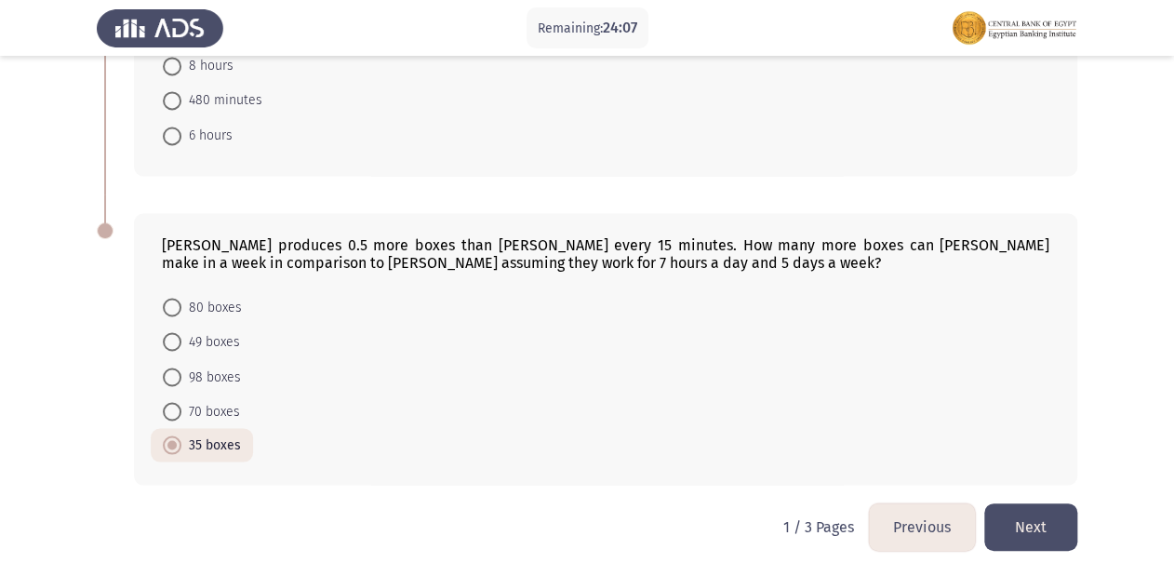
scroll to position [0, 0]
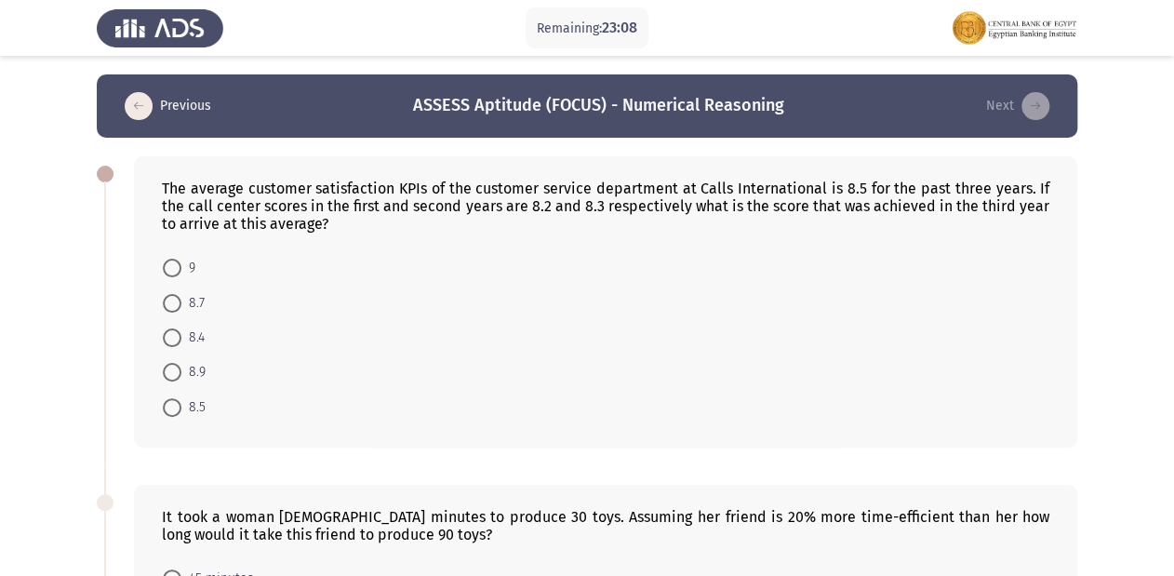
click at [172, 344] on span at bounding box center [172, 337] width 19 height 19
click at [172, 344] on input "8.4" at bounding box center [172, 337] width 19 height 19
radio input "true"
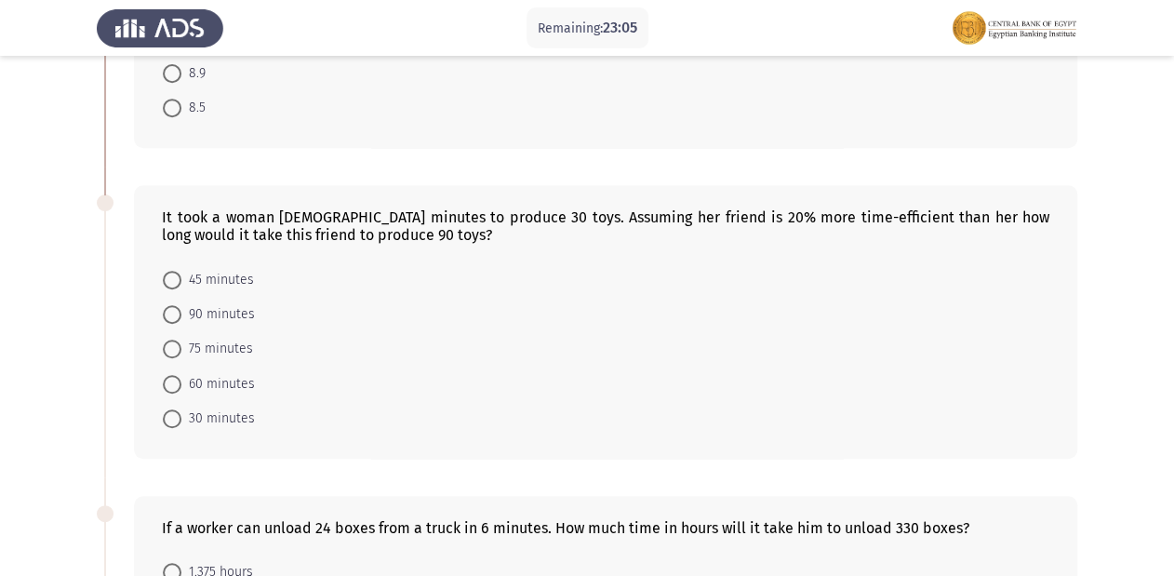
scroll to position [223, 0]
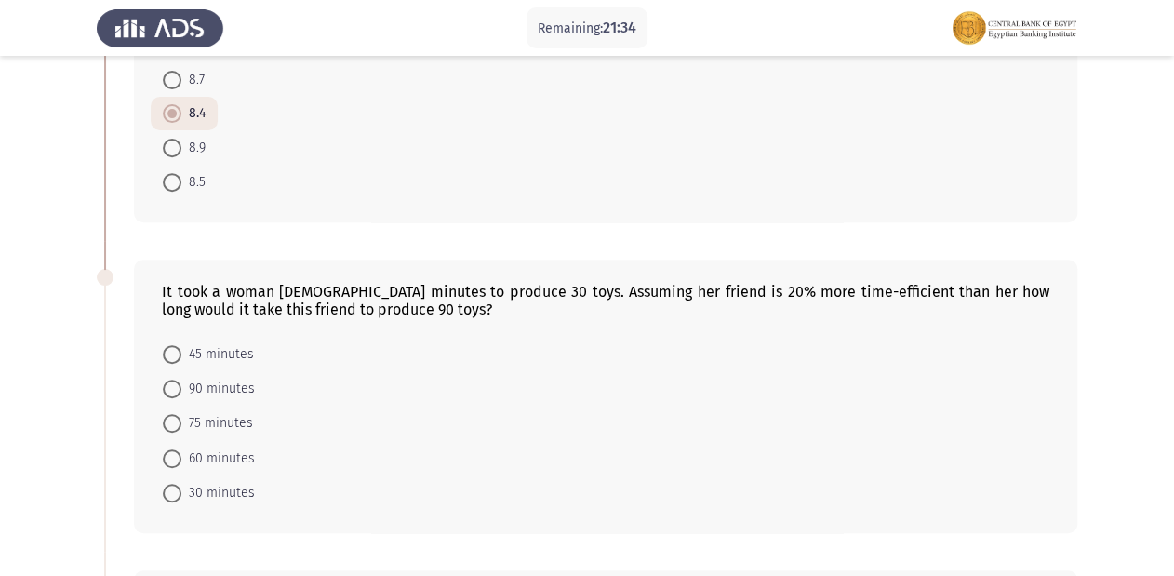
click at [171, 391] on span at bounding box center [172, 389] width 19 height 19
click at [171, 391] on input "90 minutes" at bounding box center [172, 389] width 19 height 19
radio input "true"
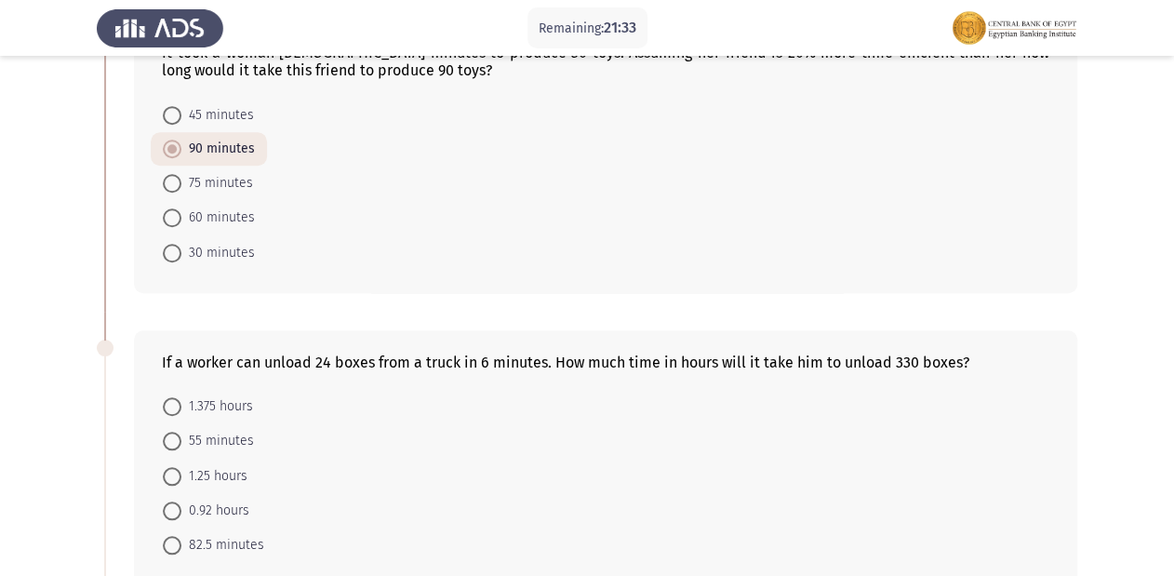
scroll to position [595, 0]
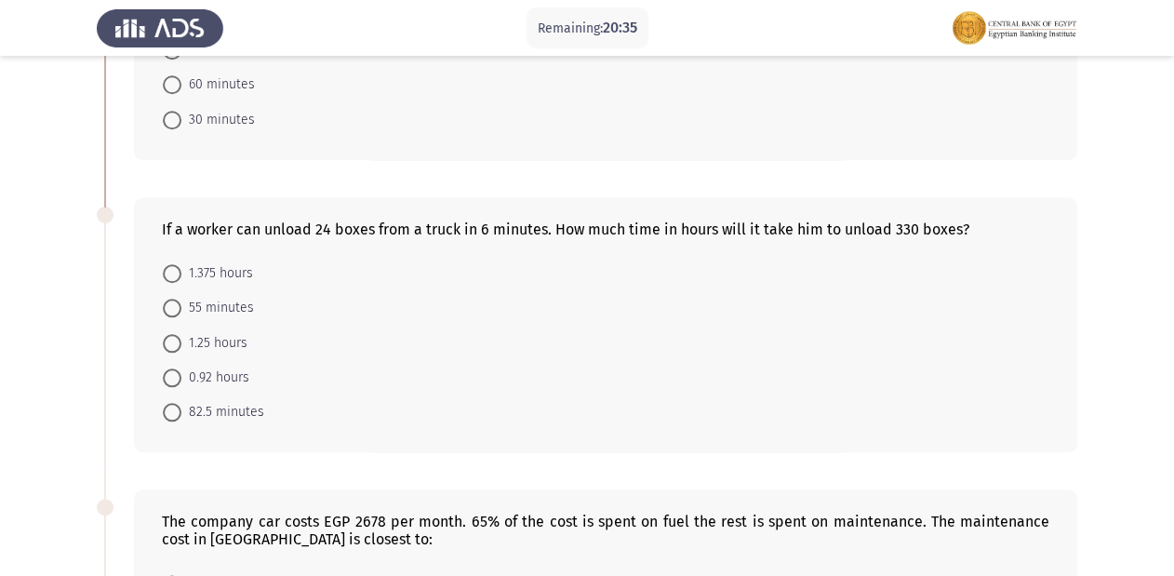
click at [171, 413] on span at bounding box center [172, 412] width 19 height 19
click at [171, 413] on input "82.5 minutes" at bounding box center [172, 412] width 19 height 19
radio input "true"
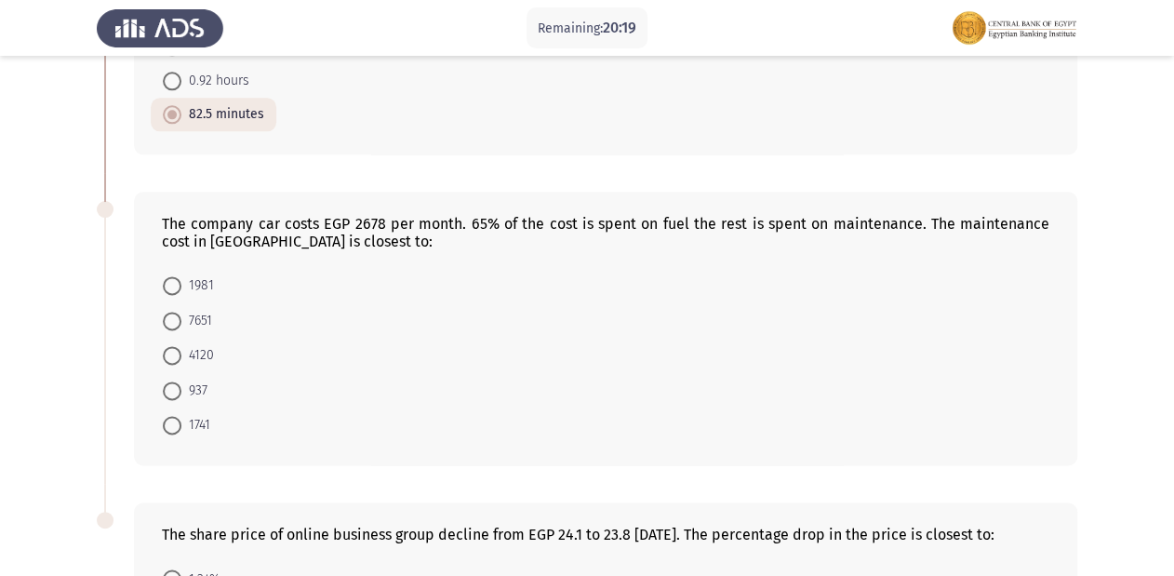
scroll to position [893, 0]
click at [167, 421] on span at bounding box center [172, 424] width 19 height 19
click at [167, 421] on input "1741" at bounding box center [172, 424] width 19 height 19
radio input "true"
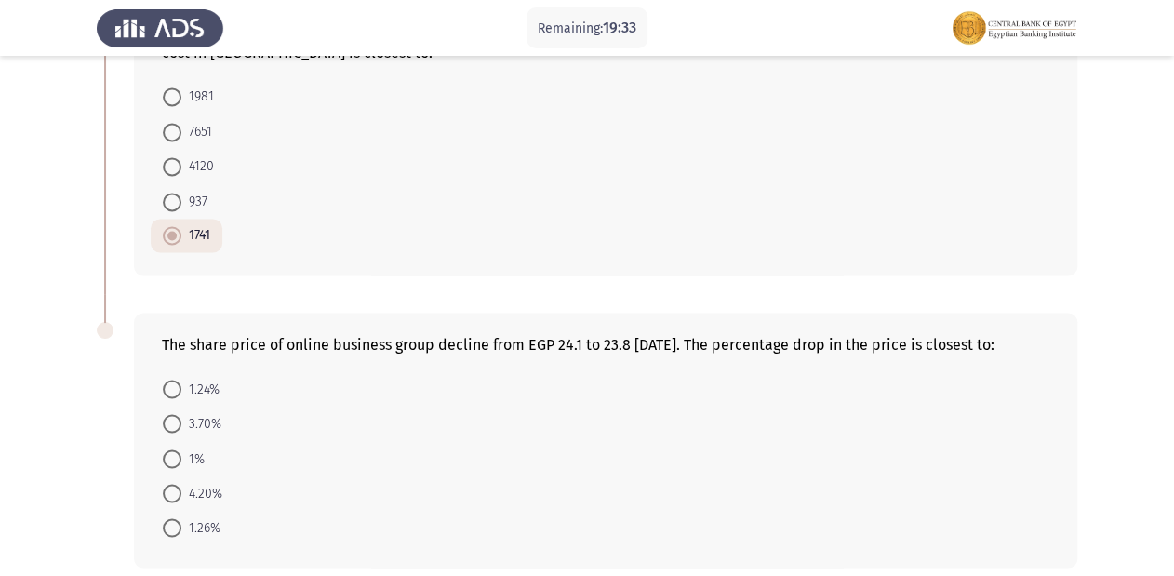
scroll to position [1164, 0]
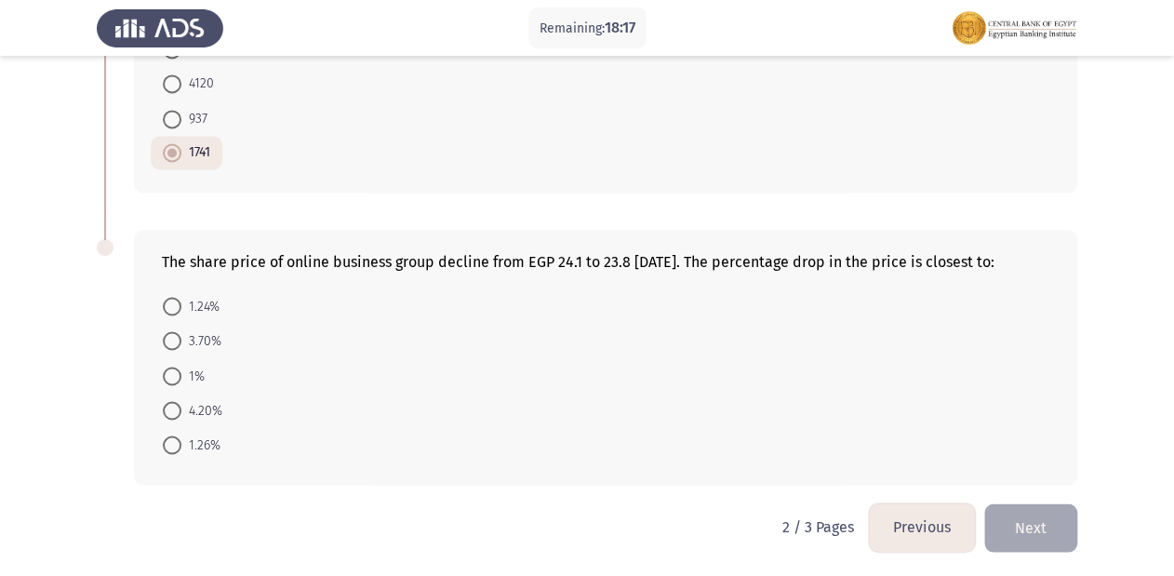
click at [175, 303] on span at bounding box center [172, 306] width 19 height 19
click at [175, 303] on input "1.24%" at bounding box center [172, 306] width 19 height 19
radio input "true"
click at [1034, 527] on button "Next" at bounding box center [1030, 526] width 93 height 47
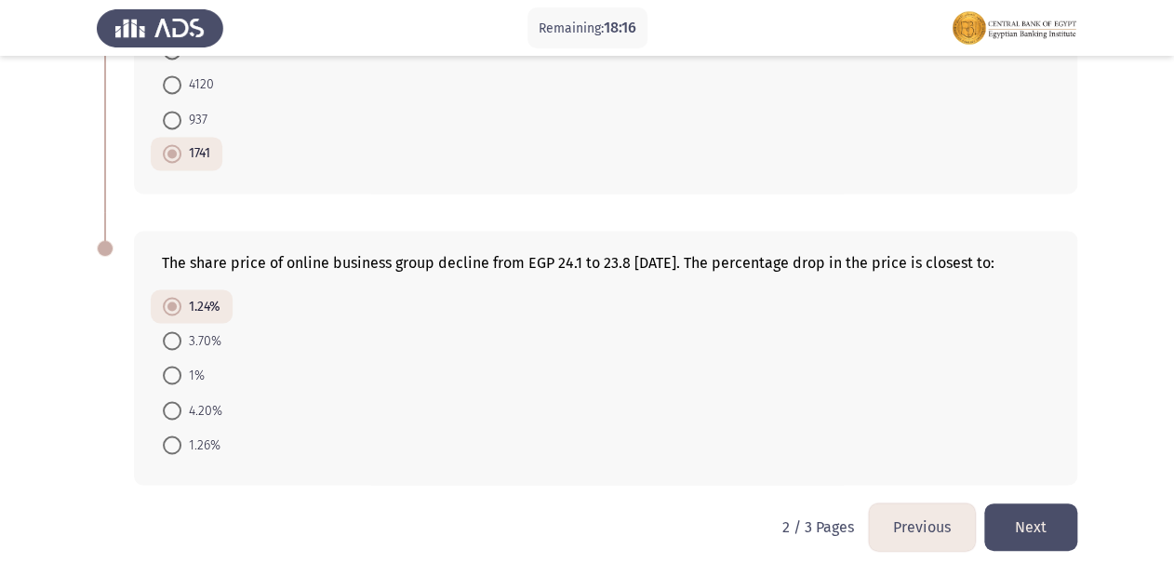
scroll to position [0, 0]
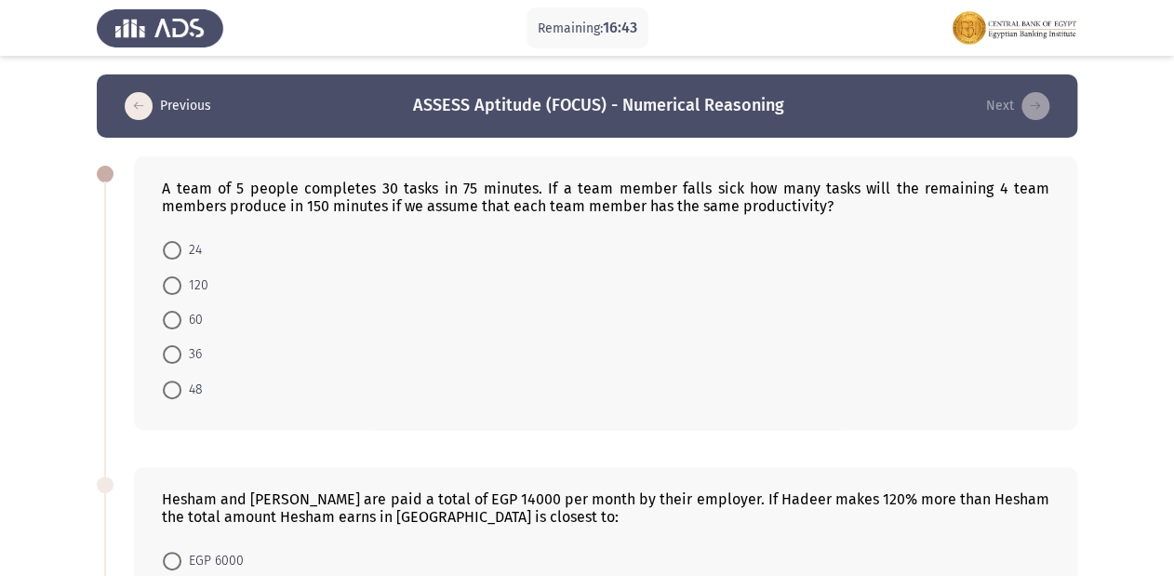
click at [172, 320] on span at bounding box center [172, 320] width 19 height 19
click at [172, 320] on input "60" at bounding box center [172, 320] width 19 height 19
radio input "true"
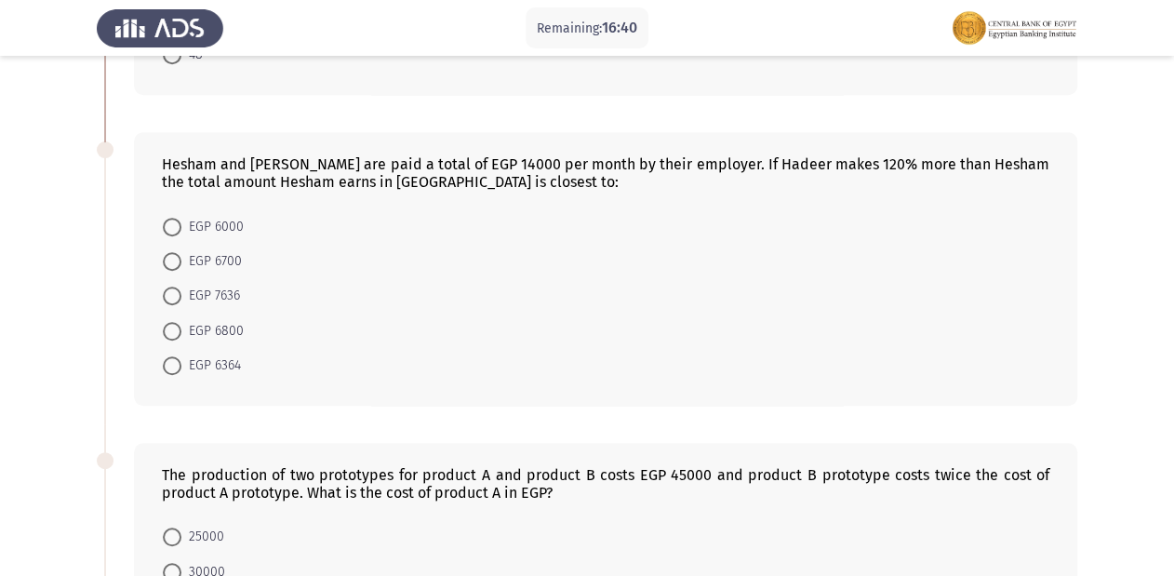
scroll to position [298, 0]
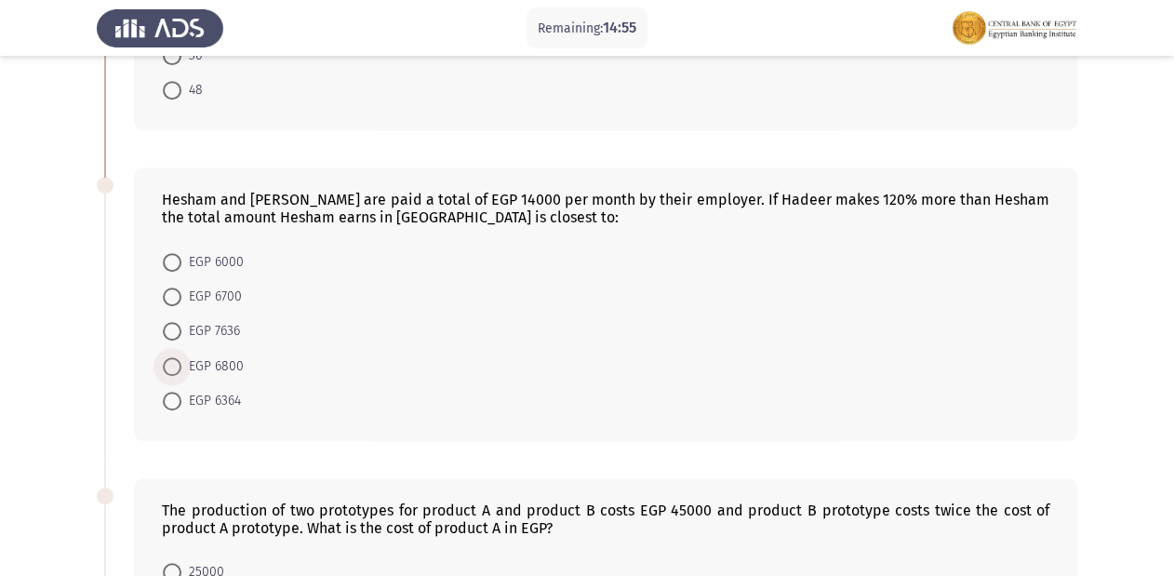
click at [173, 365] on span at bounding box center [172, 366] width 19 height 19
click at [173, 365] on input "EGP 6800" at bounding box center [172, 366] width 19 height 19
radio input "true"
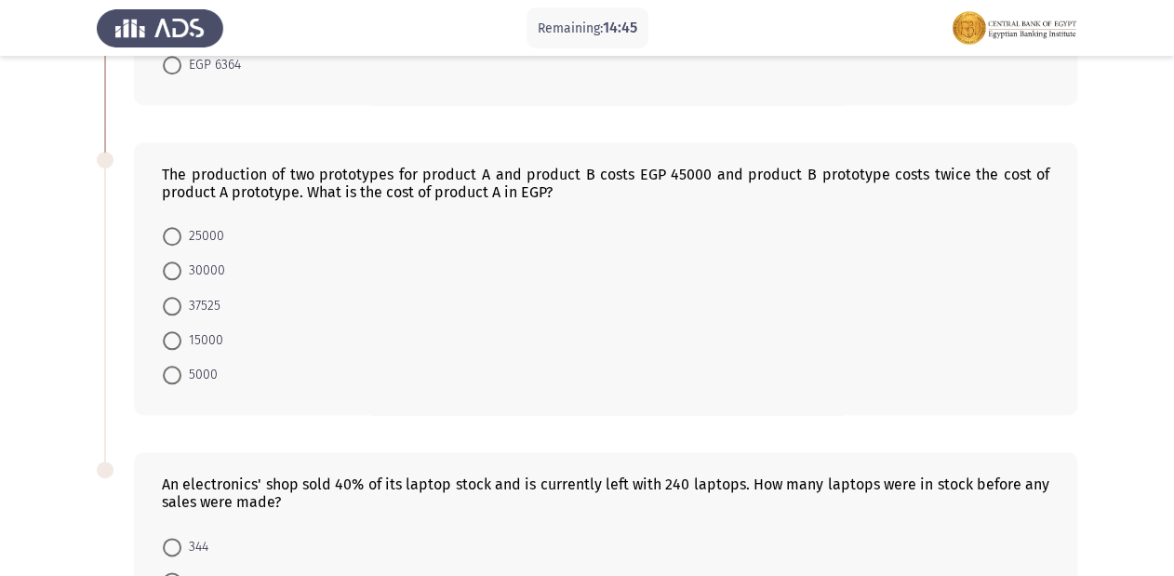
scroll to position [670, 0]
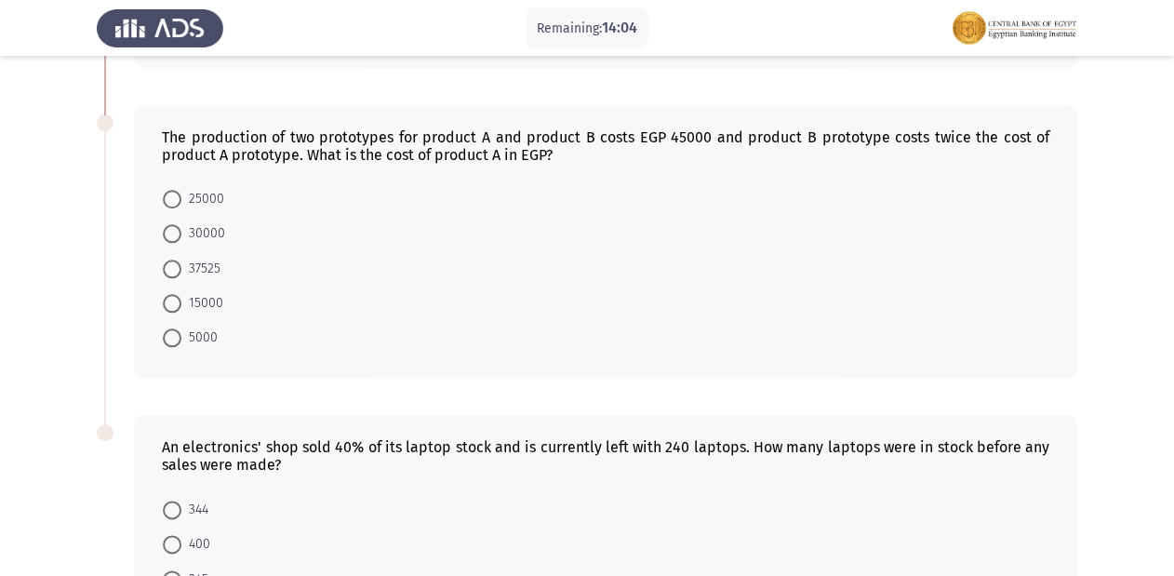
click at [180, 294] on span at bounding box center [172, 303] width 19 height 19
click at [180, 294] on input "15000" at bounding box center [172, 303] width 19 height 19
radio input "true"
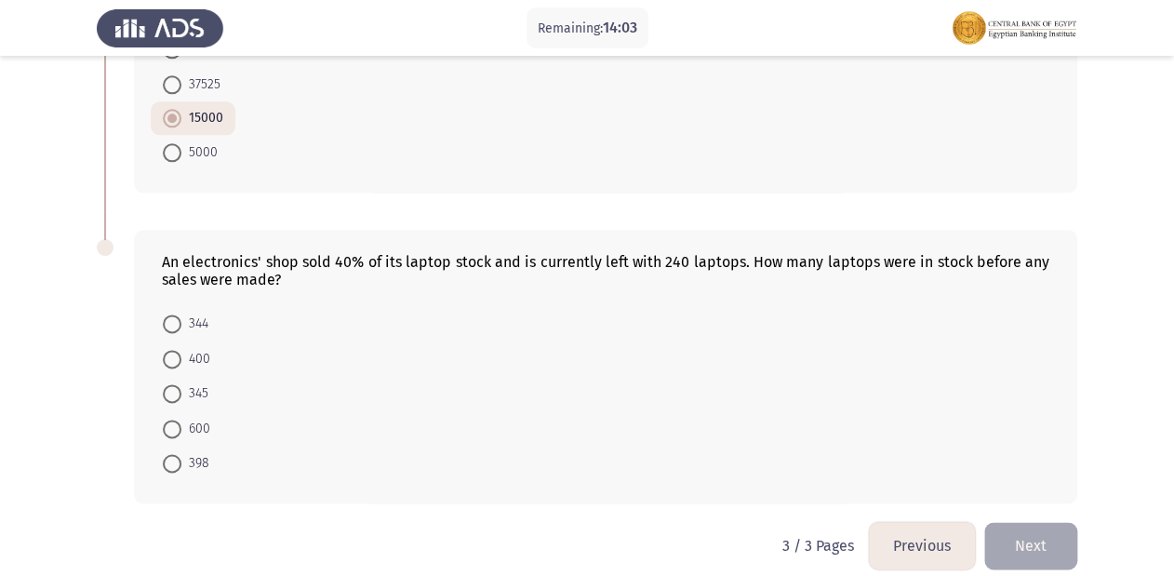
scroll to position [873, 0]
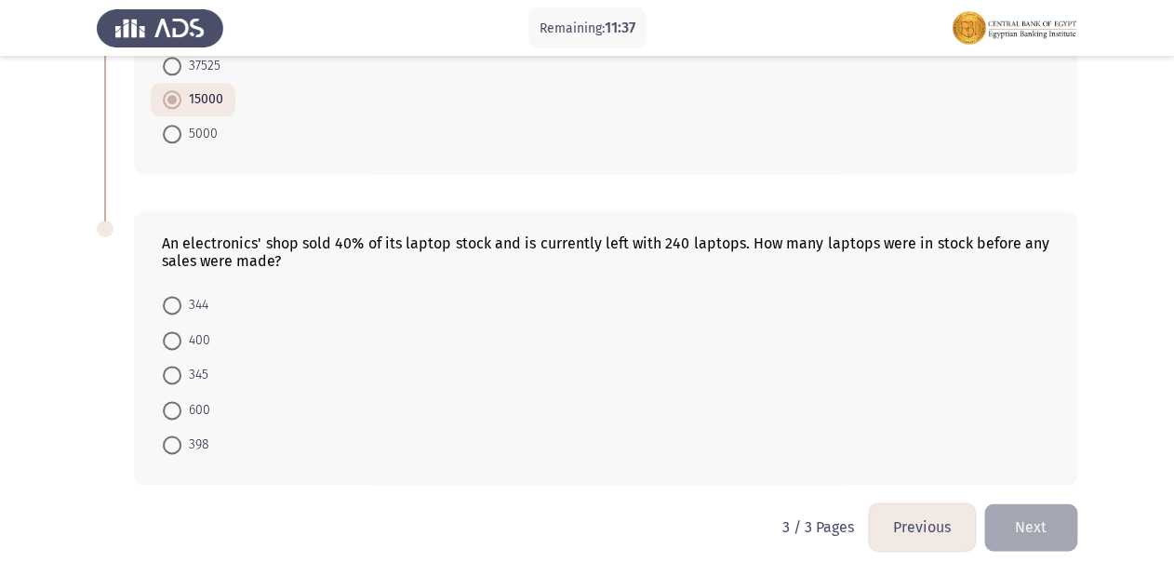
click at [169, 335] on span at bounding box center [172, 340] width 19 height 19
click at [169, 335] on input "400" at bounding box center [172, 340] width 19 height 19
radio input "true"
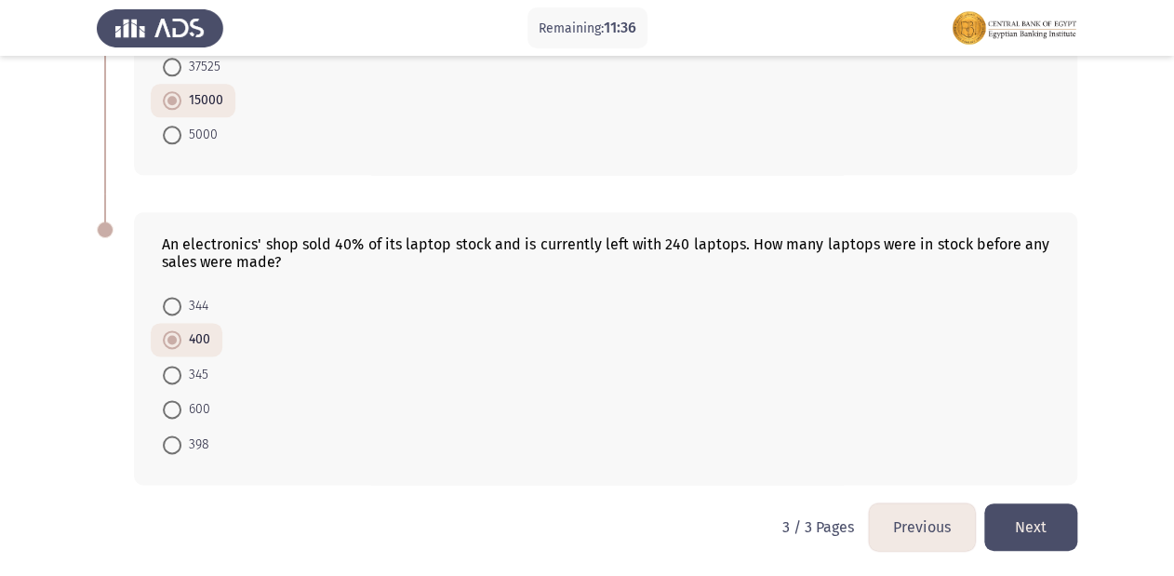
click at [1033, 531] on button "Next" at bounding box center [1030, 526] width 93 height 47
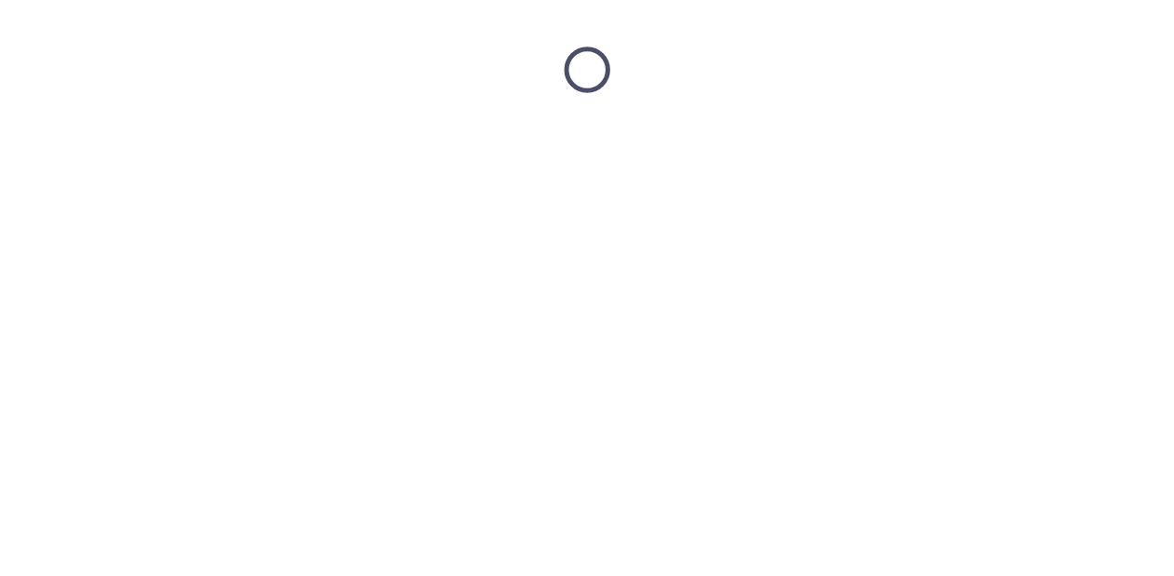
scroll to position [0, 0]
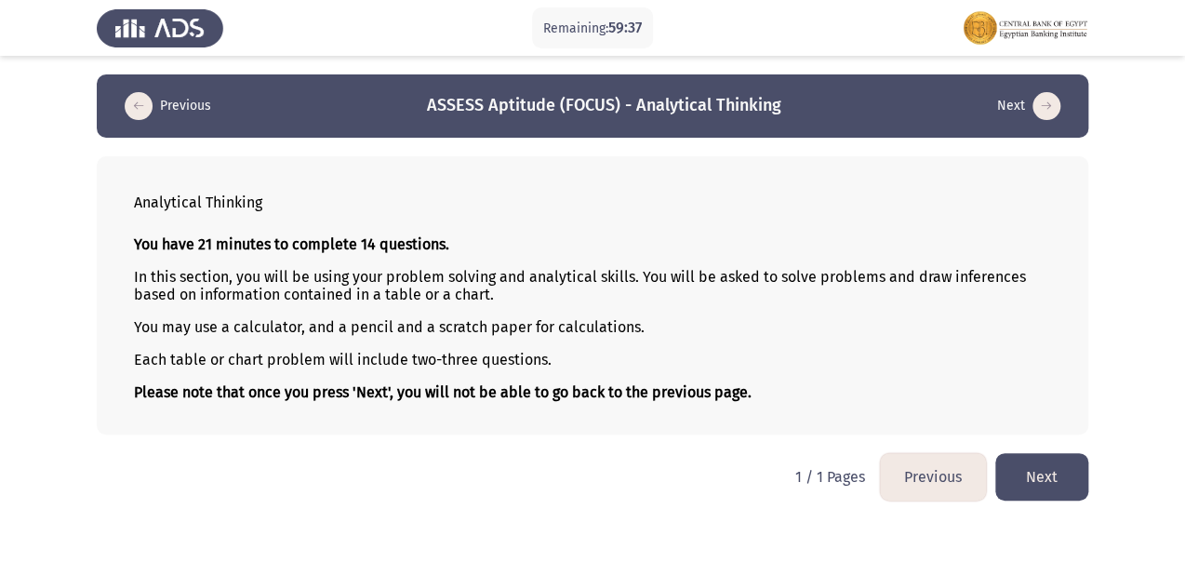
click at [1042, 473] on button "Next" at bounding box center [1041, 476] width 93 height 47
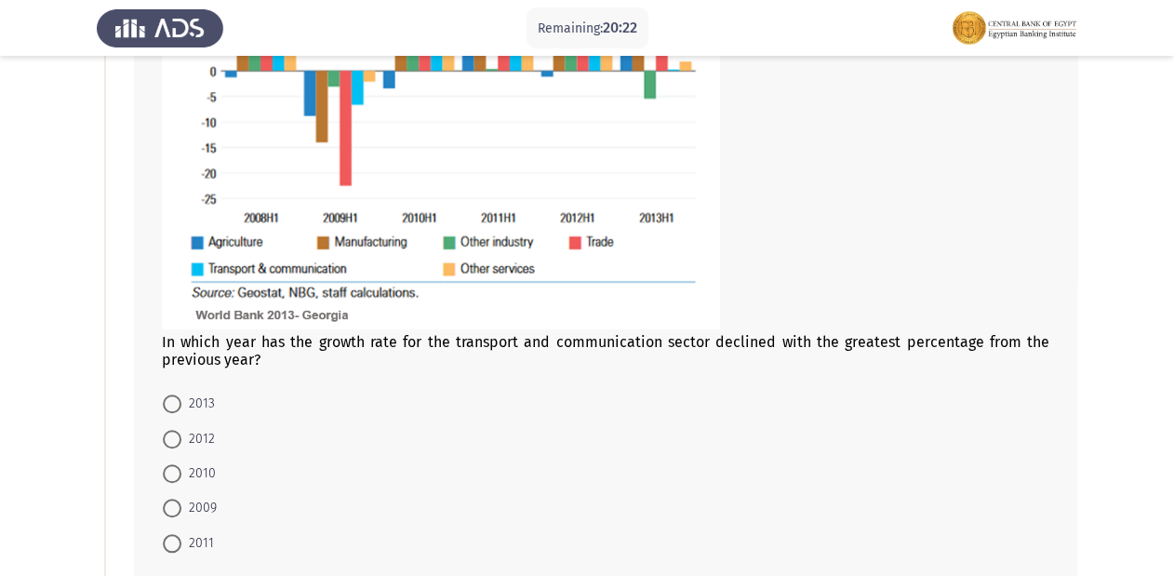
scroll to position [365, 0]
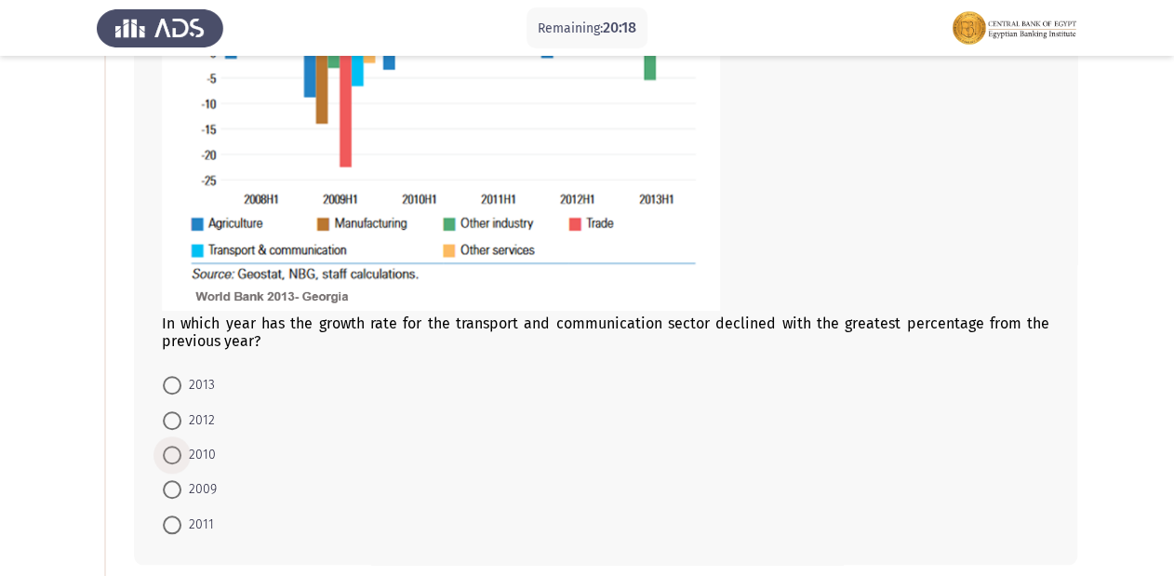
click at [172, 455] on span at bounding box center [172, 455] width 19 height 19
click at [172, 455] on input "2010" at bounding box center [172, 455] width 19 height 19
radio input "true"
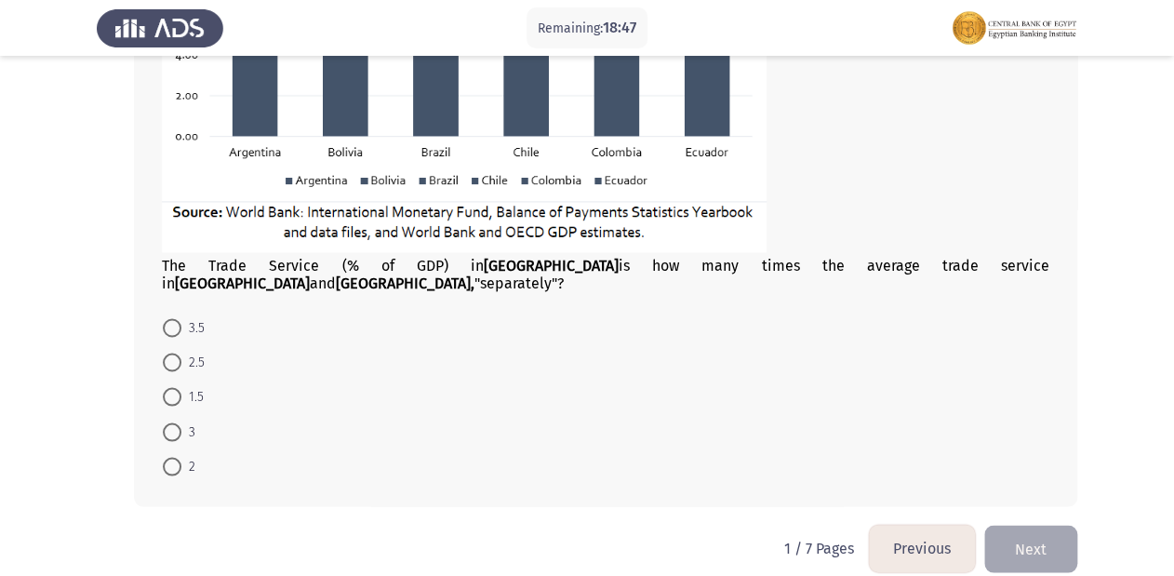
scroll to position [1232, 0]
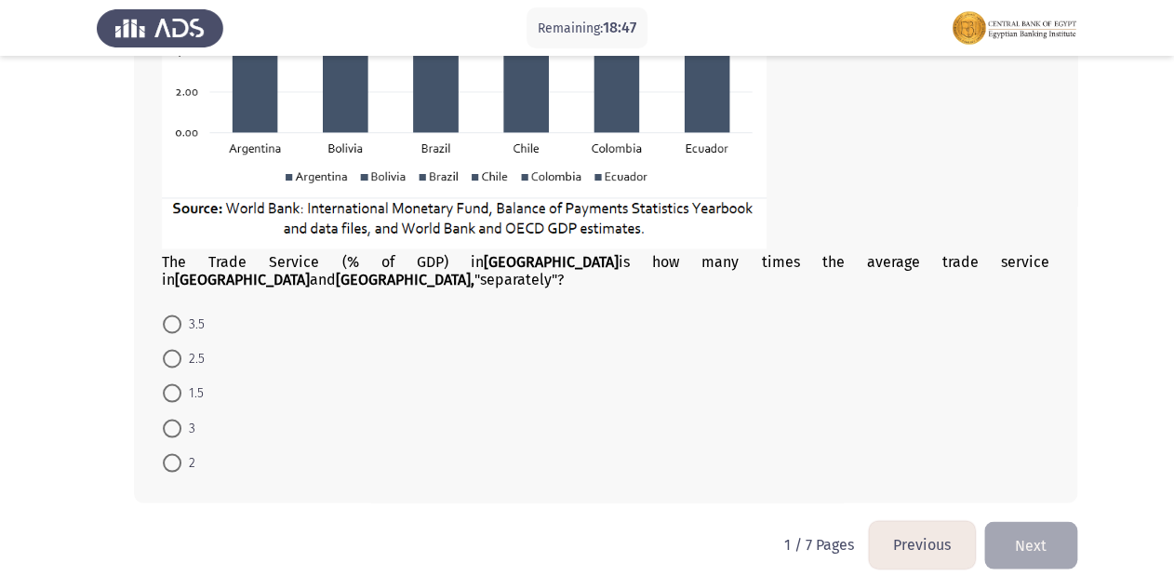
click at [172, 383] on span at bounding box center [172, 392] width 19 height 19
click at [172, 383] on input "1.5" at bounding box center [172, 392] width 19 height 19
radio input "true"
click at [1038, 520] on button "Next" at bounding box center [1030, 543] width 93 height 47
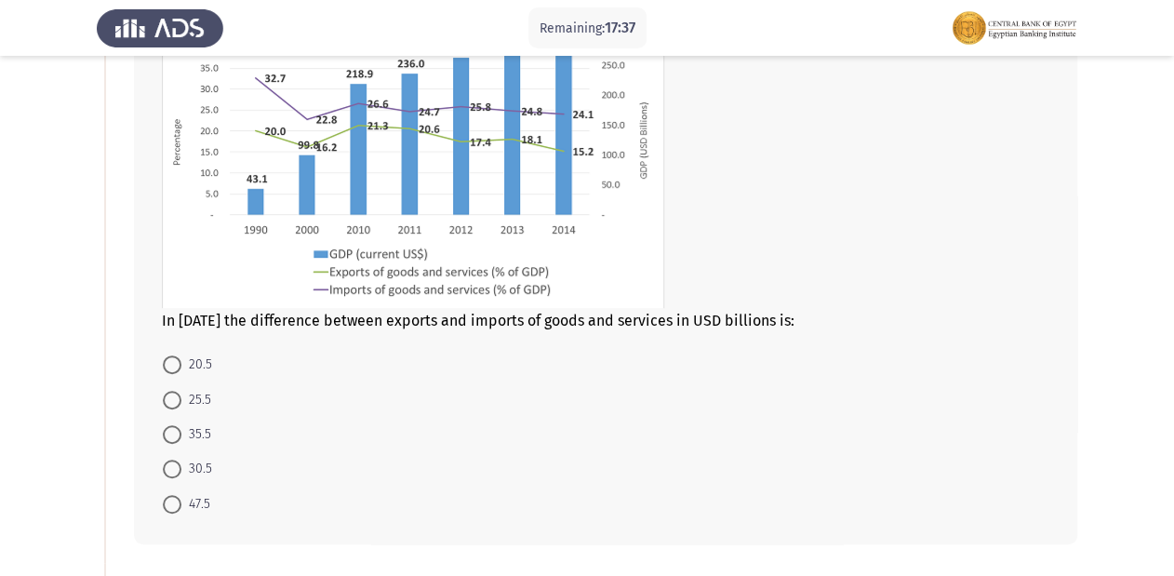
scroll to position [223, 0]
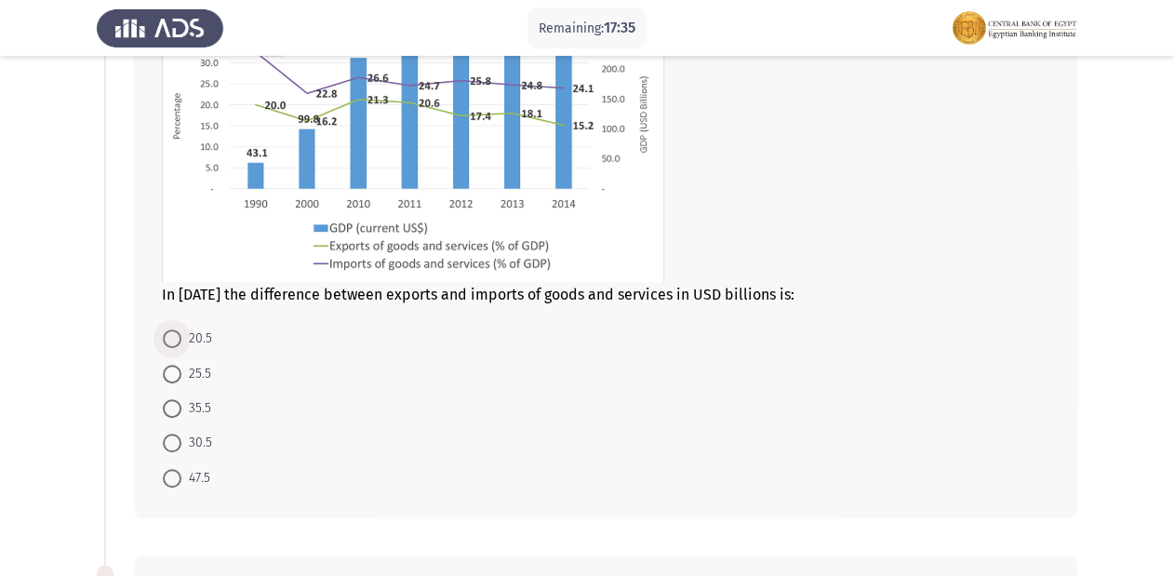
click at [170, 338] on span at bounding box center [172, 338] width 19 height 19
click at [170, 338] on input "20.5" at bounding box center [172, 338] width 19 height 19
radio input "true"
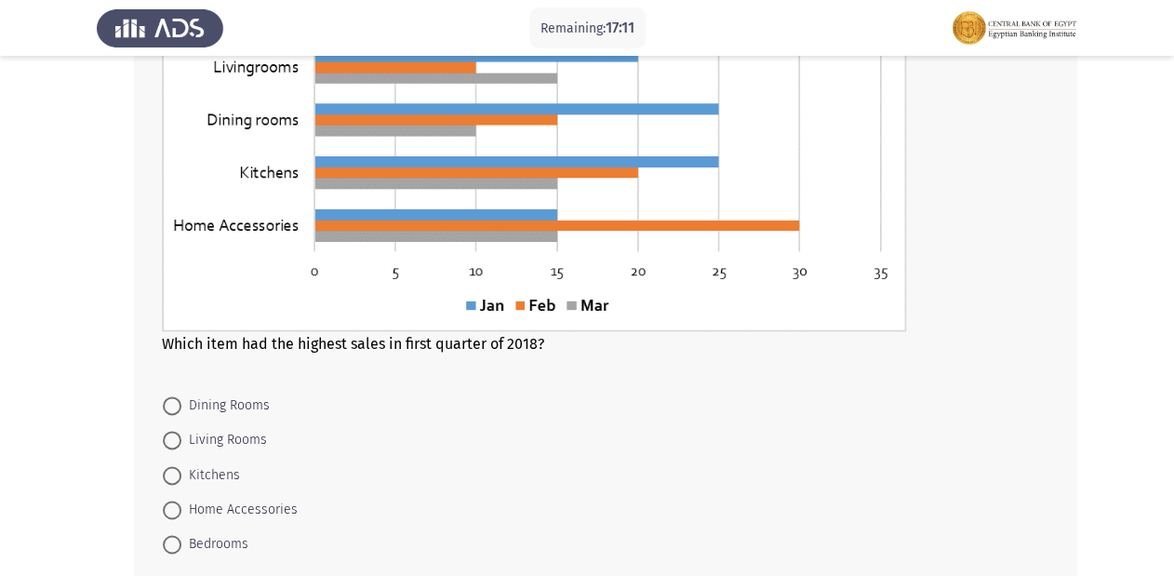
scroll to position [975, 0]
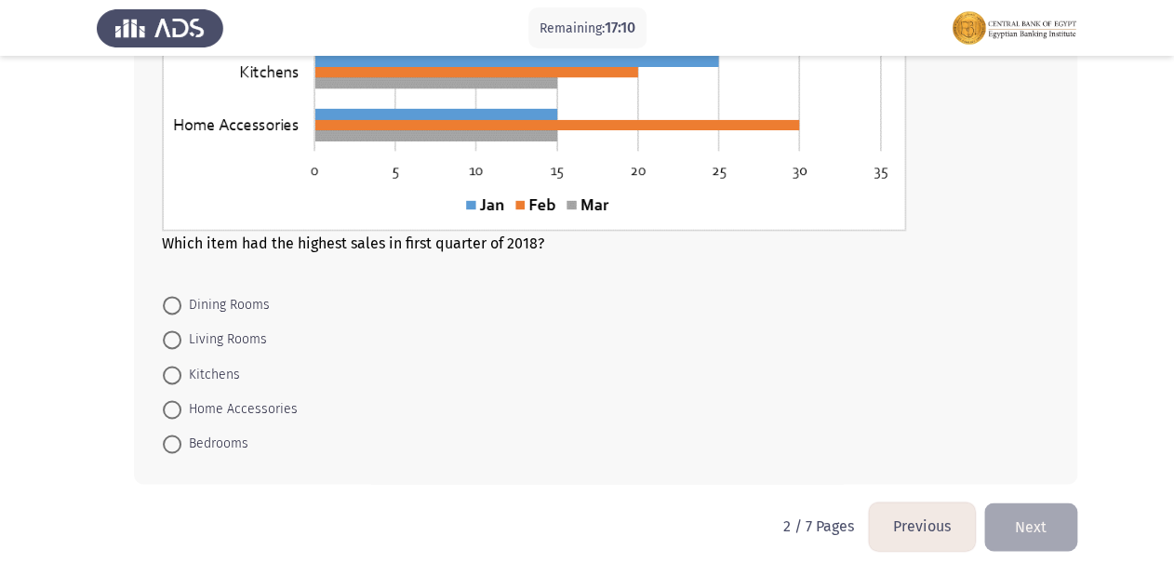
click at [170, 411] on span at bounding box center [172, 409] width 19 height 19
click at [170, 411] on input "Home Accessories" at bounding box center [172, 409] width 19 height 19
radio input "true"
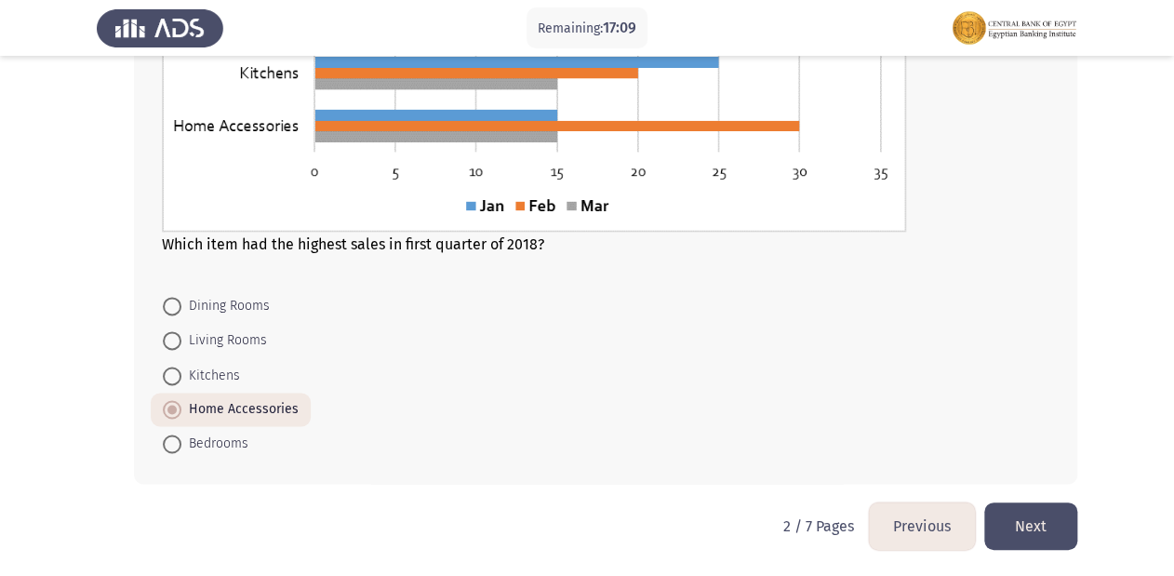
click at [1041, 526] on button "Next" at bounding box center [1030, 525] width 93 height 47
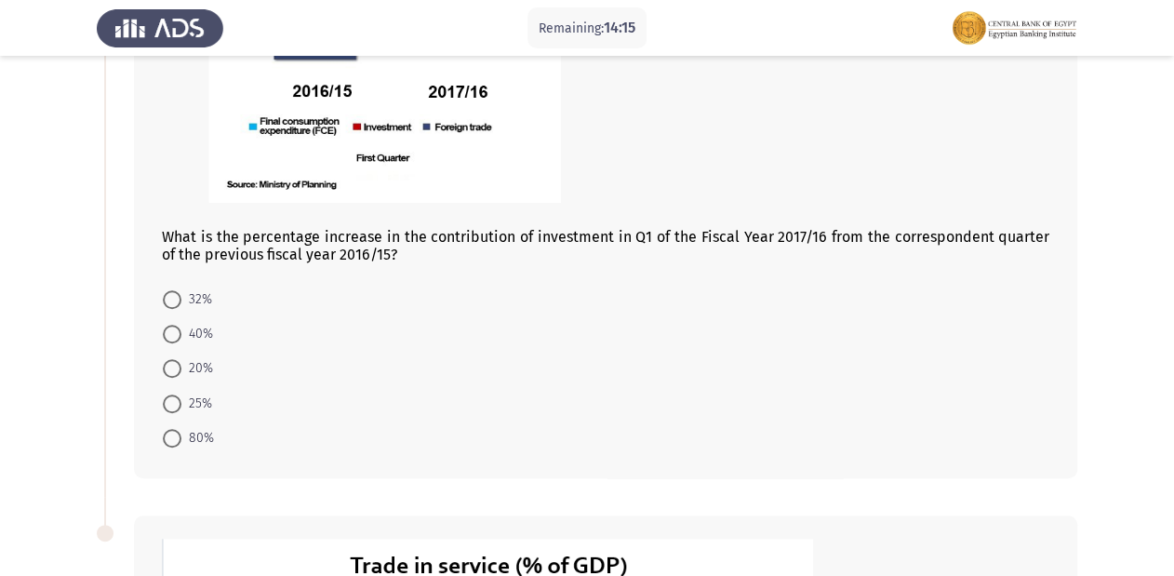
scroll to position [372, 0]
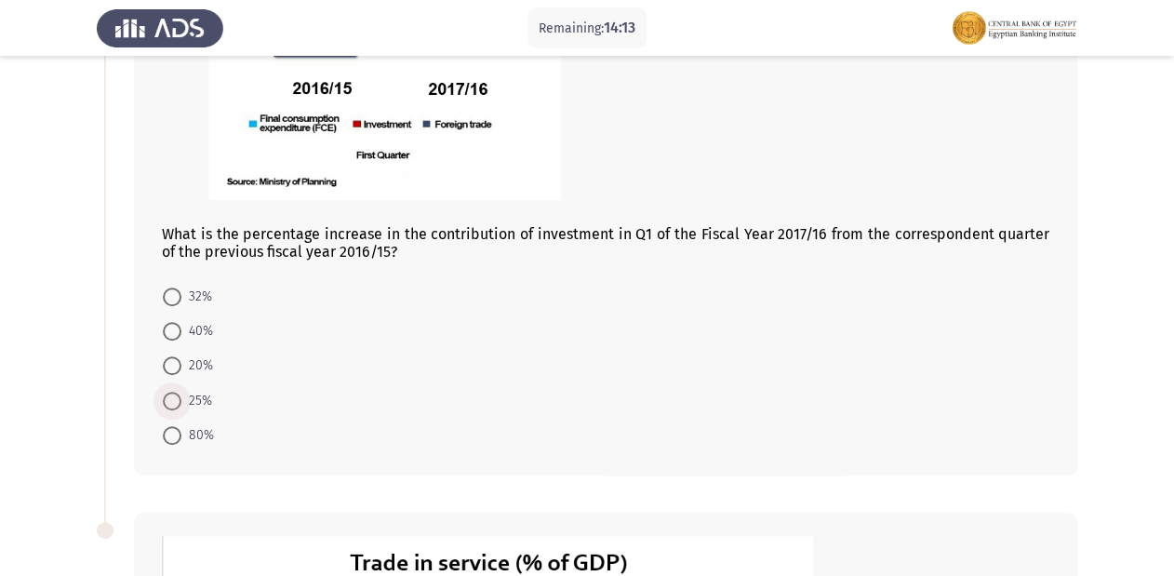
click at [171, 398] on span at bounding box center [172, 401] width 19 height 19
click at [171, 398] on input "25%" at bounding box center [172, 401] width 19 height 19
radio input "true"
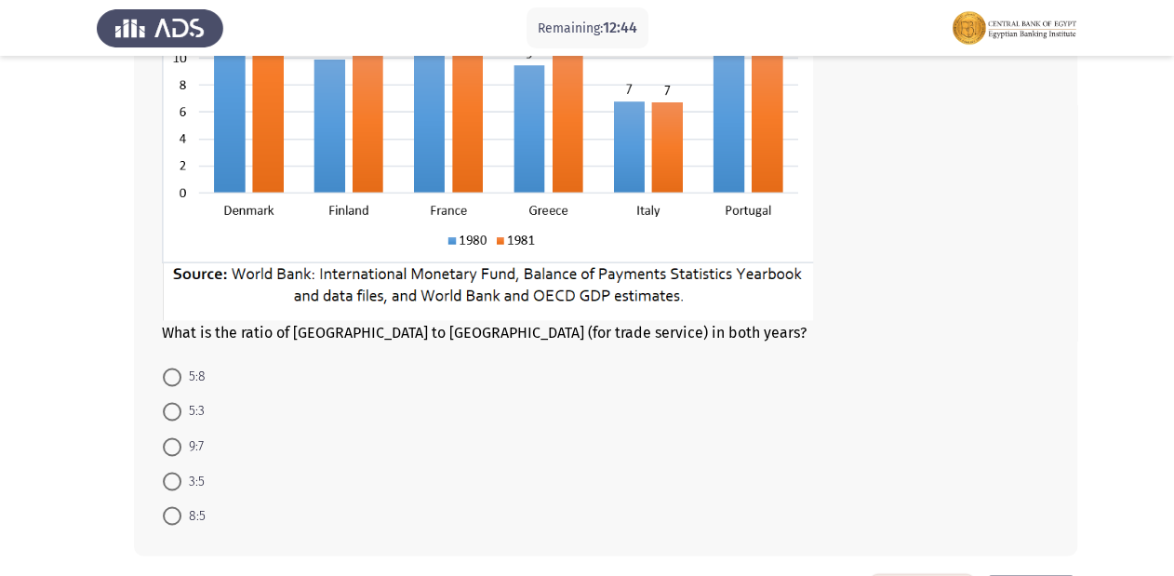
scroll to position [1042, 0]
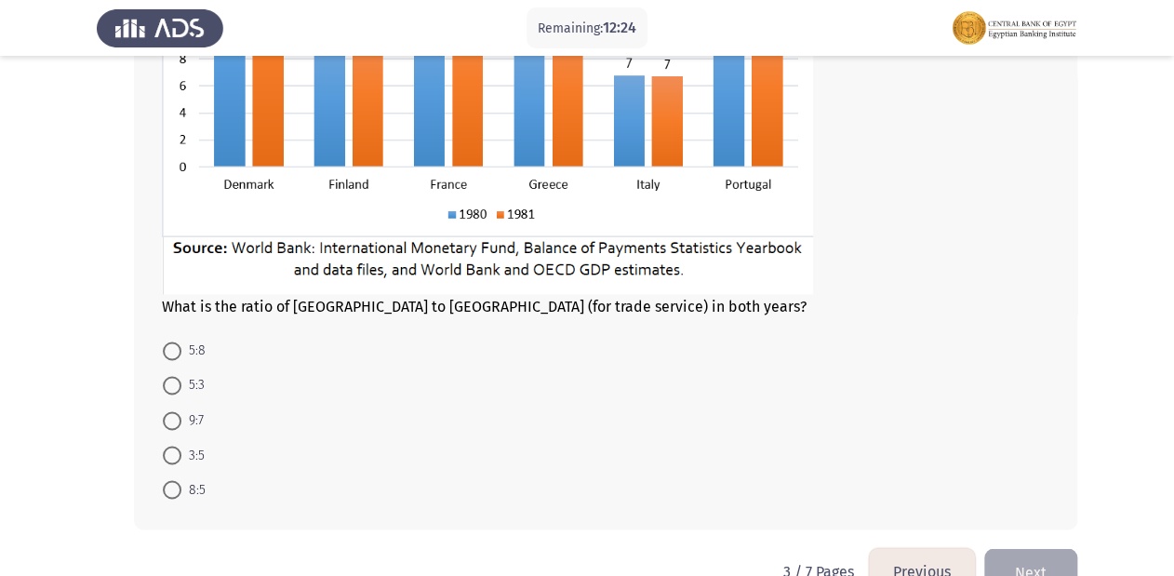
click at [172, 380] on span at bounding box center [172, 385] width 19 height 19
click at [172, 380] on input "5:3" at bounding box center [172, 385] width 19 height 19
radio input "true"
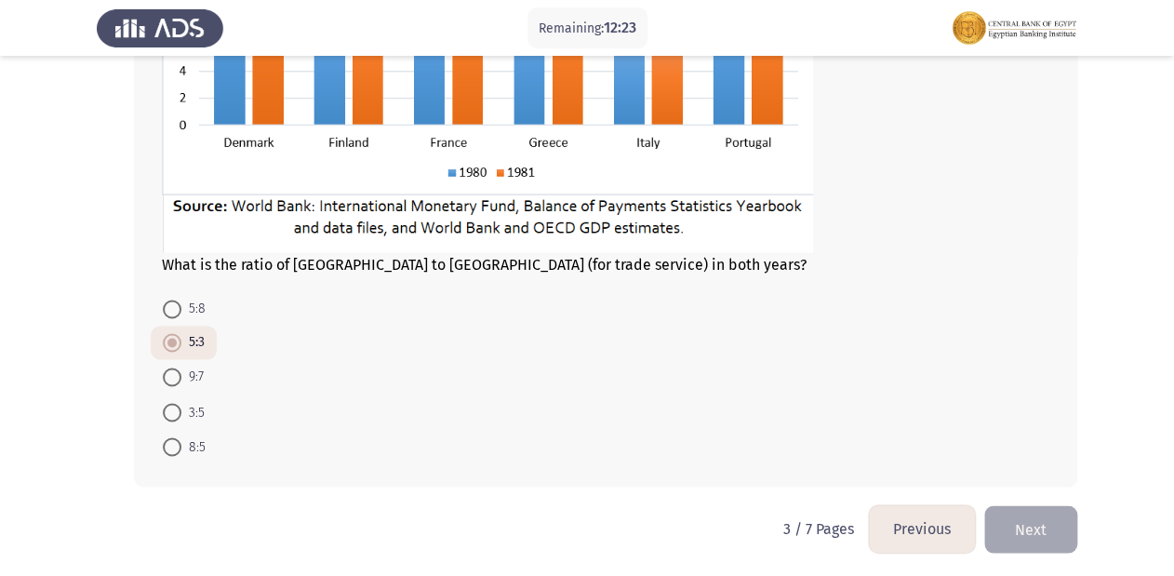
scroll to position [1086, 0]
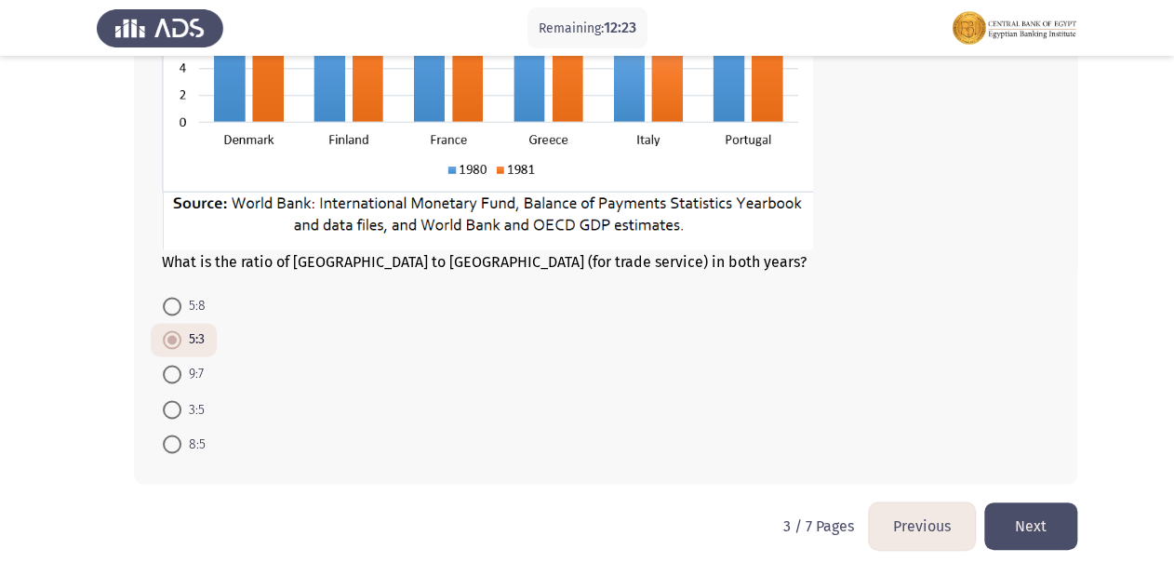
click at [1048, 535] on button "Next" at bounding box center [1030, 525] width 93 height 47
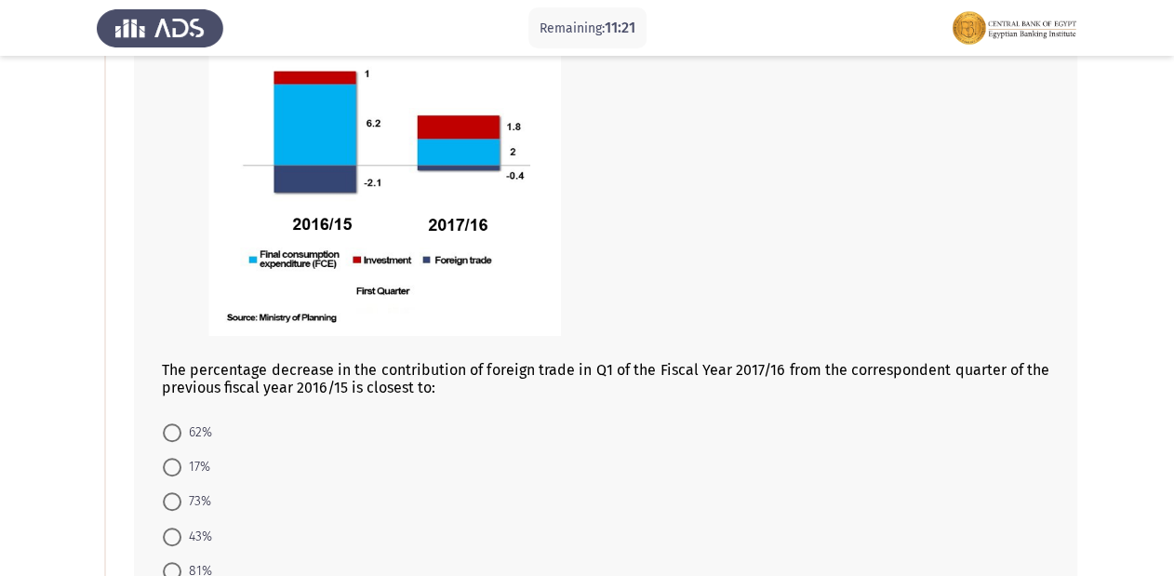
scroll to position [262, 0]
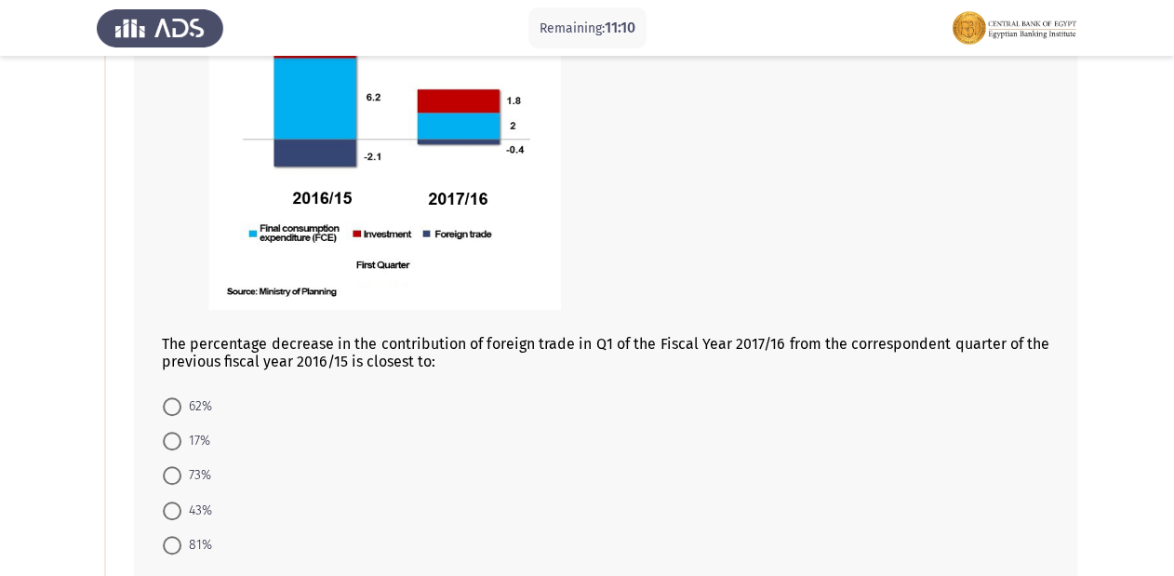
click at [167, 438] on span at bounding box center [172, 441] width 19 height 19
click at [167, 438] on input "17%" at bounding box center [172, 441] width 19 height 19
radio input "true"
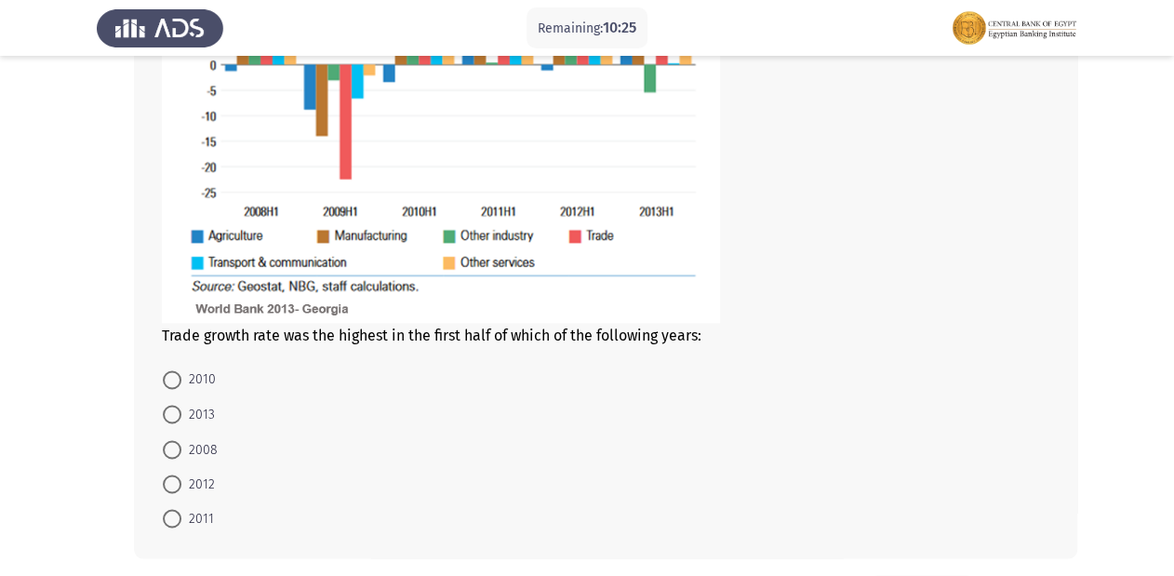
scroll to position [1081, 0]
click at [173, 374] on span at bounding box center [172, 378] width 19 height 19
click at [173, 374] on input "2010" at bounding box center [172, 378] width 19 height 19
radio input "true"
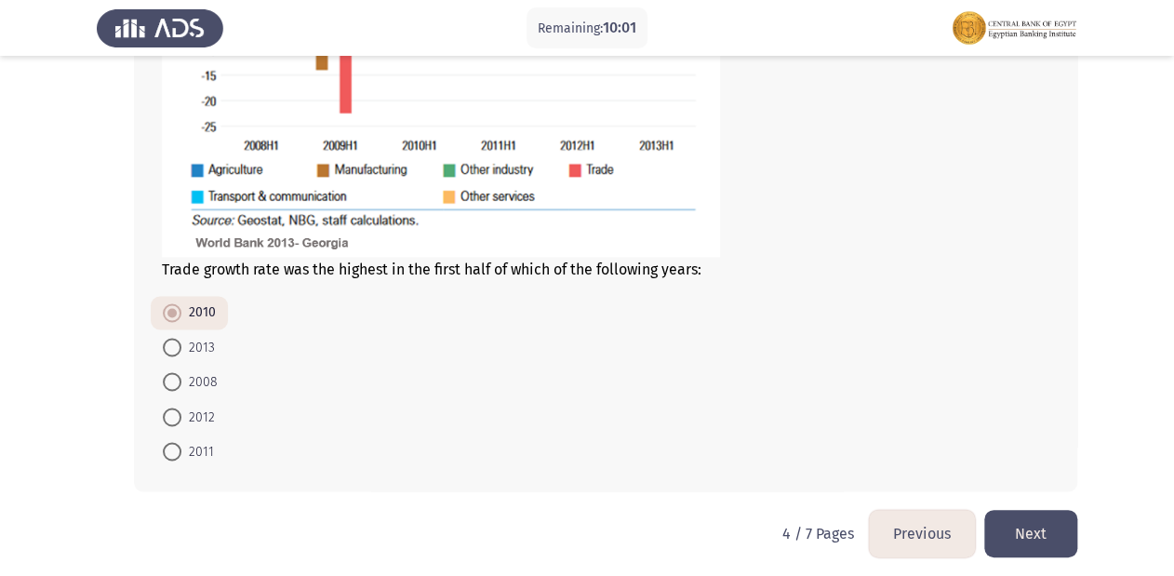
scroll to position [1153, 0]
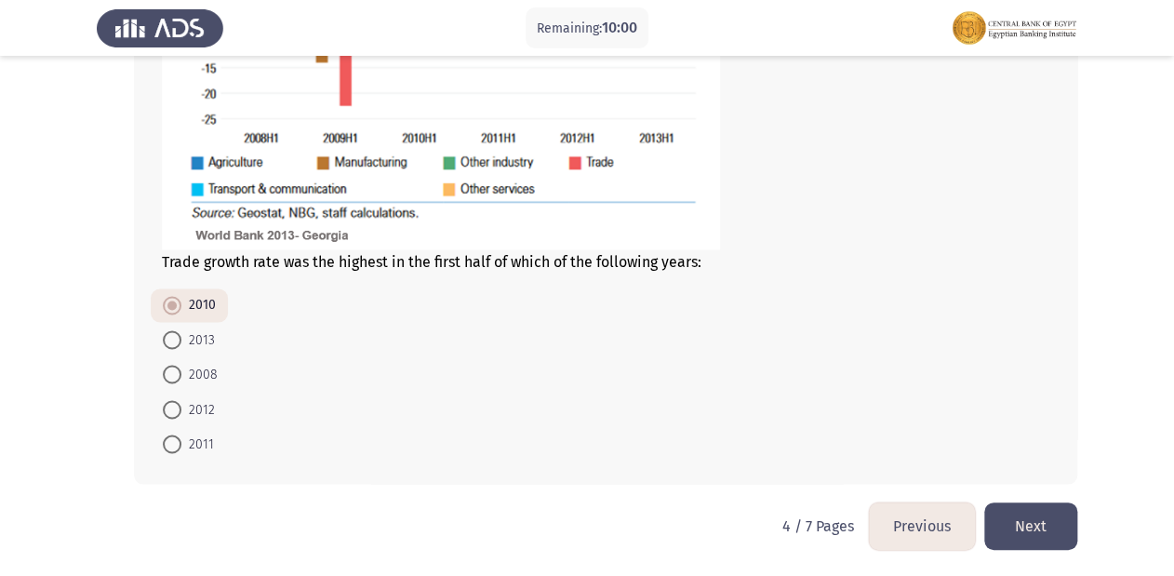
click at [171, 377] on span at bounding box center [172, 374] width 19 height 19
click at [171, 377] on input "2008" at bounding box center [172, 374] width 19 height 19
radio input "true"
click at [1027, 510] on button "Next" at bounding box center [1030, 525] width 93 height 47
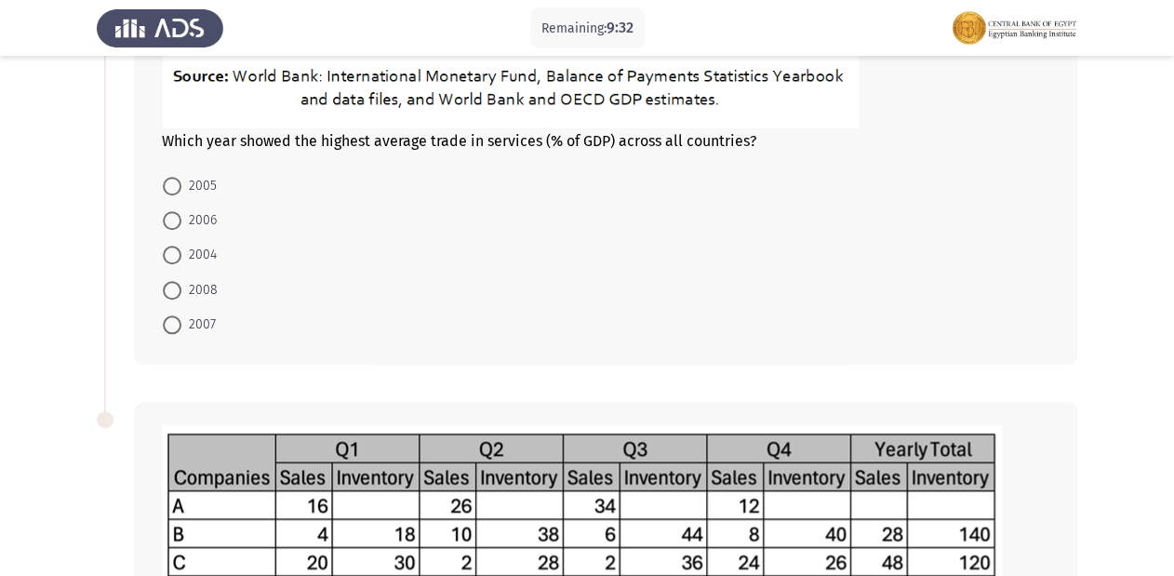
scroll to position [613, 0]
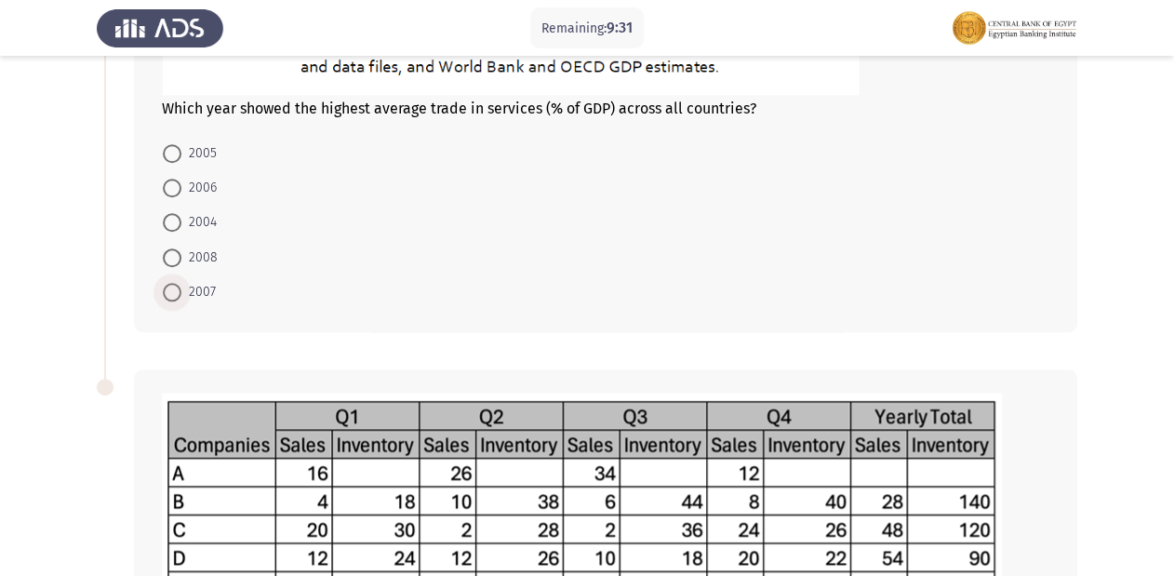
click at [170, 289] on span at bounding box center [172, 292] width 19 height 19
click at [170, 289] on input "2007" at bounding box center [172, 292] width 19 height 19
radio input "true"
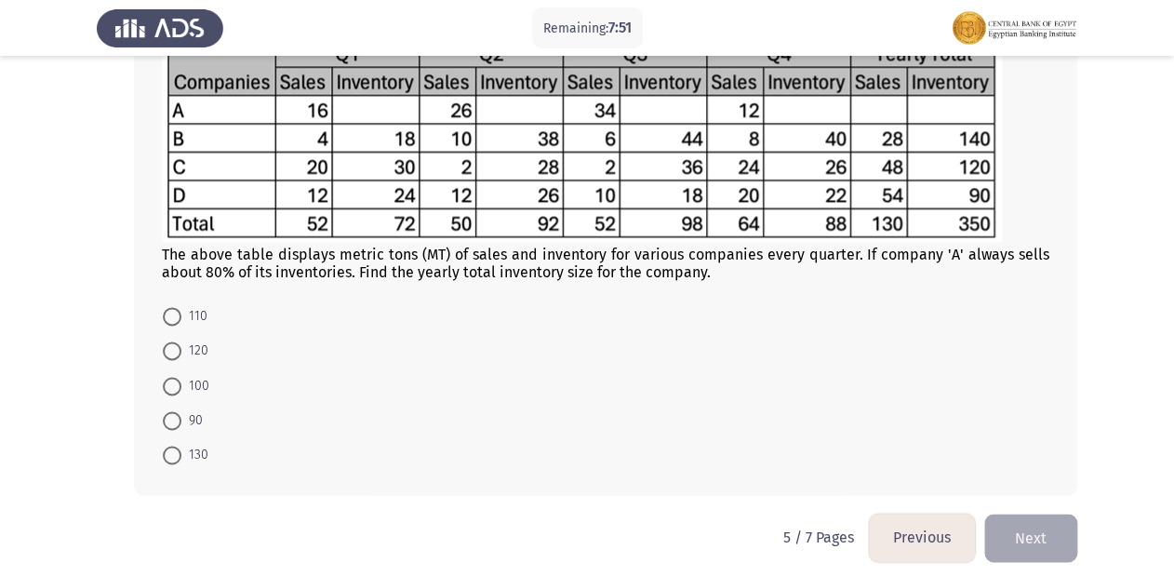
scroll to position [986, 0]
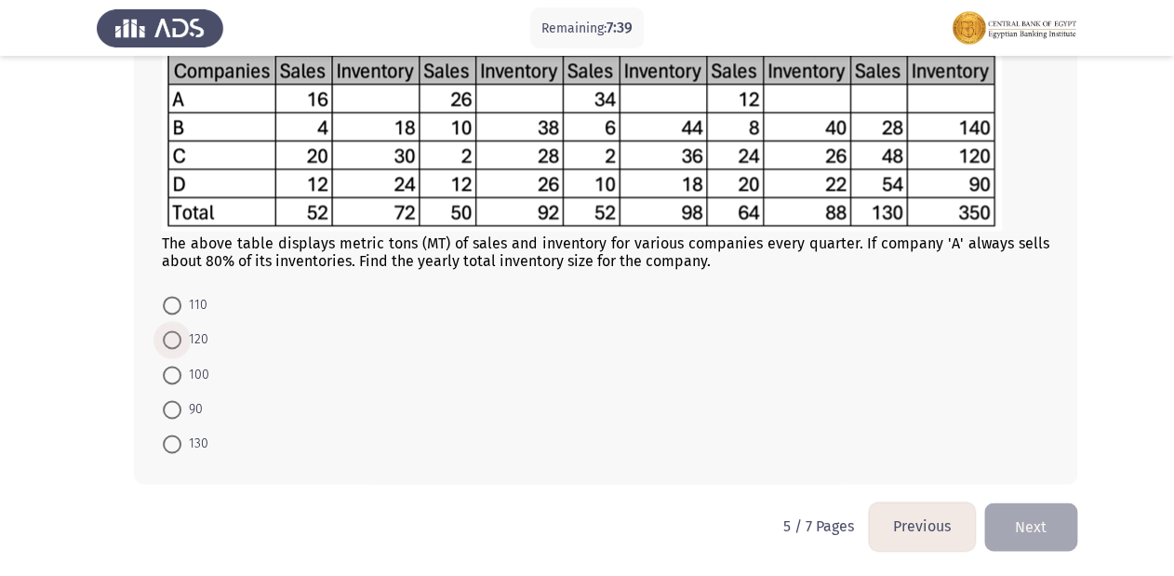
click at [167, 340] on span at bounding box center [172, 339] width 19 height 19
click at [167, 340] on input "120" at bounding box center [172, 339] width 19 height 19
radio input "true"
click at [1059, 521] on button "Next" at bounding box center [1030, 525] width 93 height 47
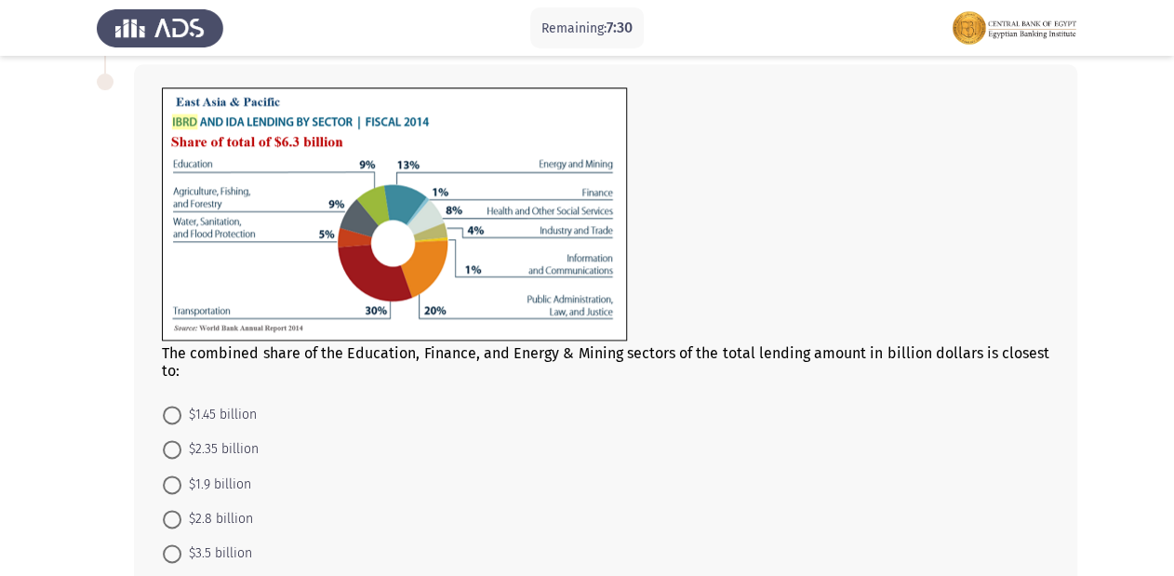
scroll to position [781, 0]
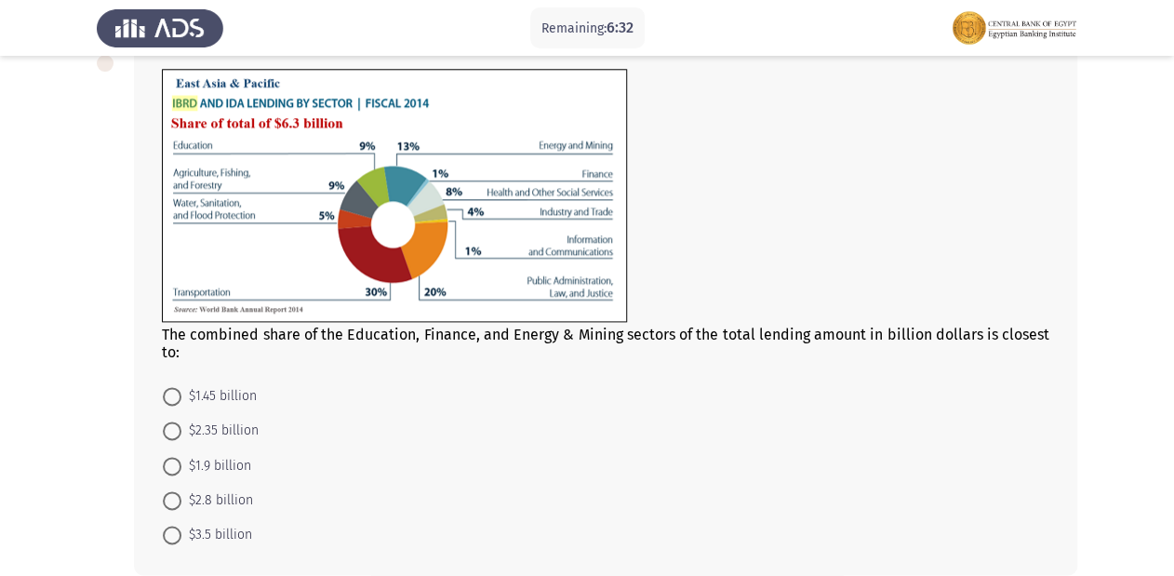
click at [170, 402] on span at bounding box center [172, 396] width 19 height 19
click at [170, 402] on input "$1.45 billion" at bounding box center [172, 396] width 19 height 19
radio input "true"
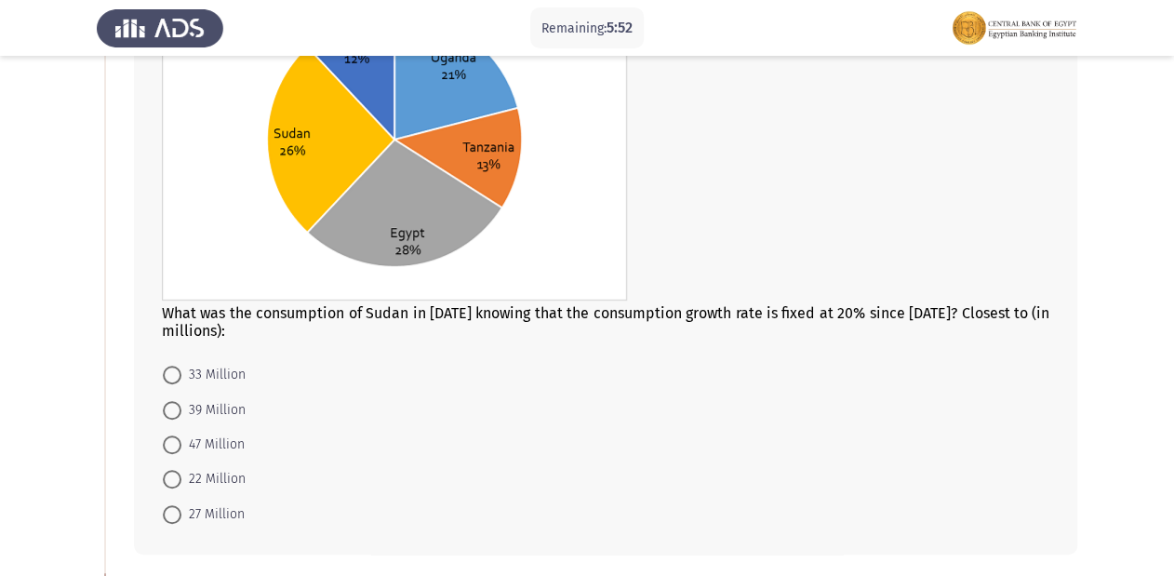
scroll to position [257, 0]
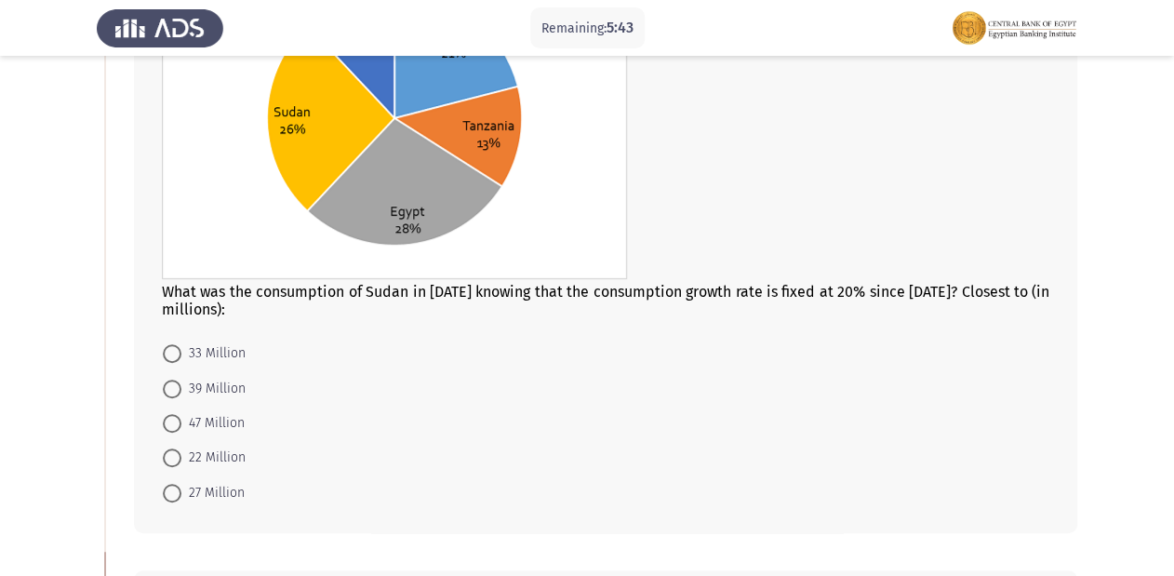
click at [167, 425] on span at bounding box center [172, 423] width 19 height 19
click at [167, 425] on input "47 Million" at bounding box center [172, 423] width 19 height 19
radio input "true"
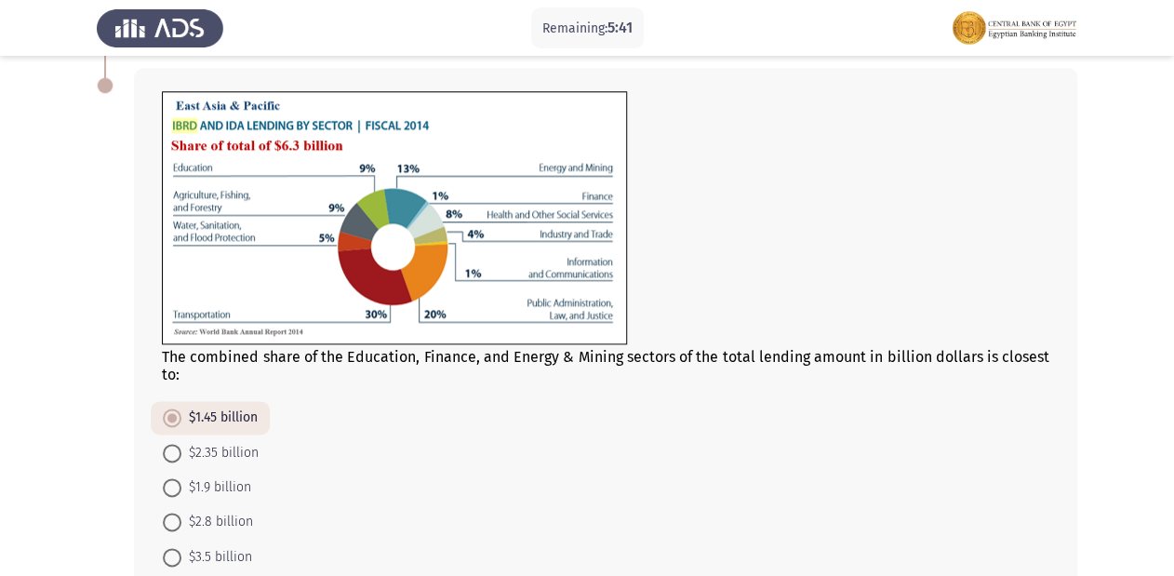
scroll to position [871, 0]
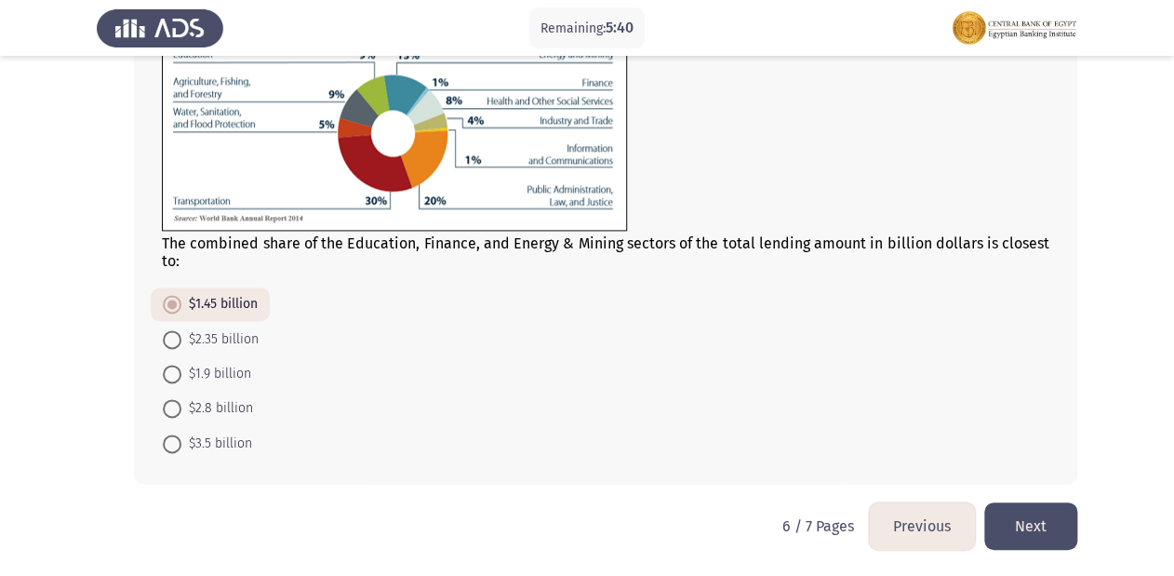
click at [1046, 529] on button "Next" at bounding box center [1030, 525] width 93 height 47
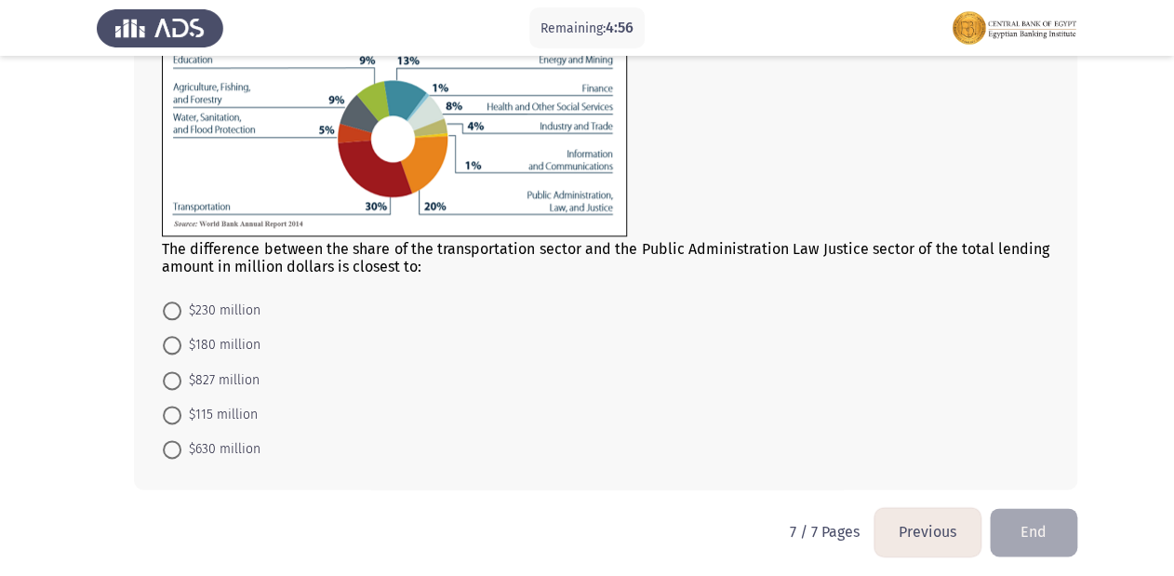
scroll to position [752, 0]
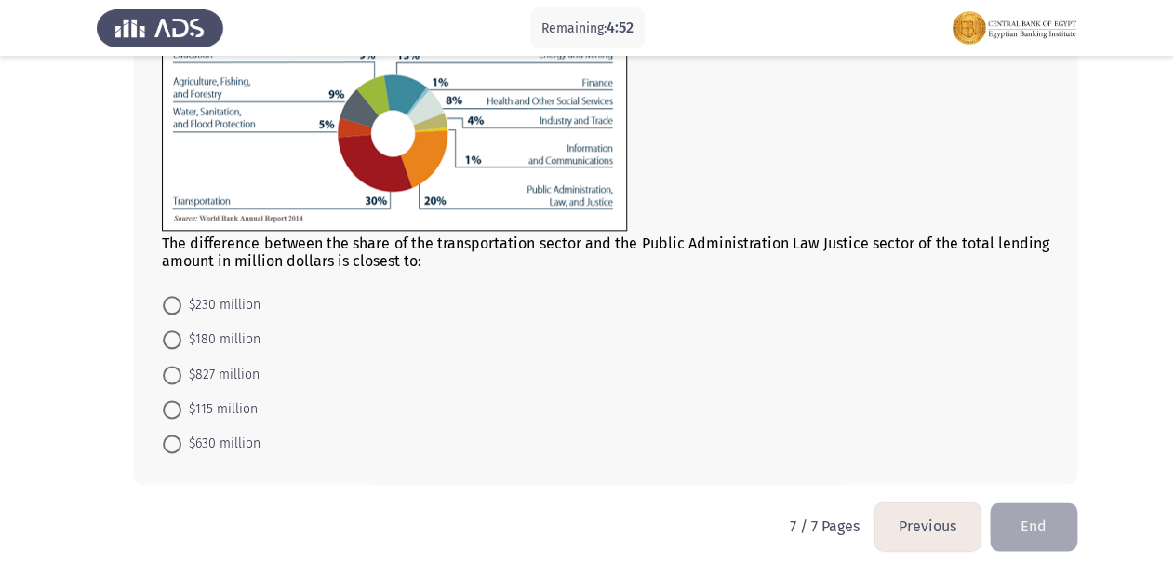
click at [173, 446] on span at bounding box center [172, 443] width 19 height 19
click at [173, 446] on input "$630 million" at bounding box center [172, 443] width 19 height 19
radio input "true"
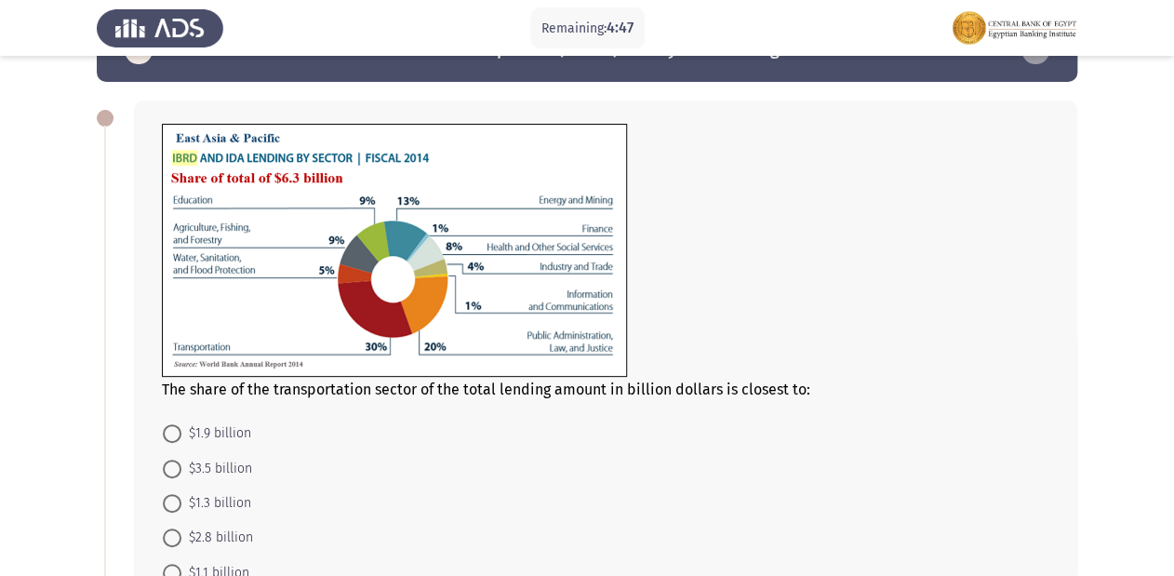
scroll to position [95, 0]
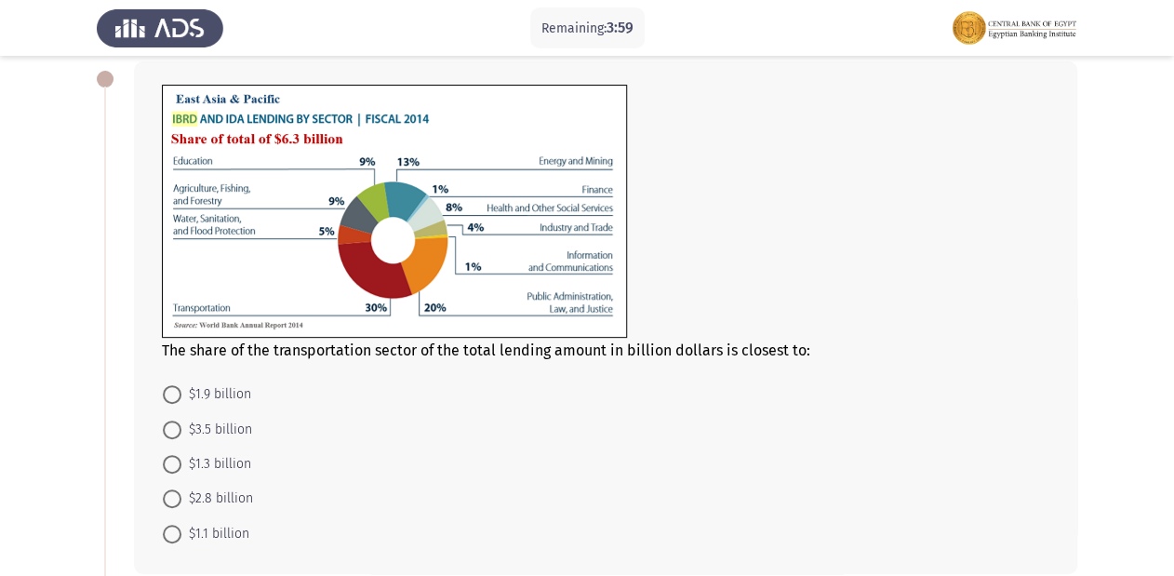
click at [178, 394] on span at bounding box center [172, 394] width 19 height 19
click at [178, 394] on input "$1.9 billion" at bounding box center [172, 394] width 19 height 19
radio input "true"
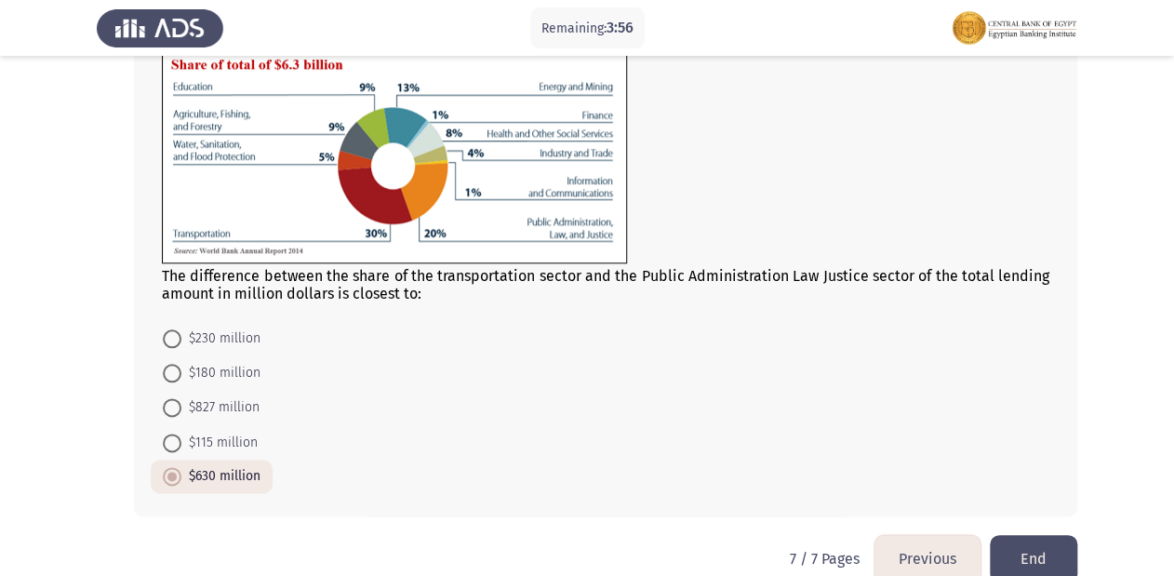
scroll to position [749, 0]
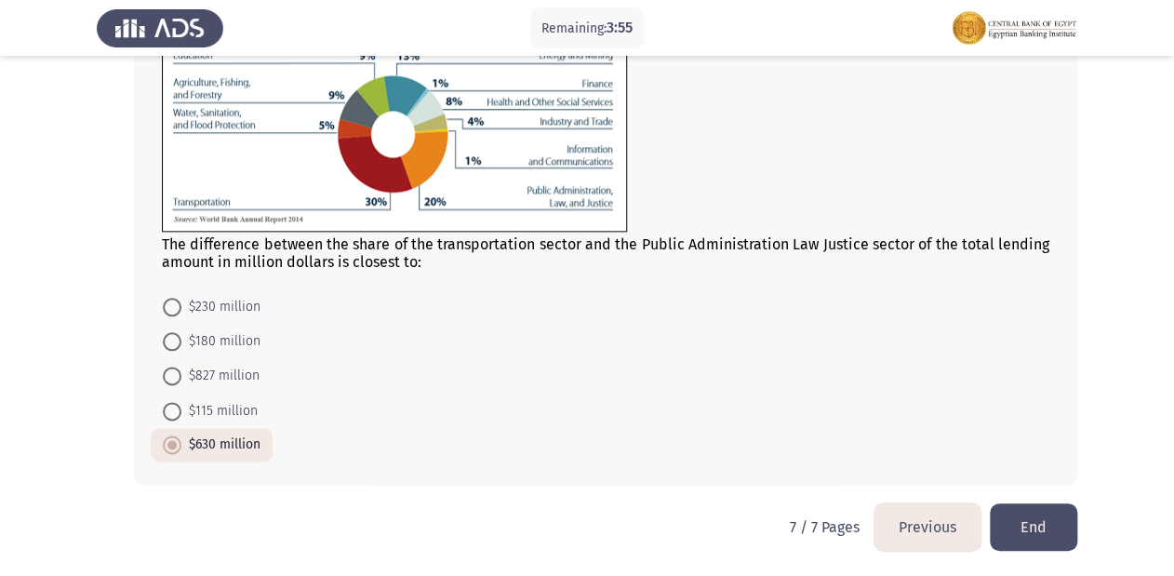
click at [1038, 527] on button "End" at bounding box center [1033, 526] width 87 height 47
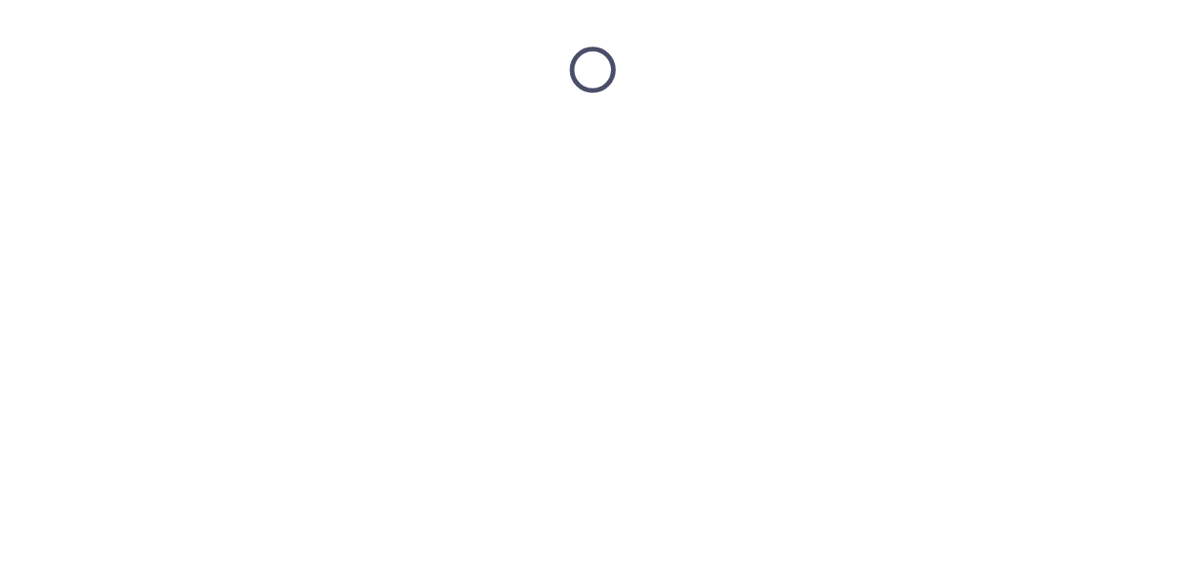
scroll to position [0, 0]
